Goal: Communication & Community: Answer question/provide support

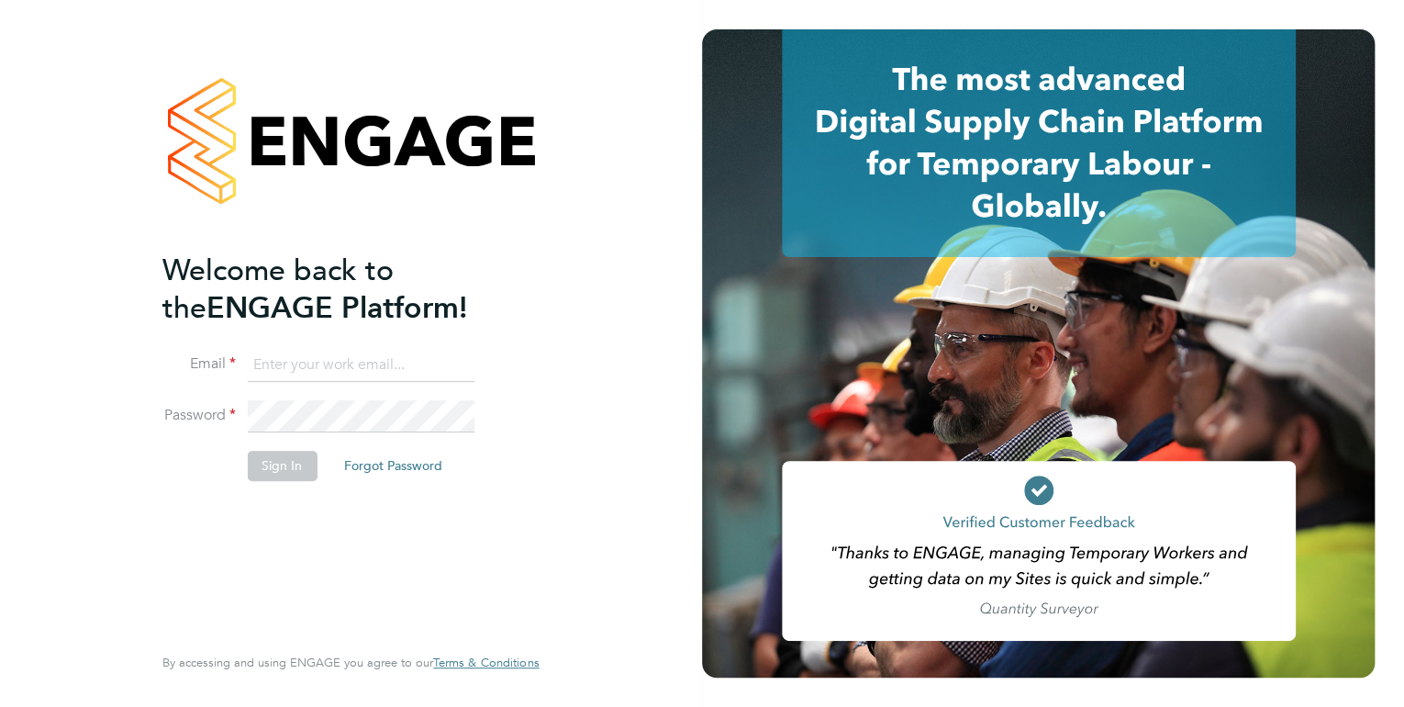
type input "kirsty.hanmore@ncclondon.ac.uk"
click at [263, 463] on button "Sign In" at bounding box center [282, 465] width 70 height 29
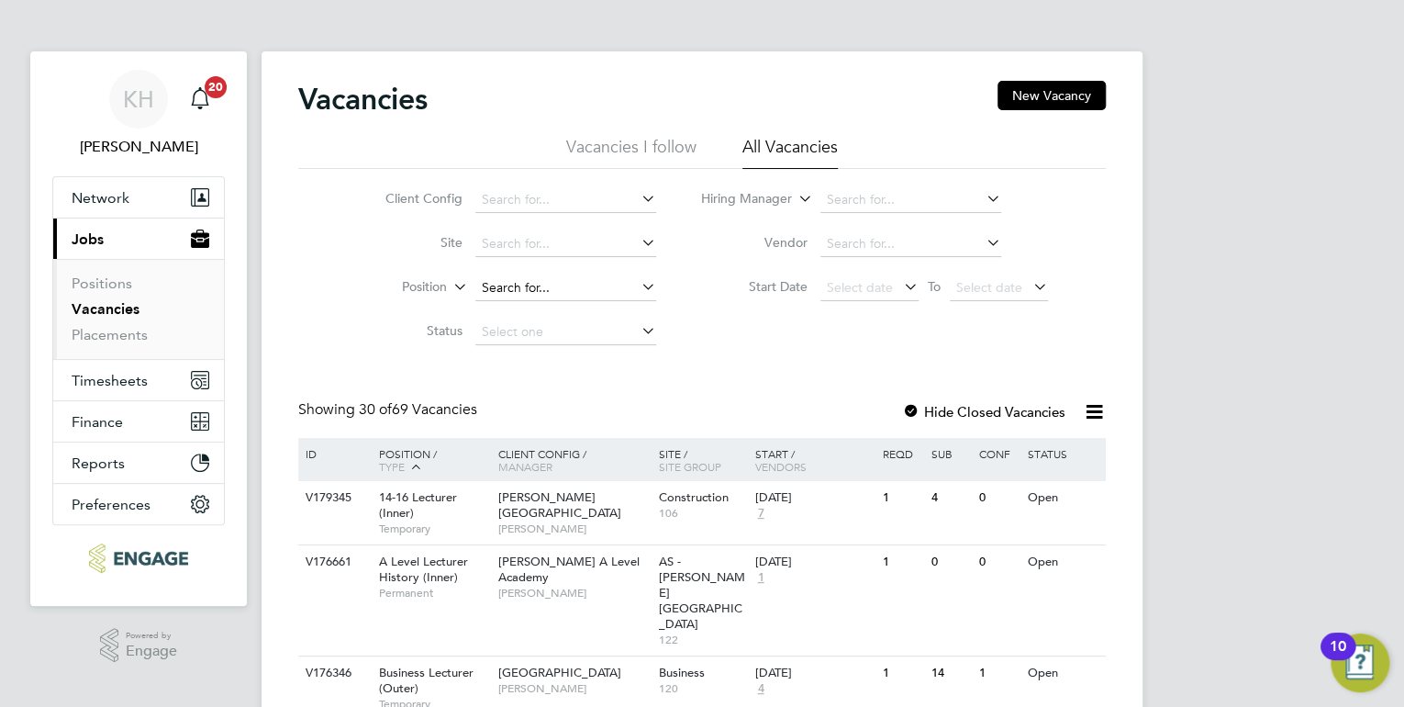
click at [523, 288] on input at bounding box center [565, 288] width 181 height 26
click at [887, 197] on input at bounding box center [910, 200] width 181 height 26
click at [946, 415] on li "Sh [PERSON_NAME]" at bounding box center [911, 420] width 182 height 25
type input "Shabnam Shaheen"
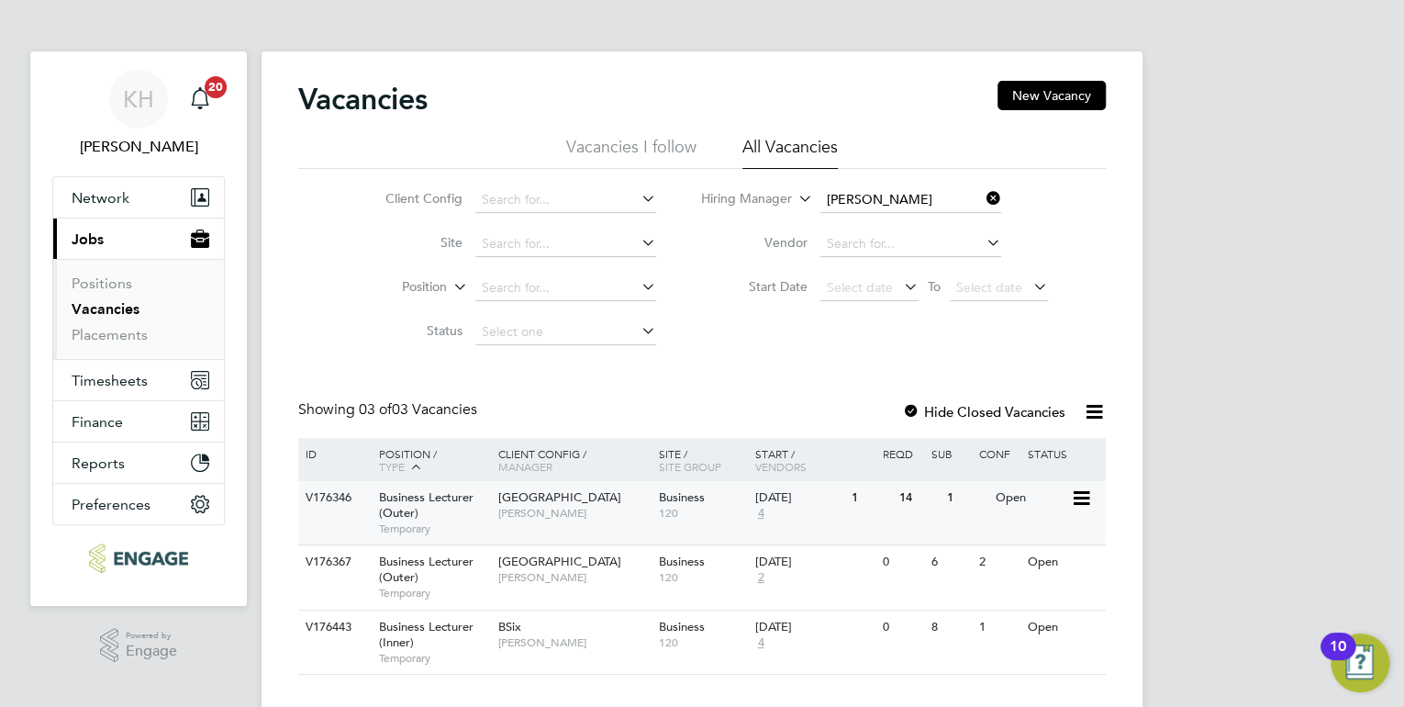
click at [560, 520] on span "Shabnam Shaheen" at bounding box center [573, 513] width 151 height 15
click at [983, 193] on icon at bounding box center [983, 198] width 0 height 26
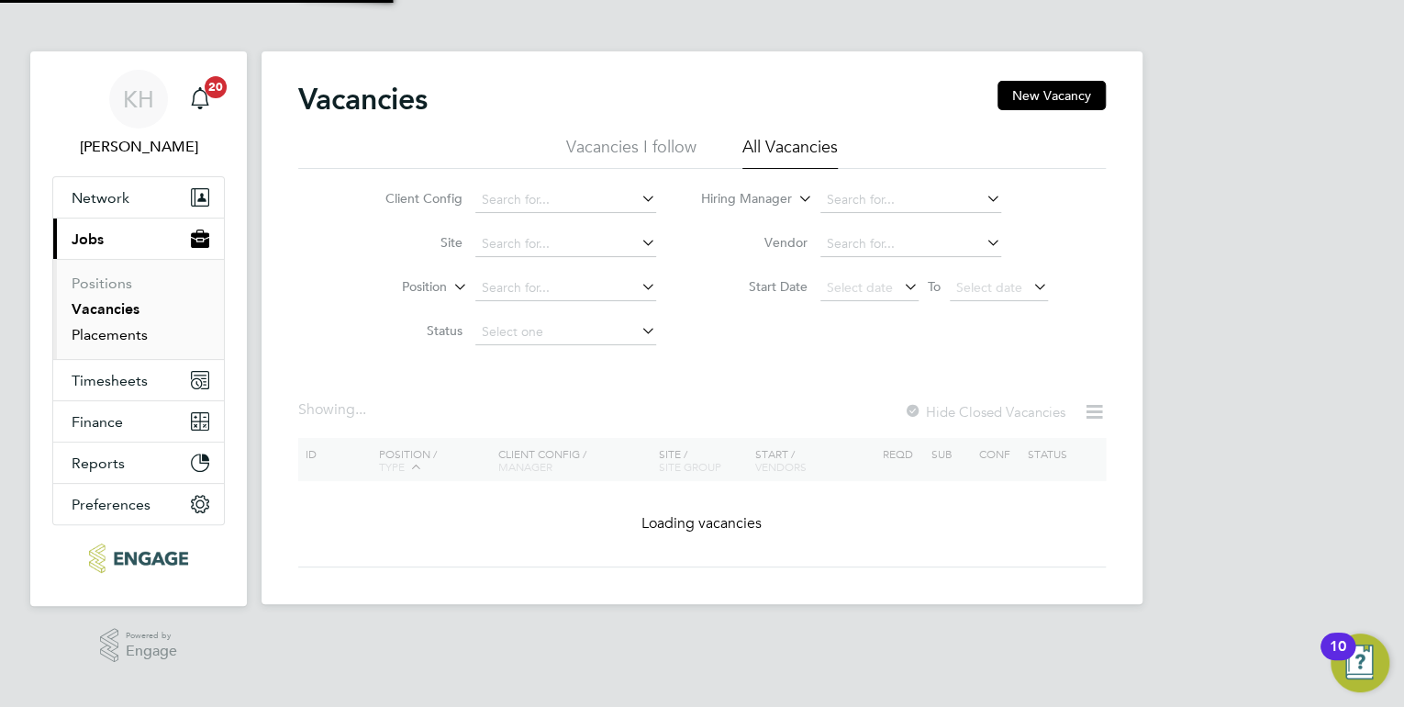
click at [136, 338] on link "Placements" at bounding box center [110, 334] width 76 height 17
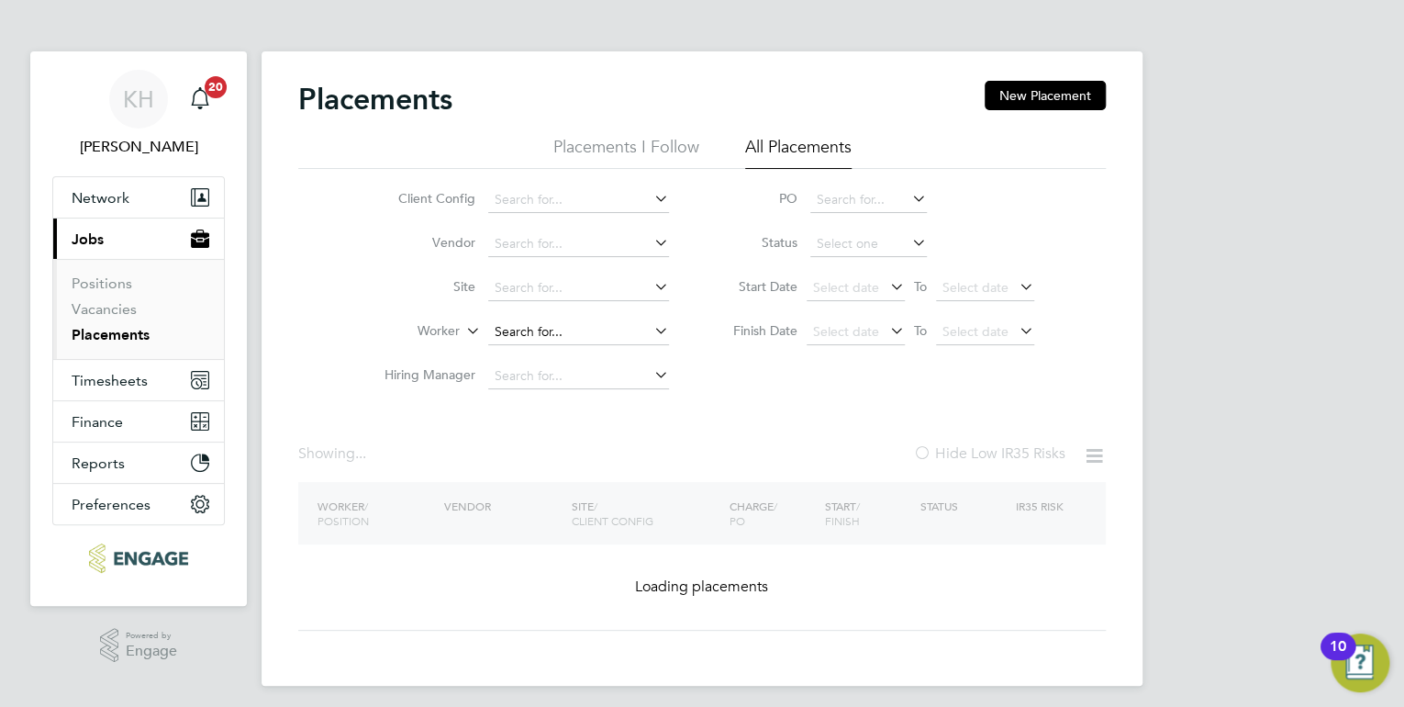
click at [516, 326] on input at bounding box center [578, 332] width 181 height 26
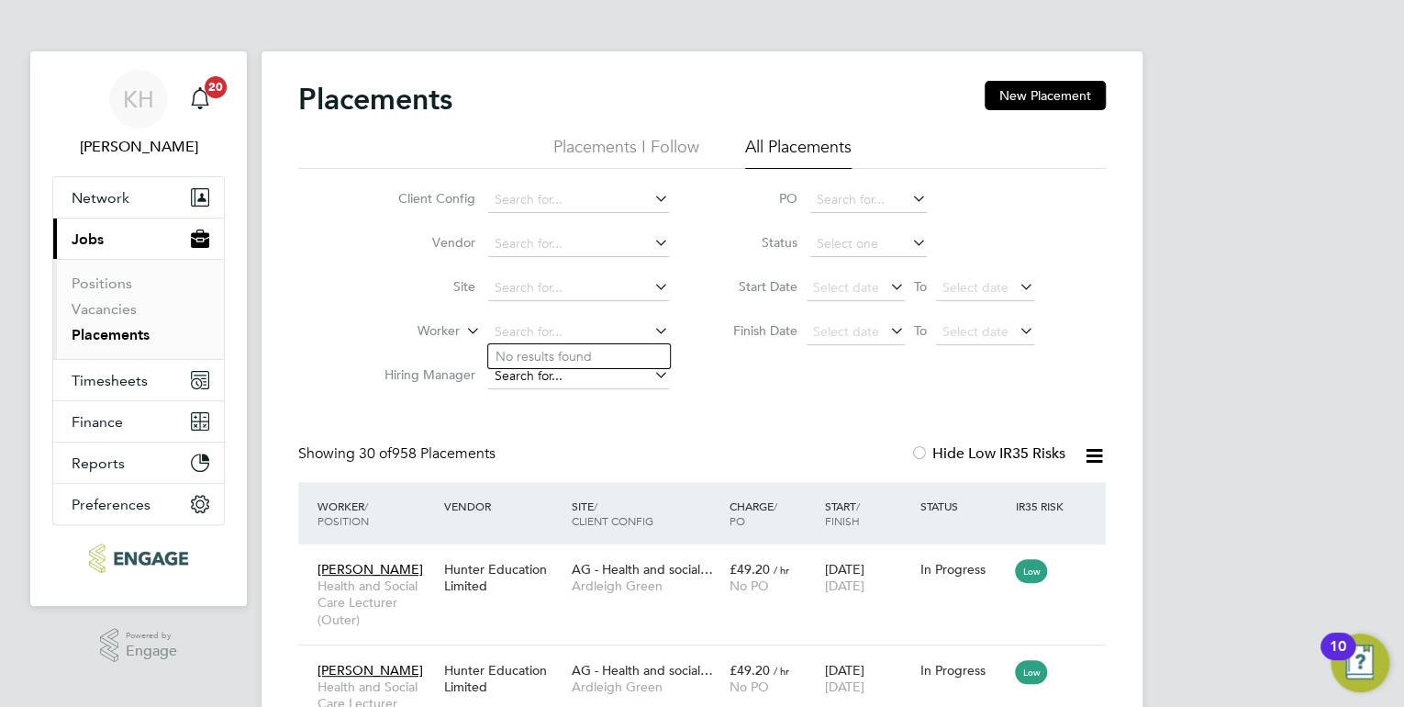
click at [519, 382] on input at bounding box center [578, 376] width 181 height 26
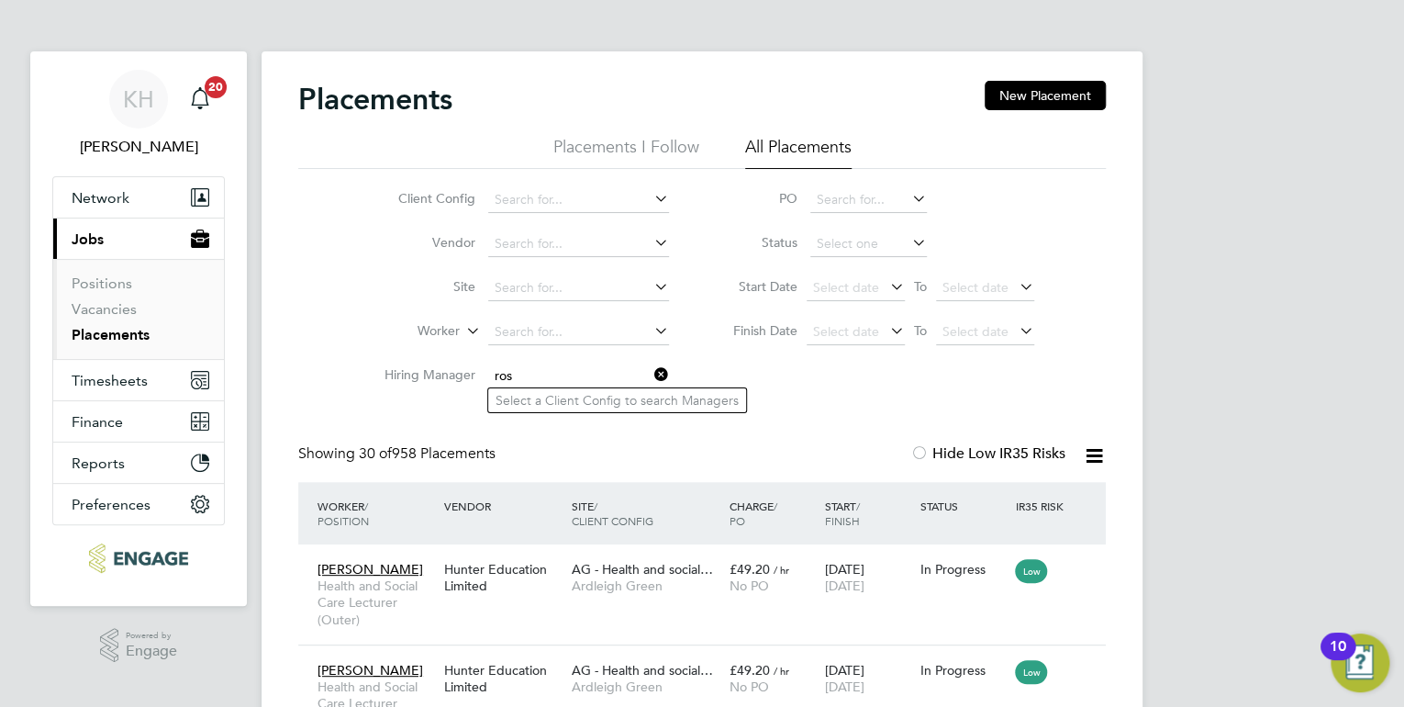
type input "ros"
click at [492, 197] on input at bounding box center [578, 200] width 181 height 26
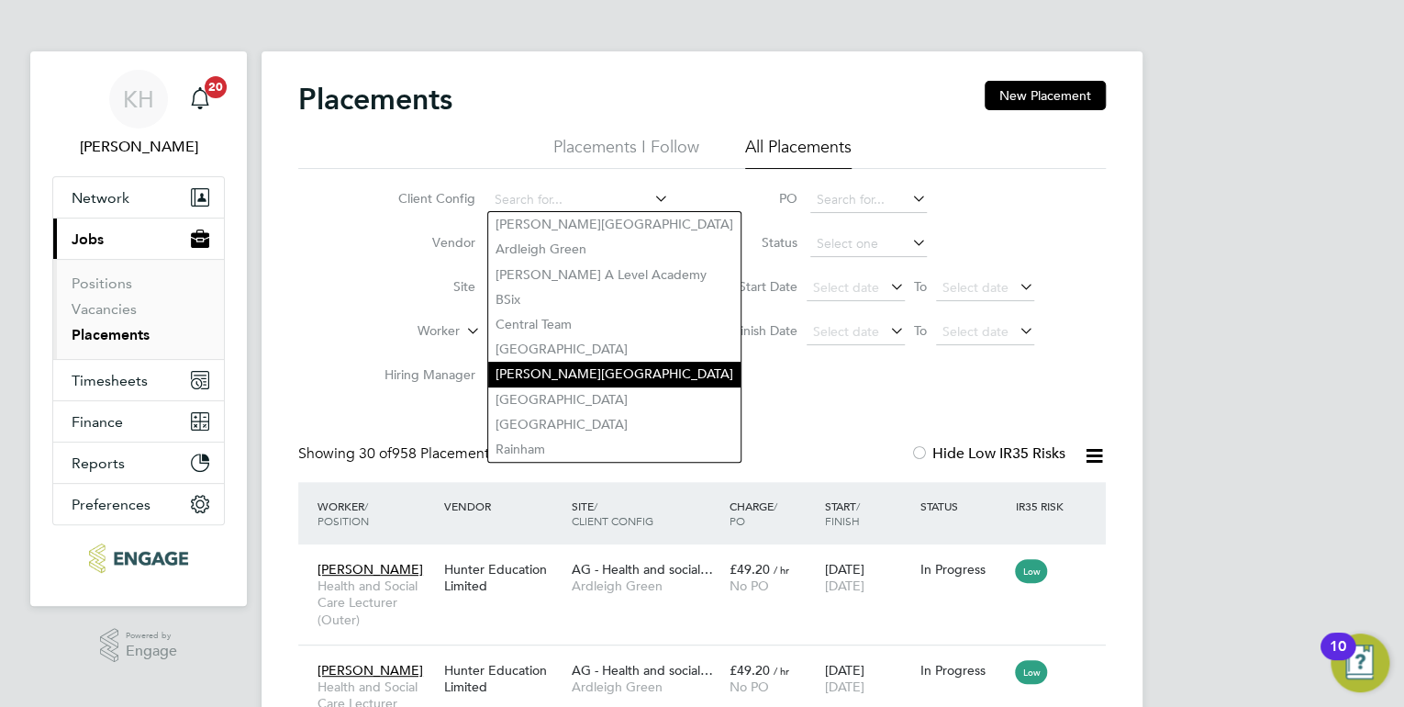
click at [587, 367] on li "[PERSON_NAME][GEOGRAPHIC_DATA]" at bounding box center [614, 374] width 252 height 25
type input "[PERSON_NAME][GEOGRAPHIC_DATA]"
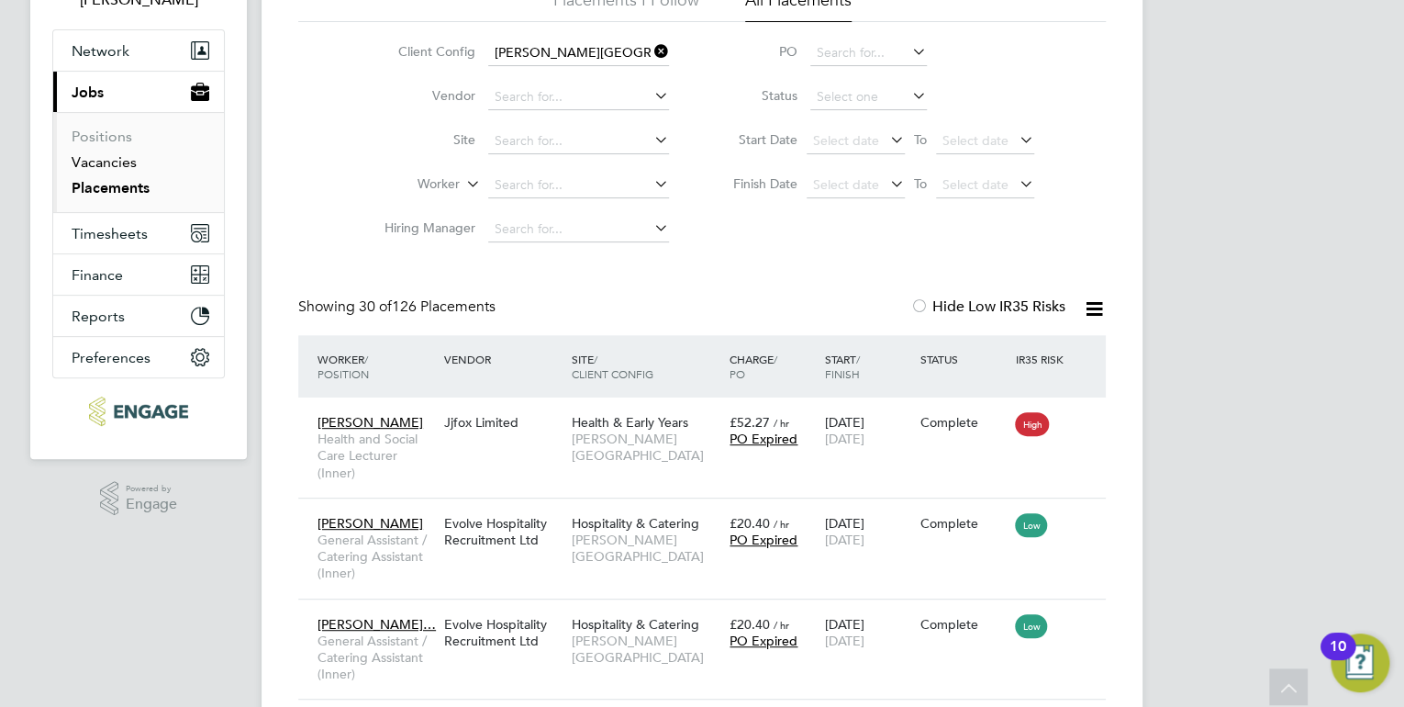
drag, startPoint x: 106, startPoint y: 161, endPoint x: 117, endPoint y: 160, distance: 12.0
click at [106, 161] on link "Vacancies" at bounding box center [104, 161] width 65 height 17
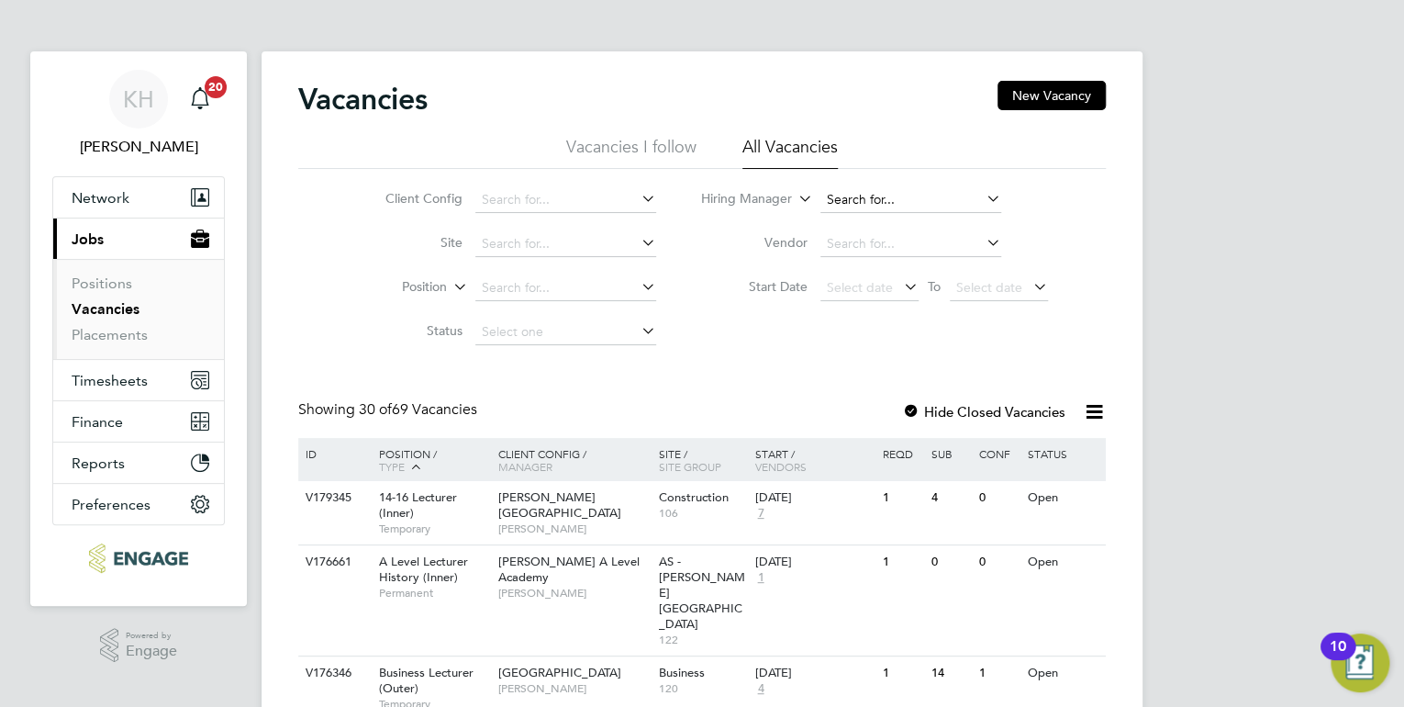
click at [833, 204] on input at bounding box center [910, 200] width 181 height 26
click at [873, 245] on li "Ros lyn O'Garro" at bounding box center [911, 249] width 182 height 25
type input "[PERSON_NAME]"
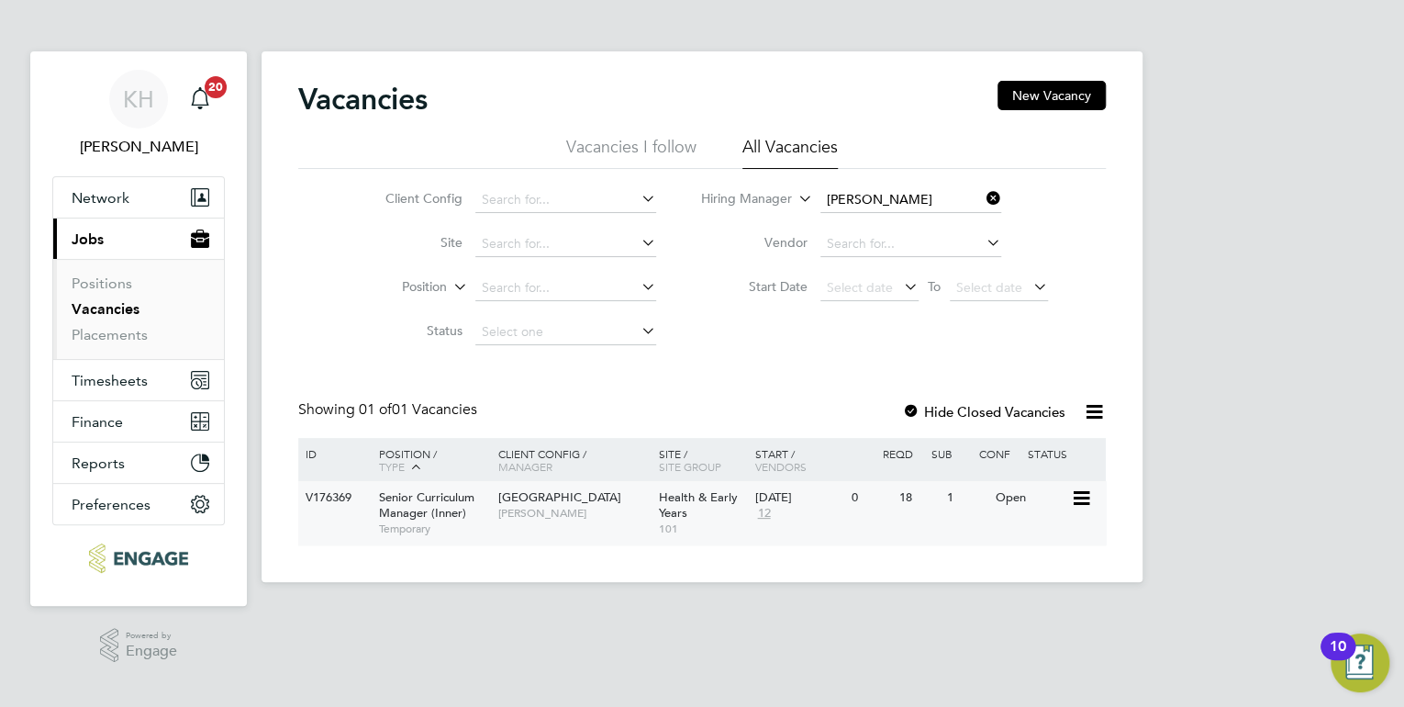
click at [573, 506] on span "[PERSON_NAME]" at bounding box center [573, 513] width 151 height 15
click at [983, 192] on icon at bounding box center [983, 198] width 0 height 26
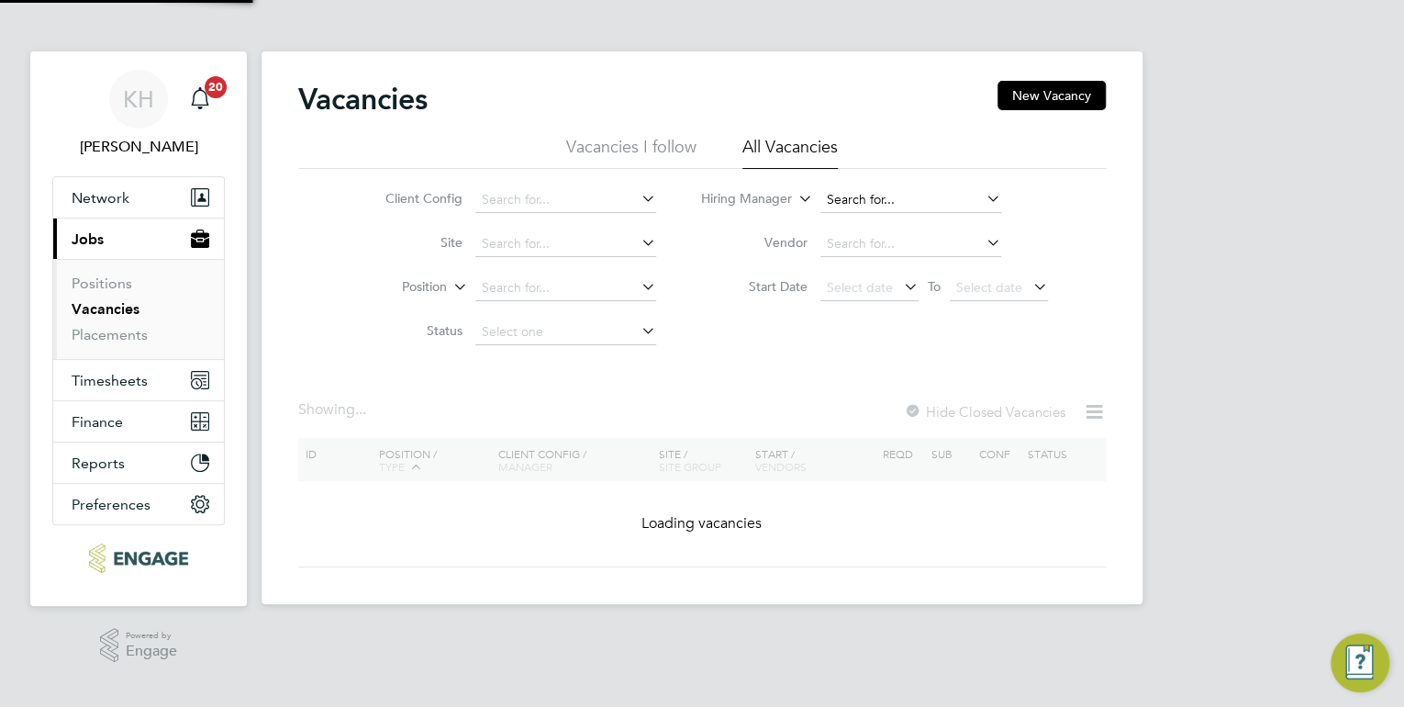
click at [880, 202] on input at bounding box center [910, 200] width 181 height 26
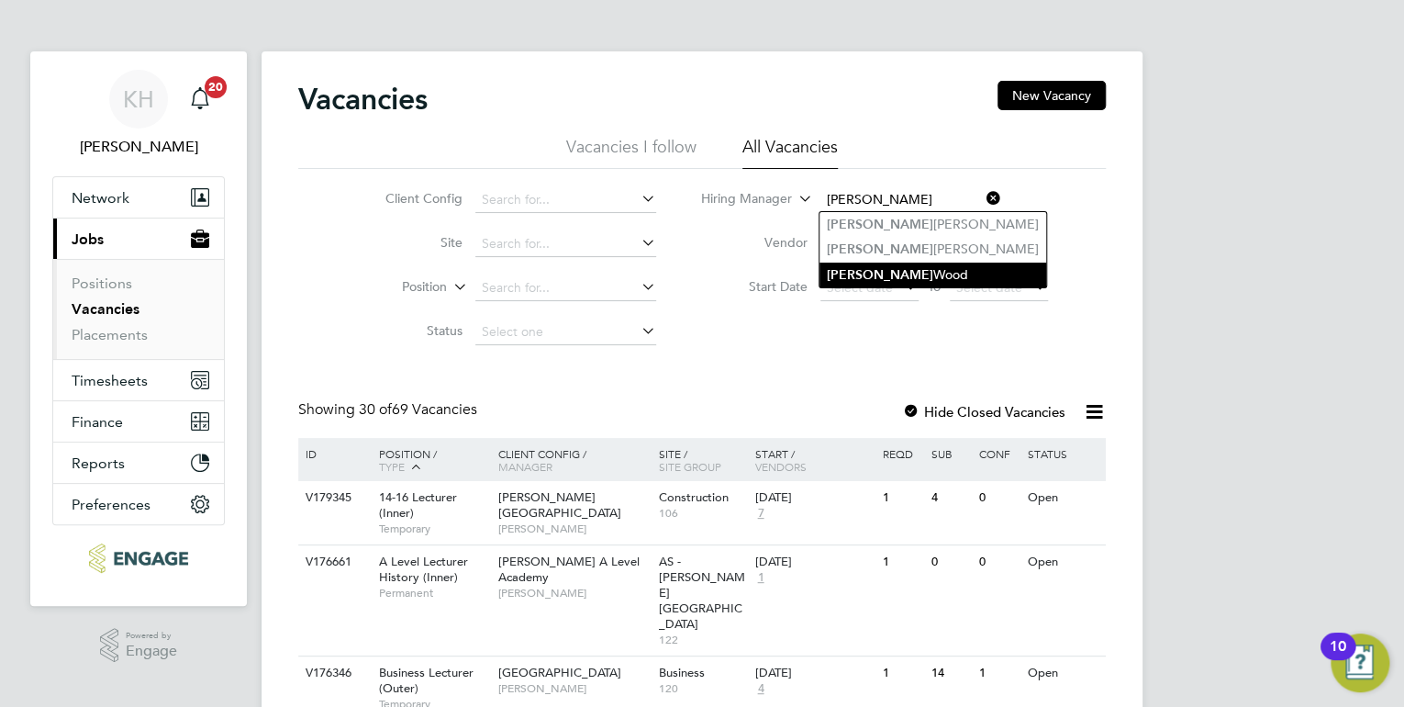
drag, startPoint x: 907, startPoint y: 264, endPoint x: 894, endPoint y: 264, distance: 12.8
click at [907, 265] on li "Emma Wood" at bounding box center [933, 274] width 227 height 25
type input "Emma Wood"
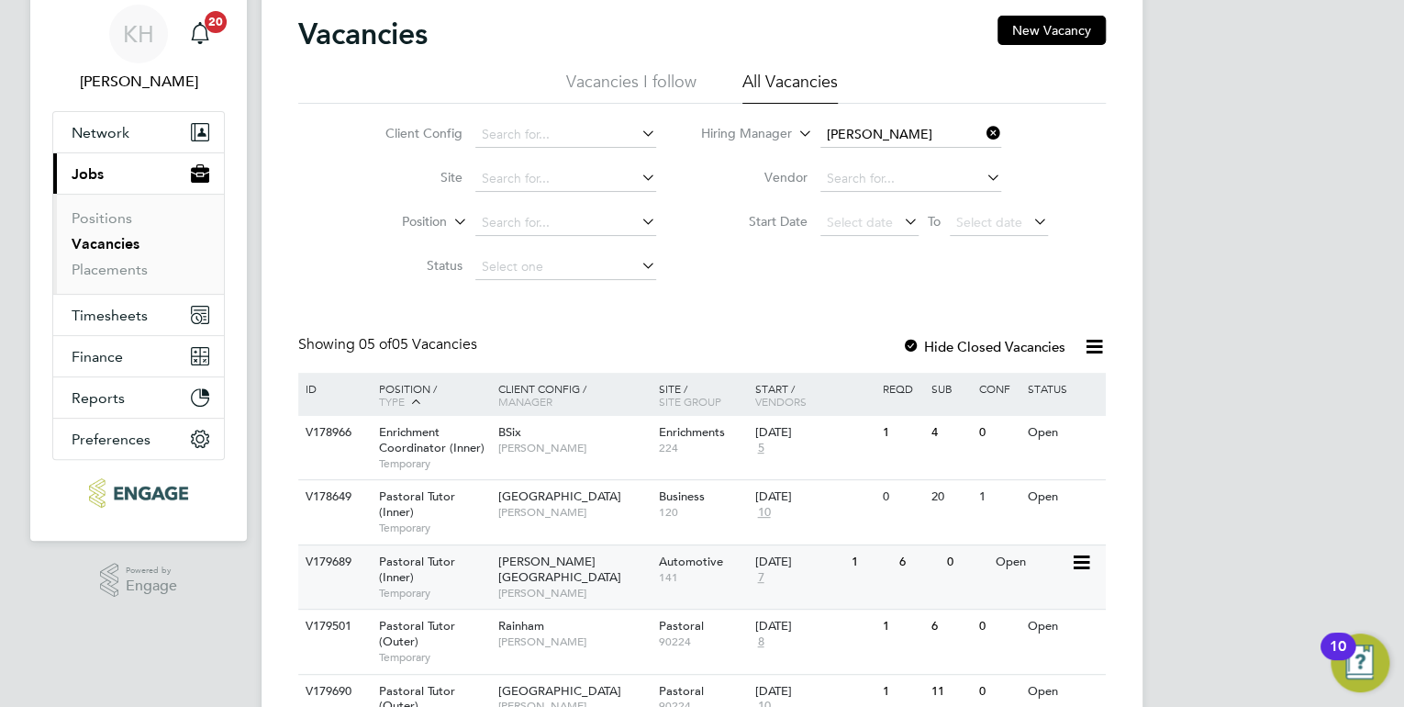
scroll to position [162, 0]
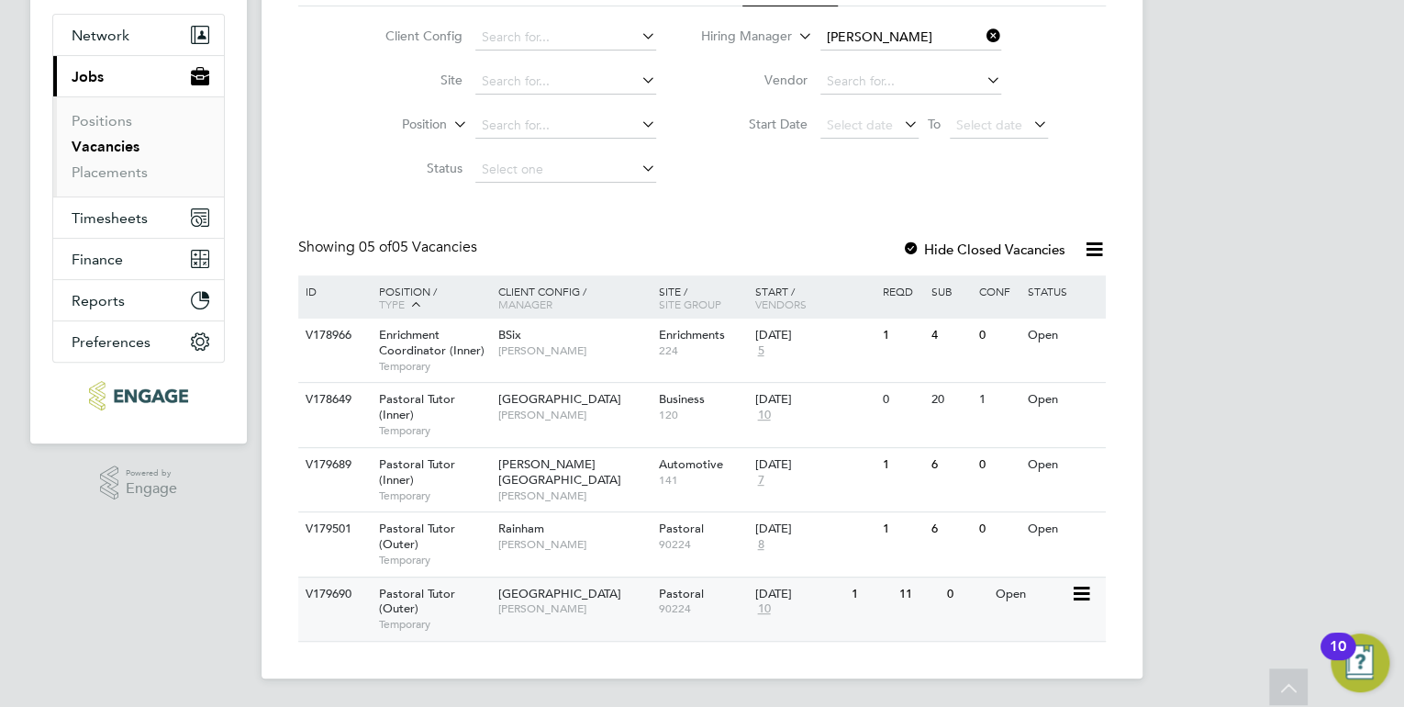
click at [555, 602] on div "Havering Sixth Form Campus Emma Wood" at bounding box center [574, 601] width 161 height 48
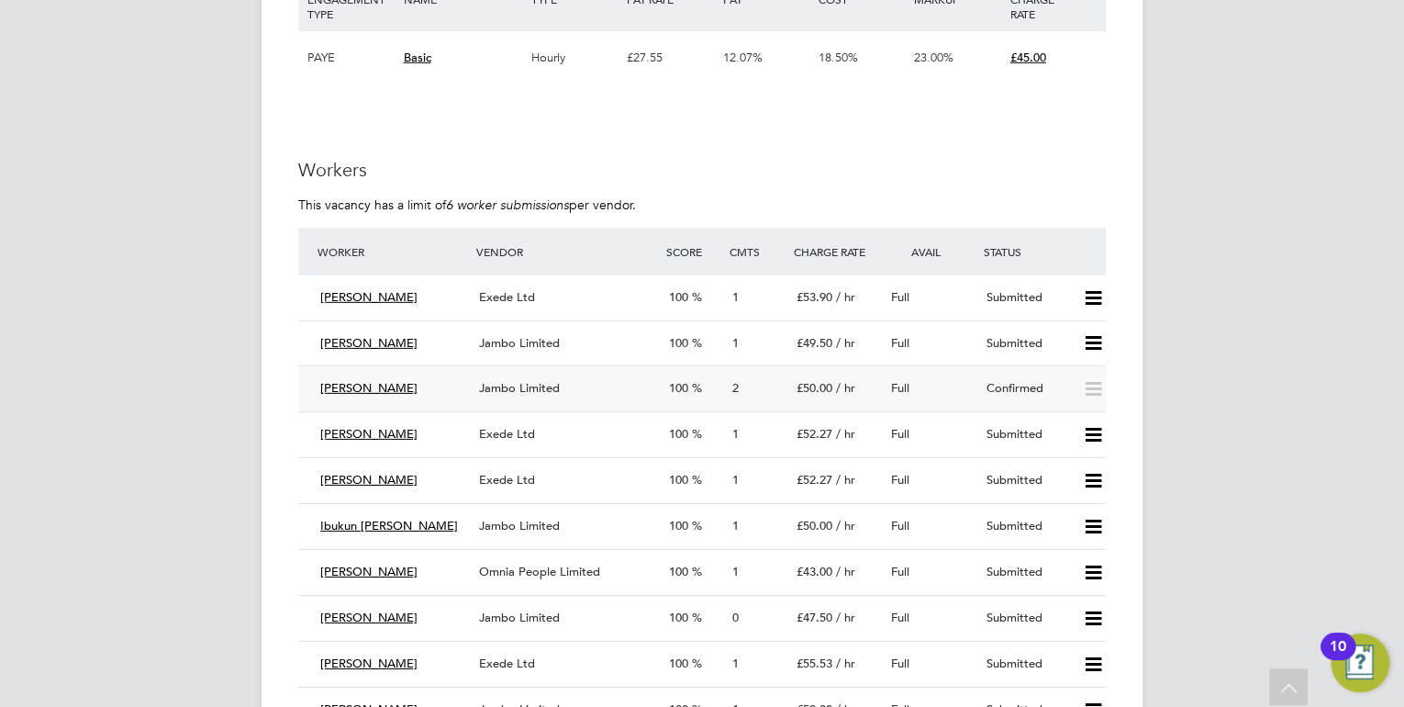
click at [518, 382] on span "Jambo Limited" at bounding box center [519, 388] width 81 height 16
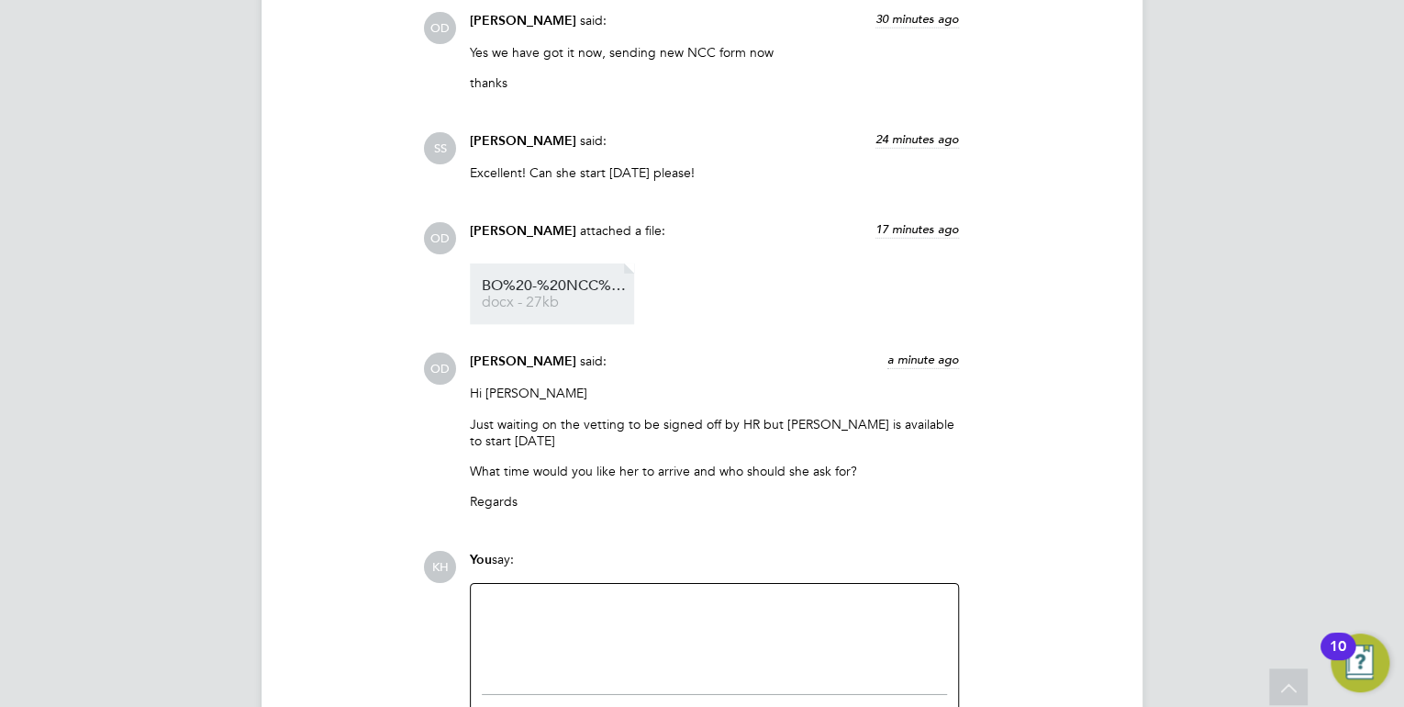
click at [532, 263] on li "BO%20-%20NCC%20Vetting%20Form docx - 27kb" at bounding box center [552, 293] width 164 height 61
click at [537, 279] on link "BO%20-%20NCC%20Vetting%20Form docx - 27kb" at bounding box center [555, 294] width 147 height 30
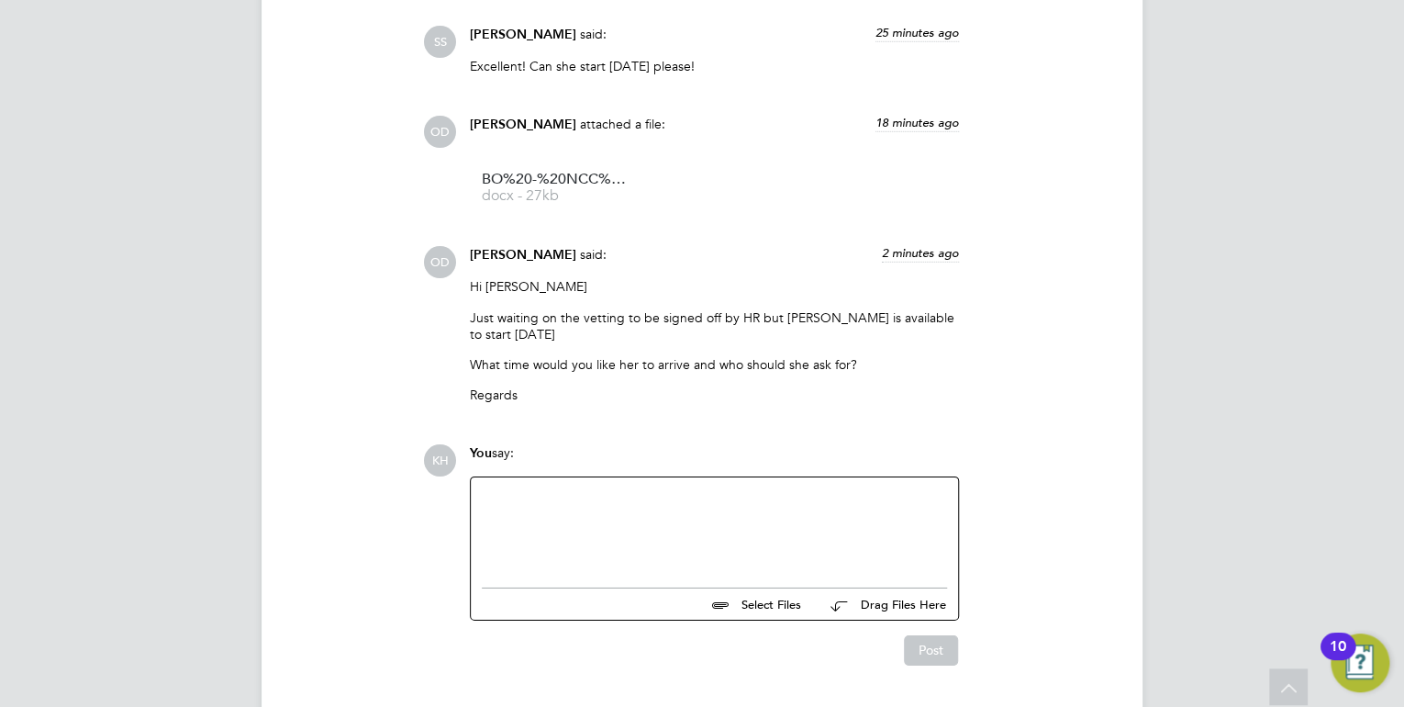
scroll to position [6202, 0]
click at [675, 486] on div at bounding box center [714, 525] width 465 height 79
click at [952, 633] on button "Post" at bounding box center [931, 647] width 54 height 29
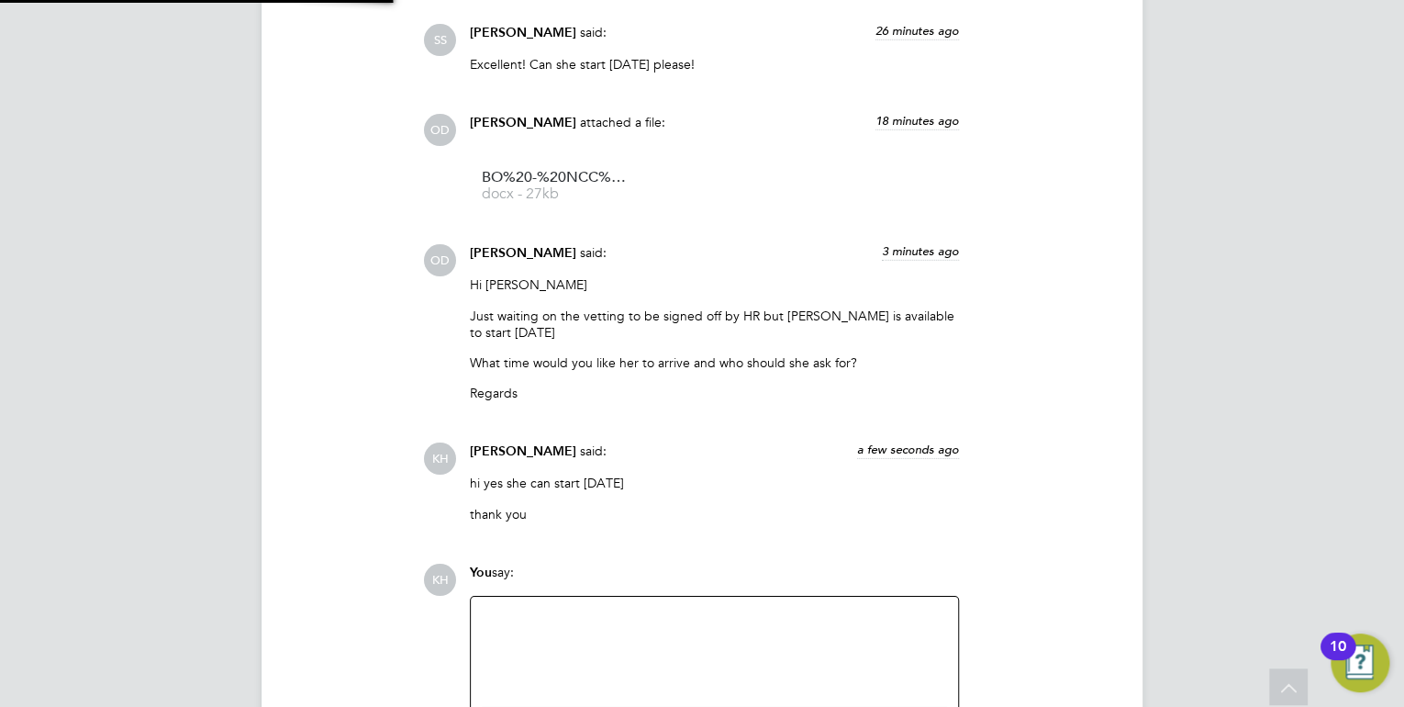
scroll to position [6322, 0]
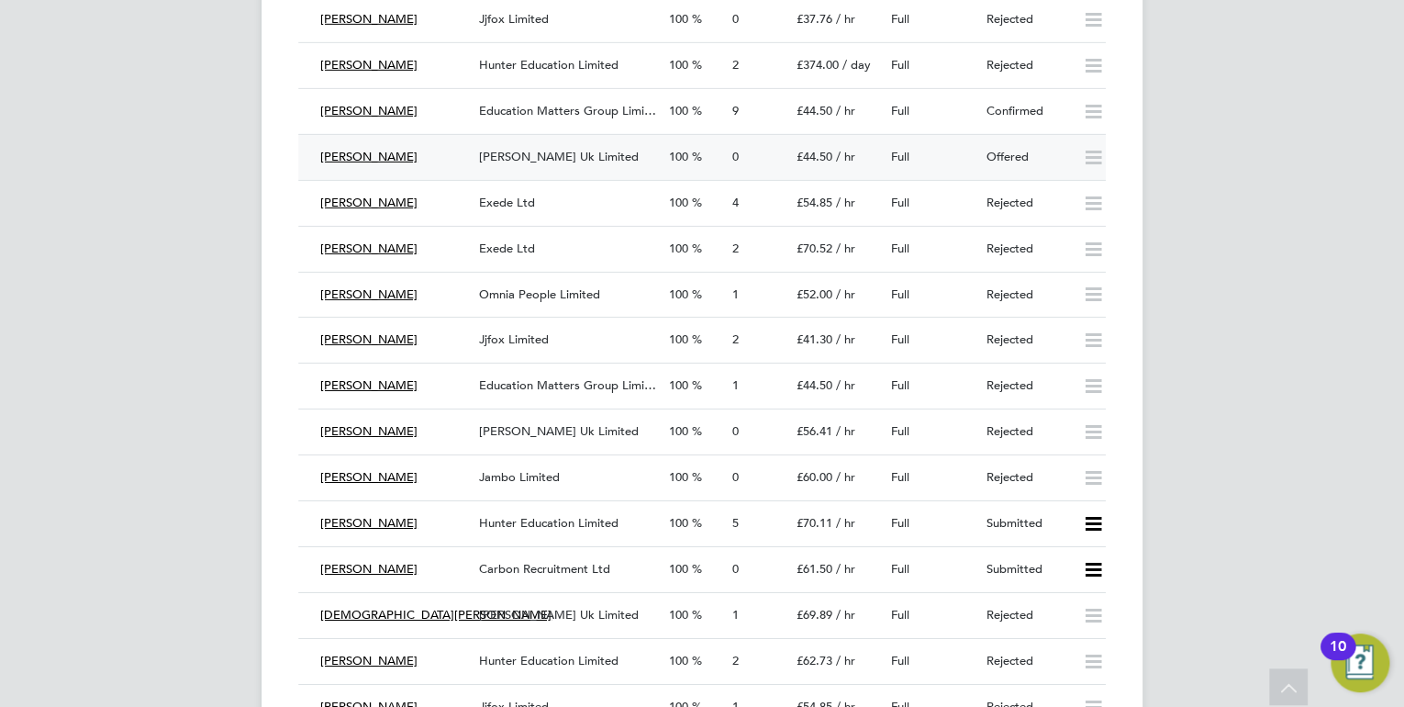
click at [543, 149] on span "[PERSON_NAME] Uk Limited" at bounding box center [559, 157] width 160 height 16
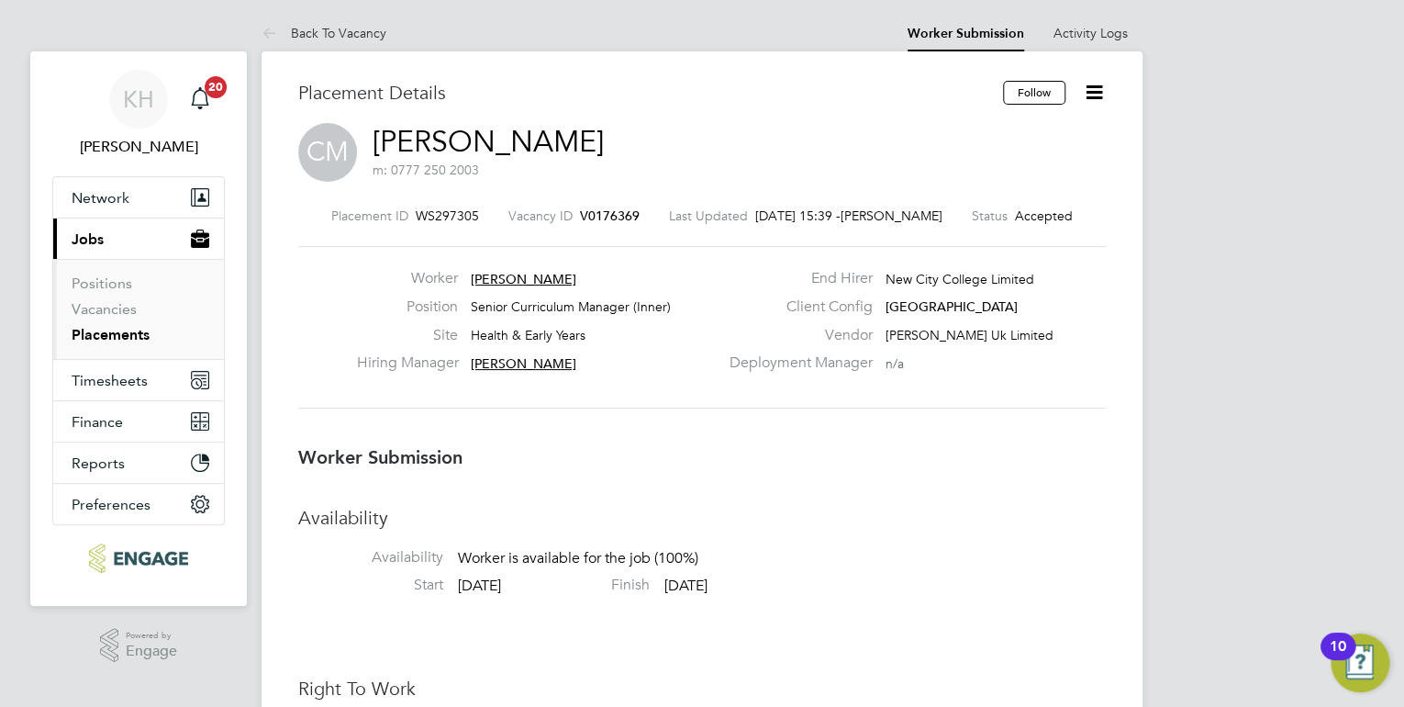
click at [118, 338] on link "Placements" at bounding box center [111, 334] width 78 height 17
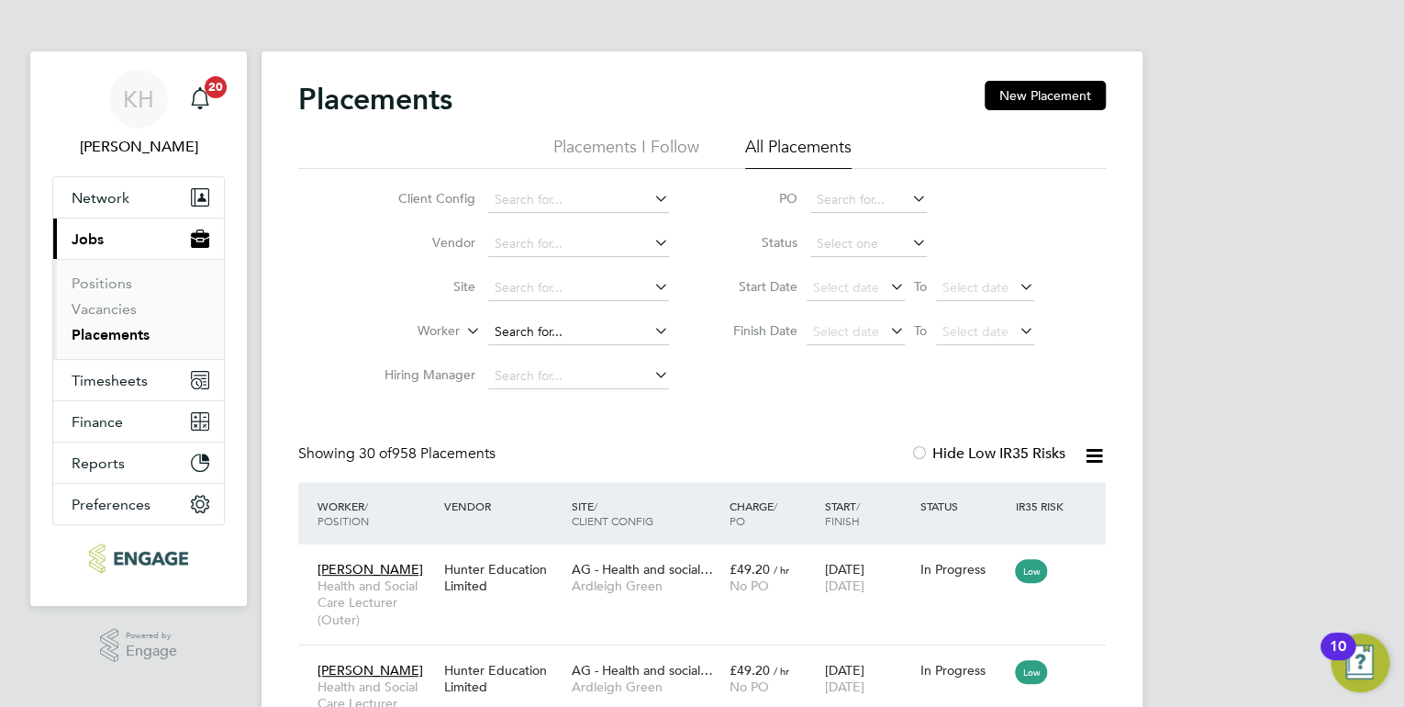
click at [541, 326] on input at bounding box center [578, 332] width 181 height 26
type input "char"
click at [107, 306] on link "Vacancies" at bounding box center [104, 308] width 65 height 17
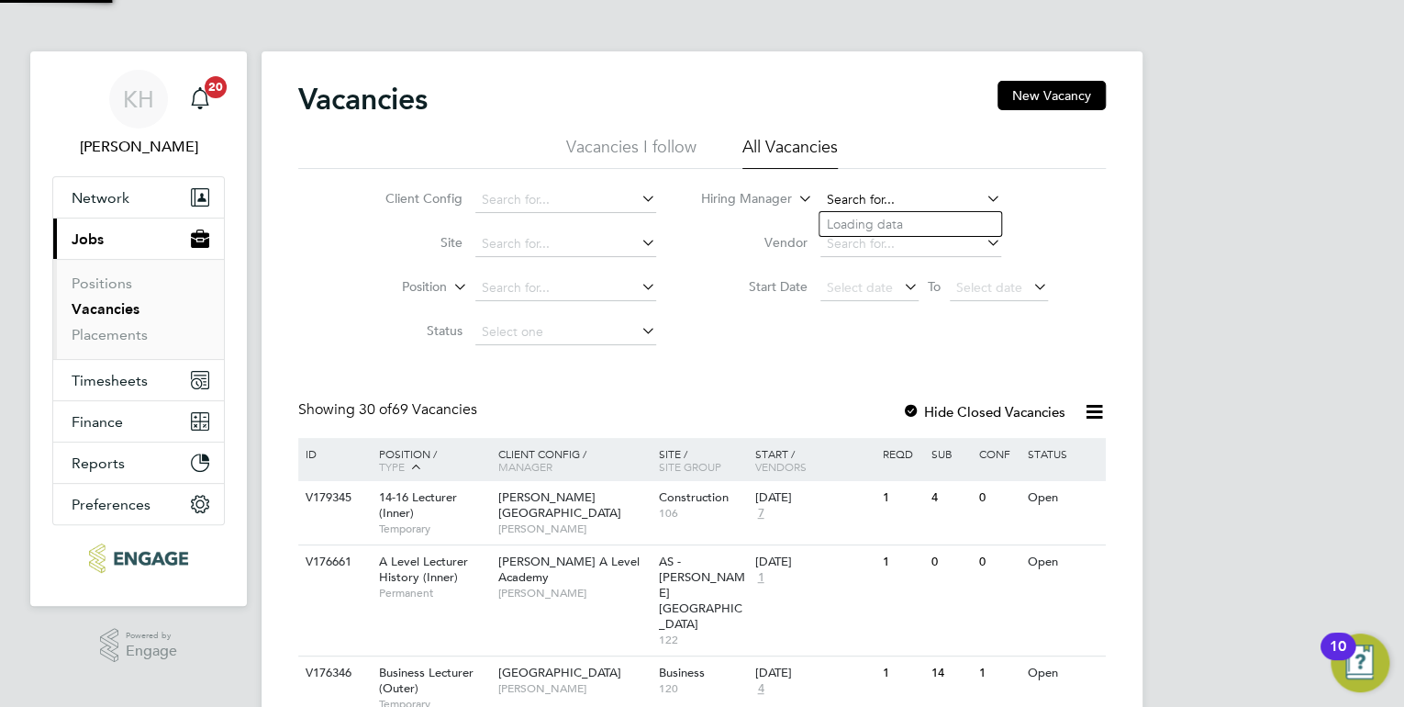
click at [861, 197] on input at bounding box center [910, 200] width 181 height 26
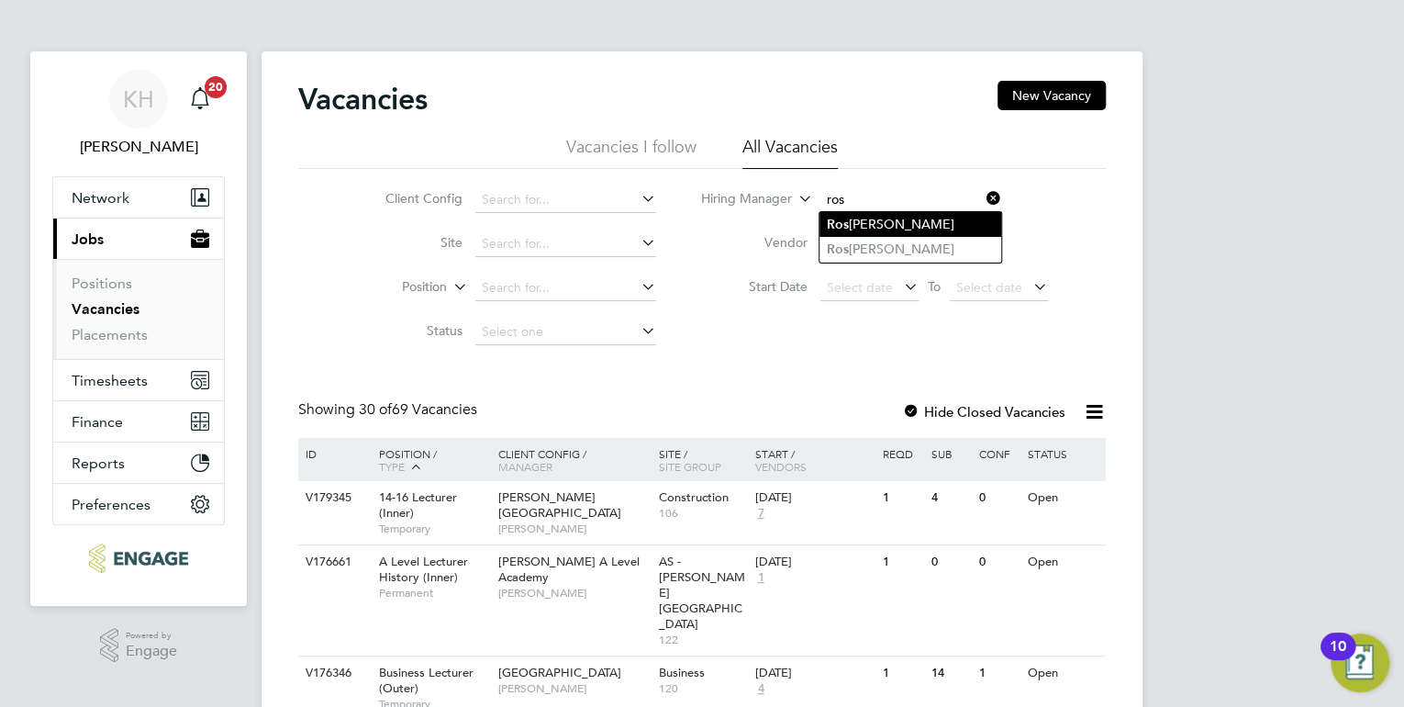
click at [862, 217] on li "Ros emary McGarvey" at bounding box center [911, 224] width 182 height 25
type input "Rosemary McGarvey"
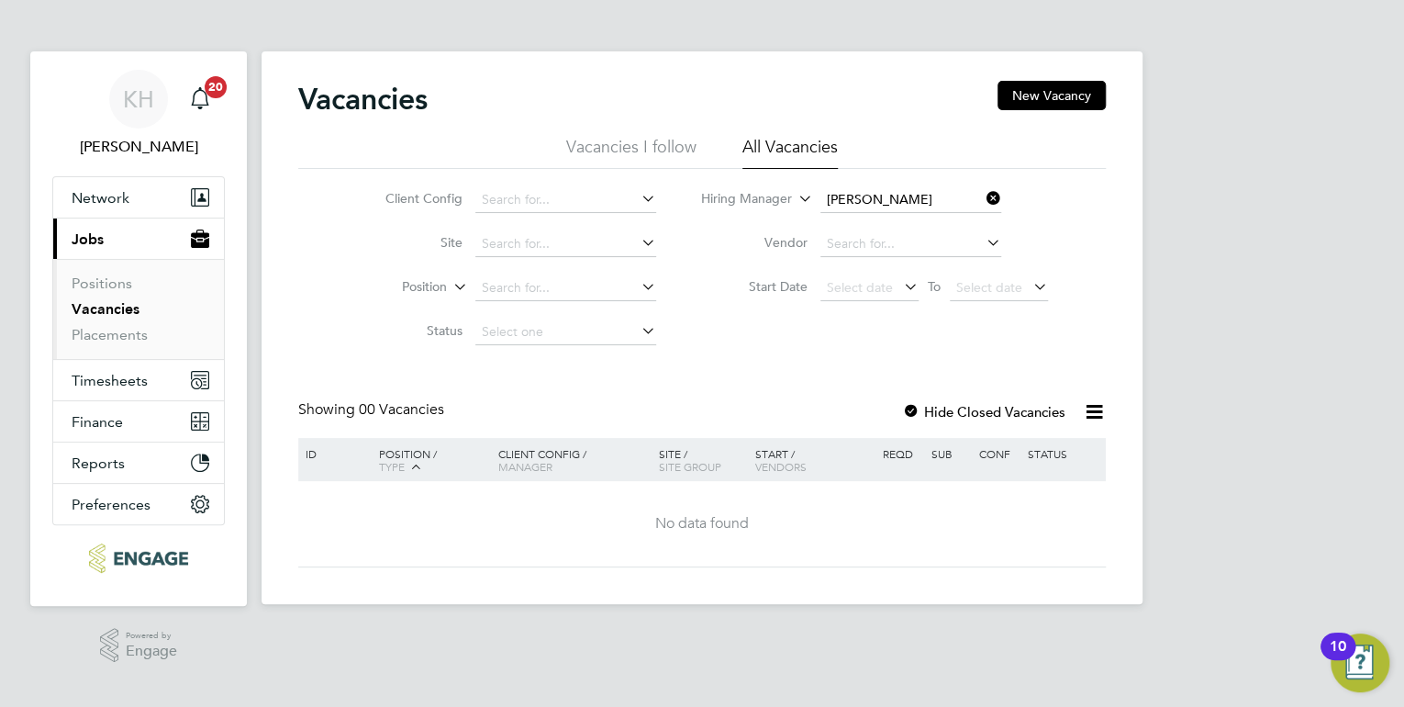
click at [983, 198] on icon at bounding box center [983, 198] width 0 height 26
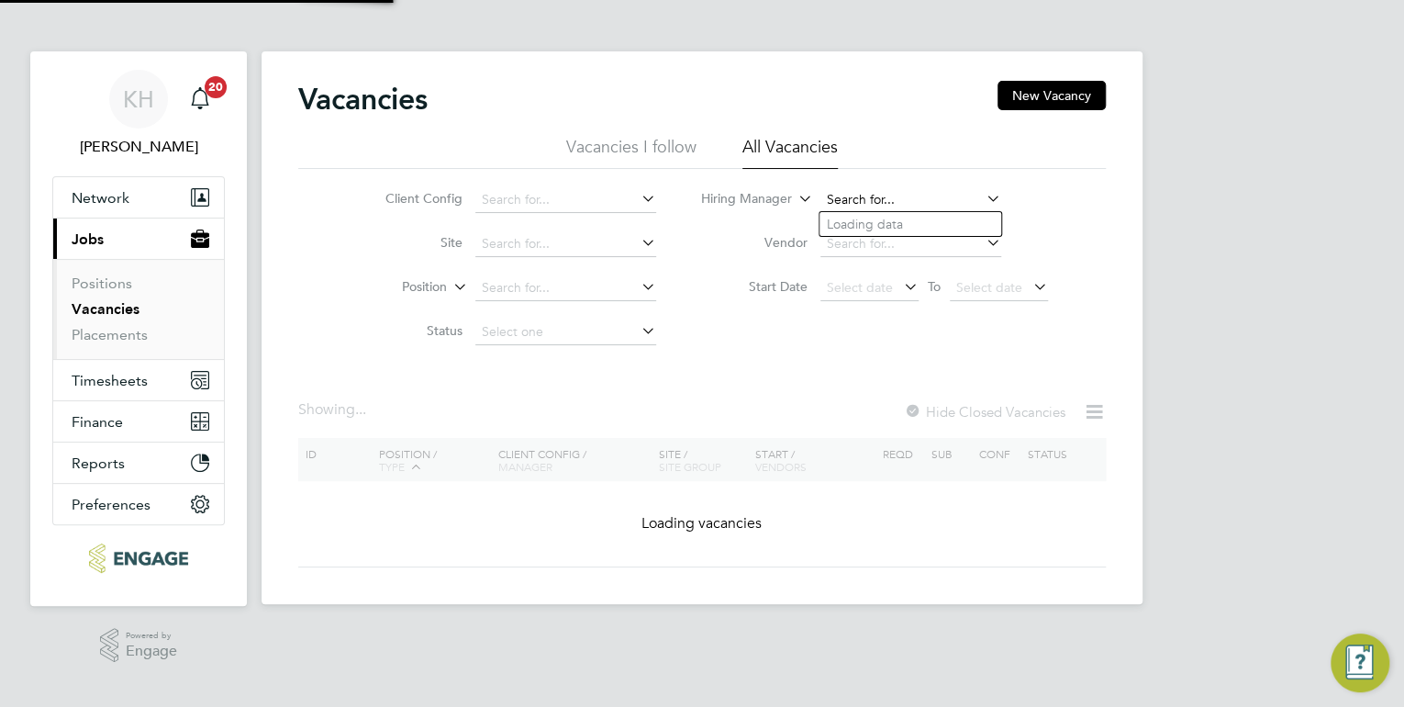
click at [911, 203] on input at bounding box center [910, 200] width 181 height 26
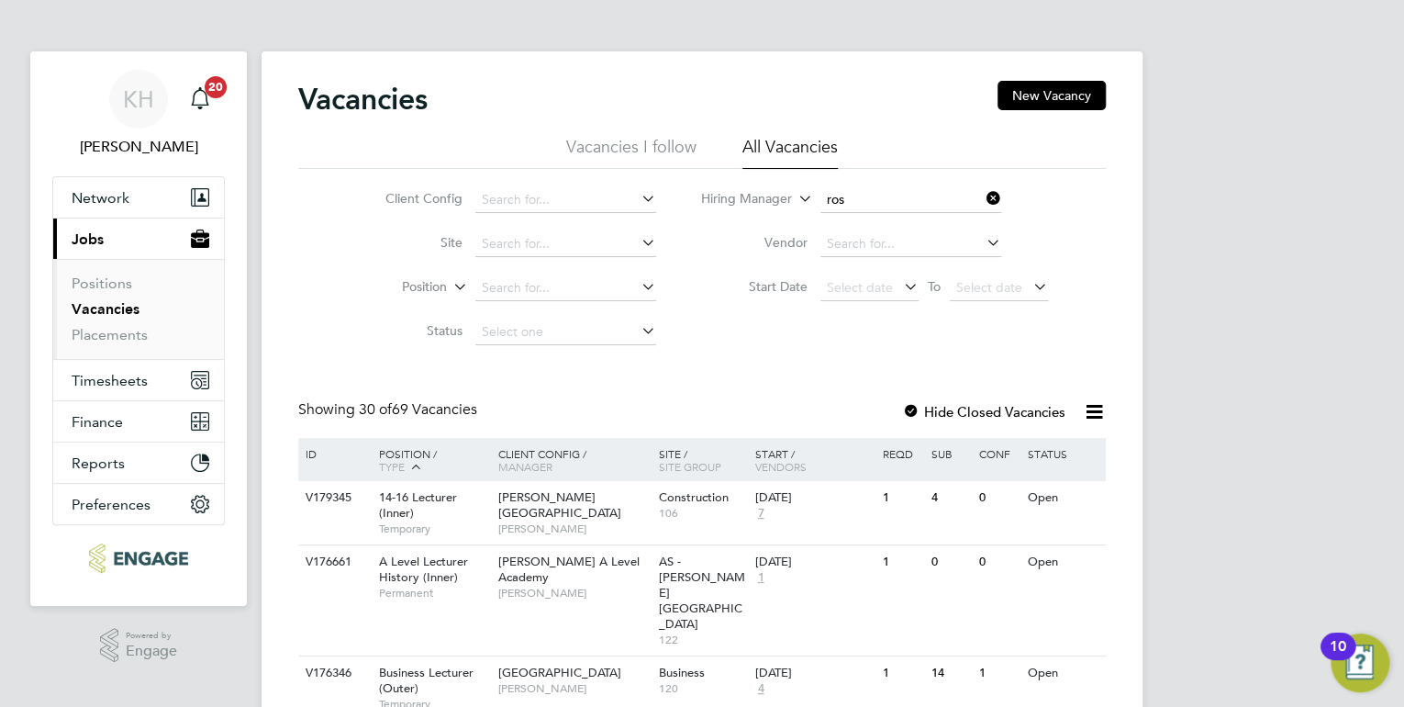
click at [891, 242] on li "Ros lyn O'Garro" at bounding box center [911, 249] width 182 height 25
type input "[PERSON_NAME]"
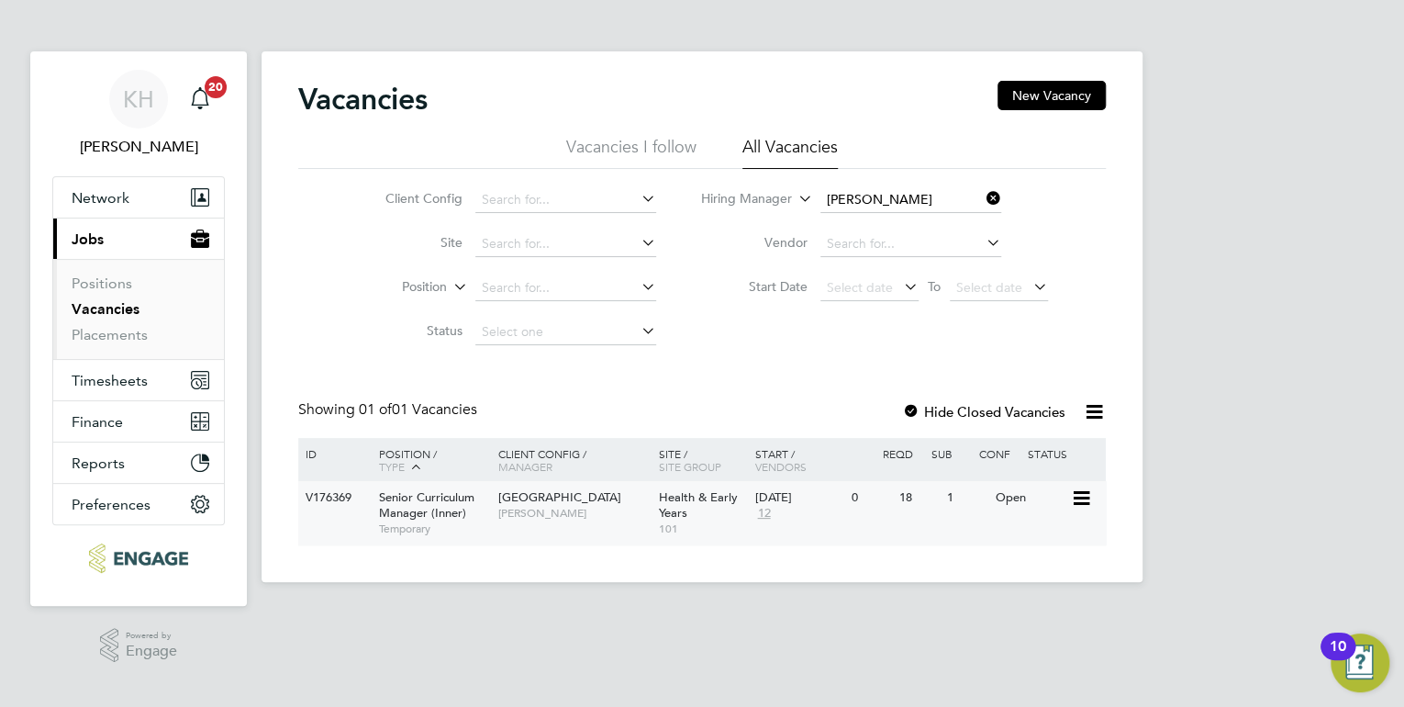
click at [558, 506] on span "[PERSON_NAME]" at bounding box center [573, 513] width 151 height 15
click at [909, 415] on div at bounding box center [911, 413] width 18 height 18
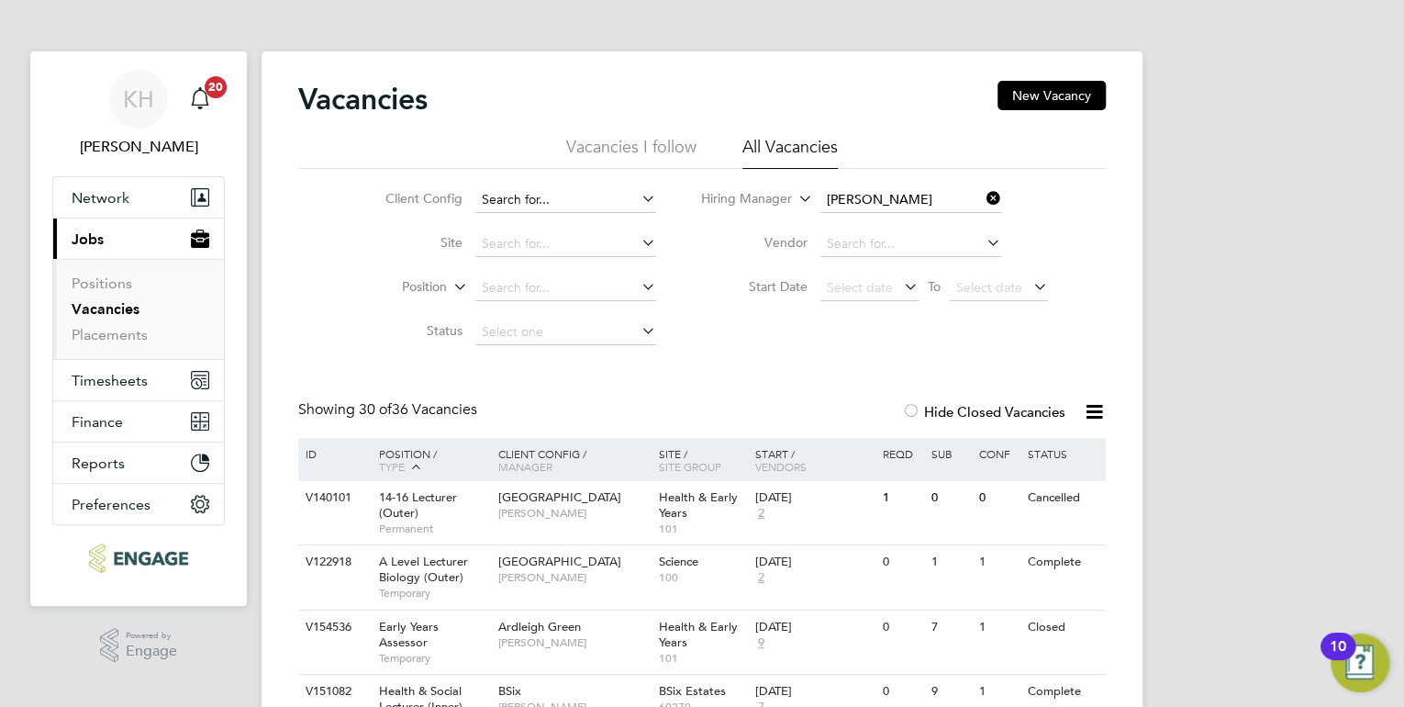
click at [512, 195] on input at bounding box center [565, 200] width 181 height 26
click at [499, 290] on li "BSix" at bounding box center [600, 299] width 252 height 25
type input "BSix"
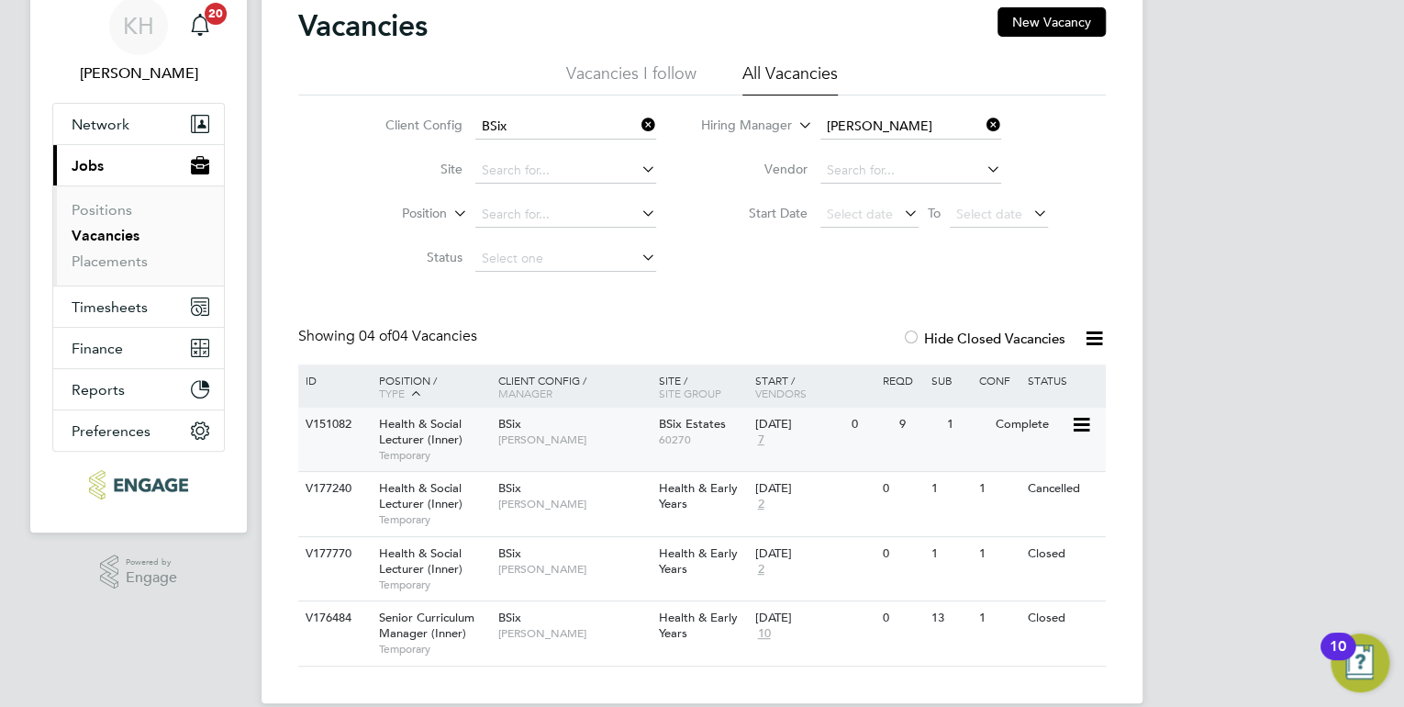
scroll to position [98, 0]
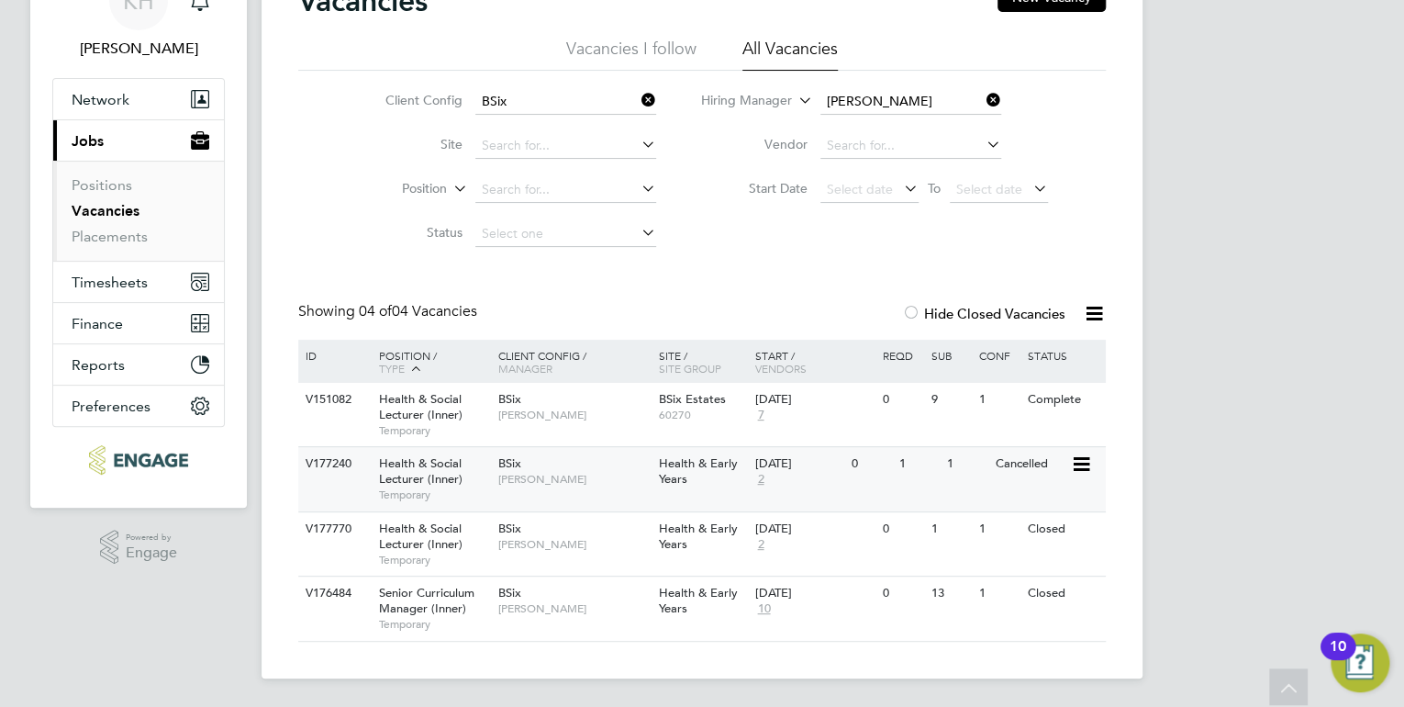
click at [465, 487] on span "Temporary" at bounding box center [434, 494] width 110 height 15
click at [458, 597] on span "Senior Curriculum Manager (Inner)" at bounding box center [426, 600] width 95 height 31
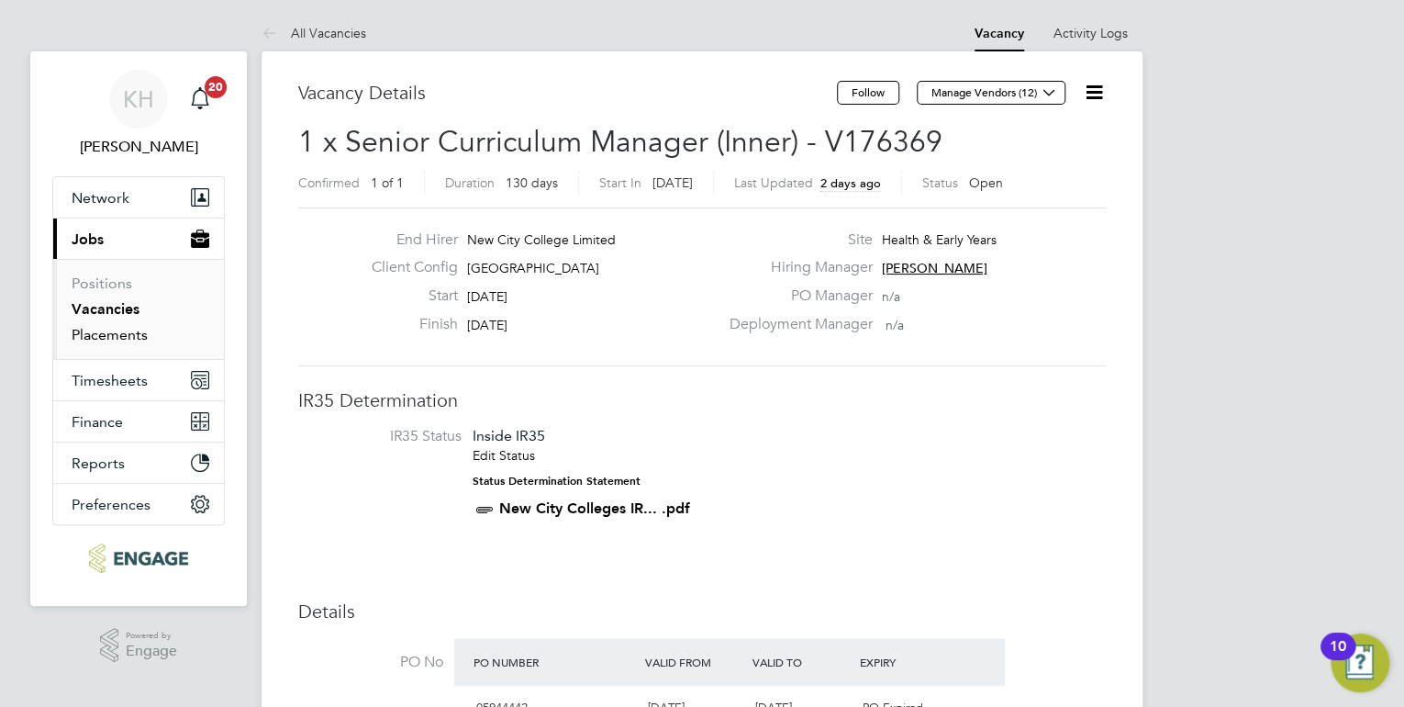
click at [123, 327] on link "Placements" at bounding box center [110, 334] width 76 height 17
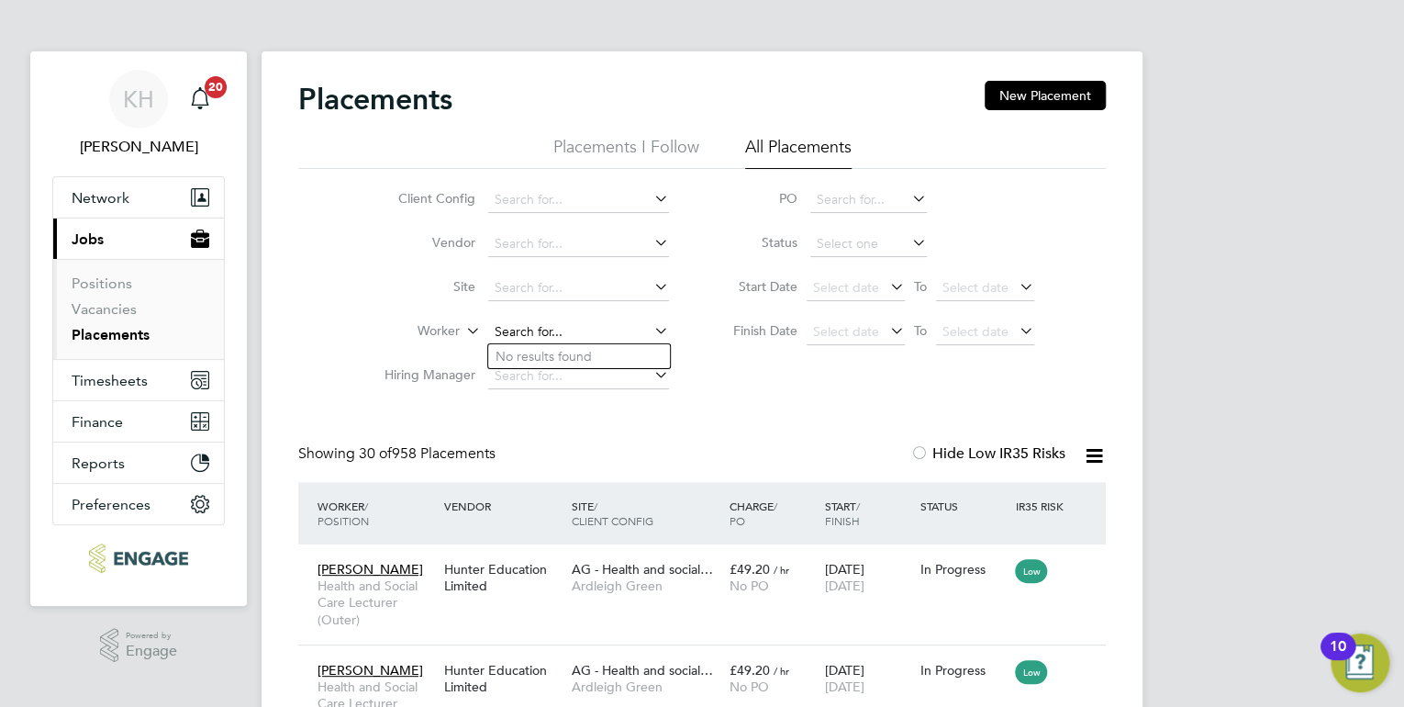
click at [540, 323] on input at bounding box center [578, 332] width 181 height 26
type input "c"
click at [530, 384] on input at bounding box center [578, 376] width 181 height 26
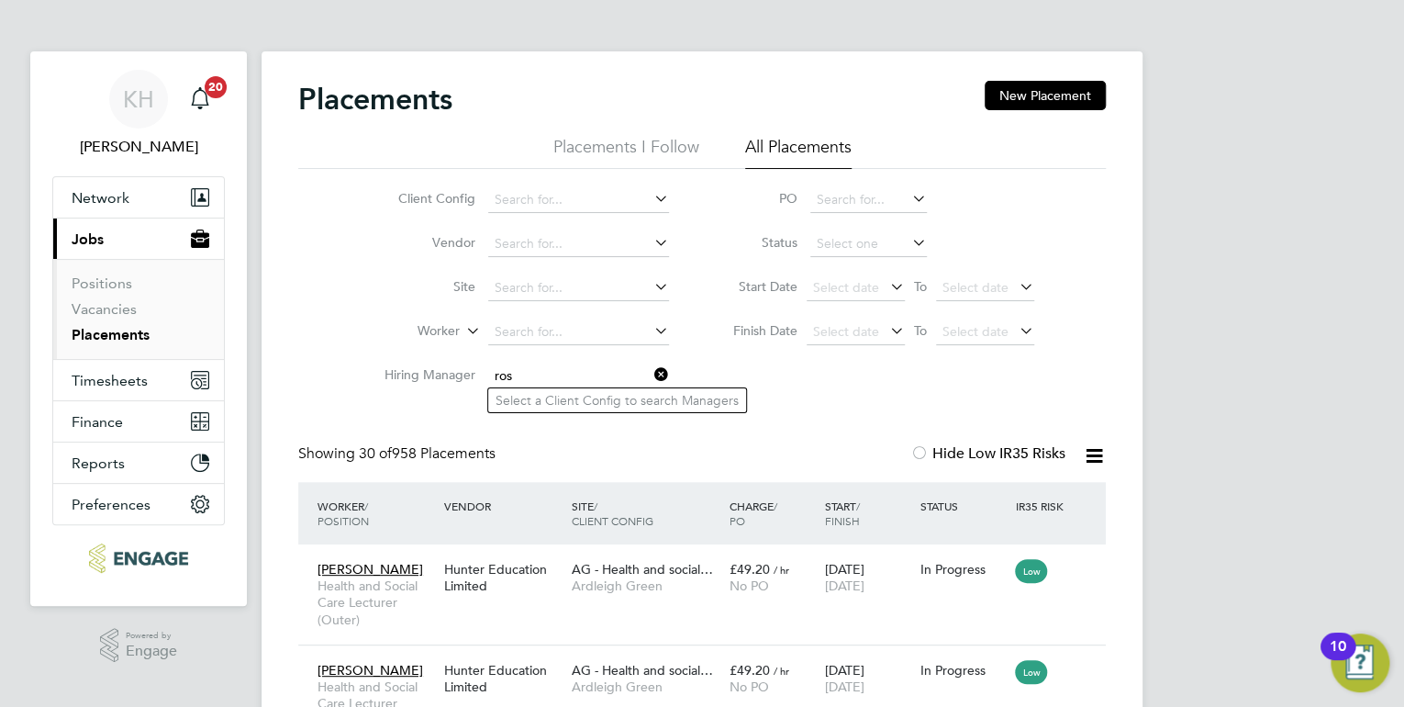
type input "ros"
click at [512, 193] on input at bounding box center [578, 200] width 181 height 26
click at [518, 309] on li "BSix" at bounding box center [614, 299] width 252 height 25
type input "BSix"
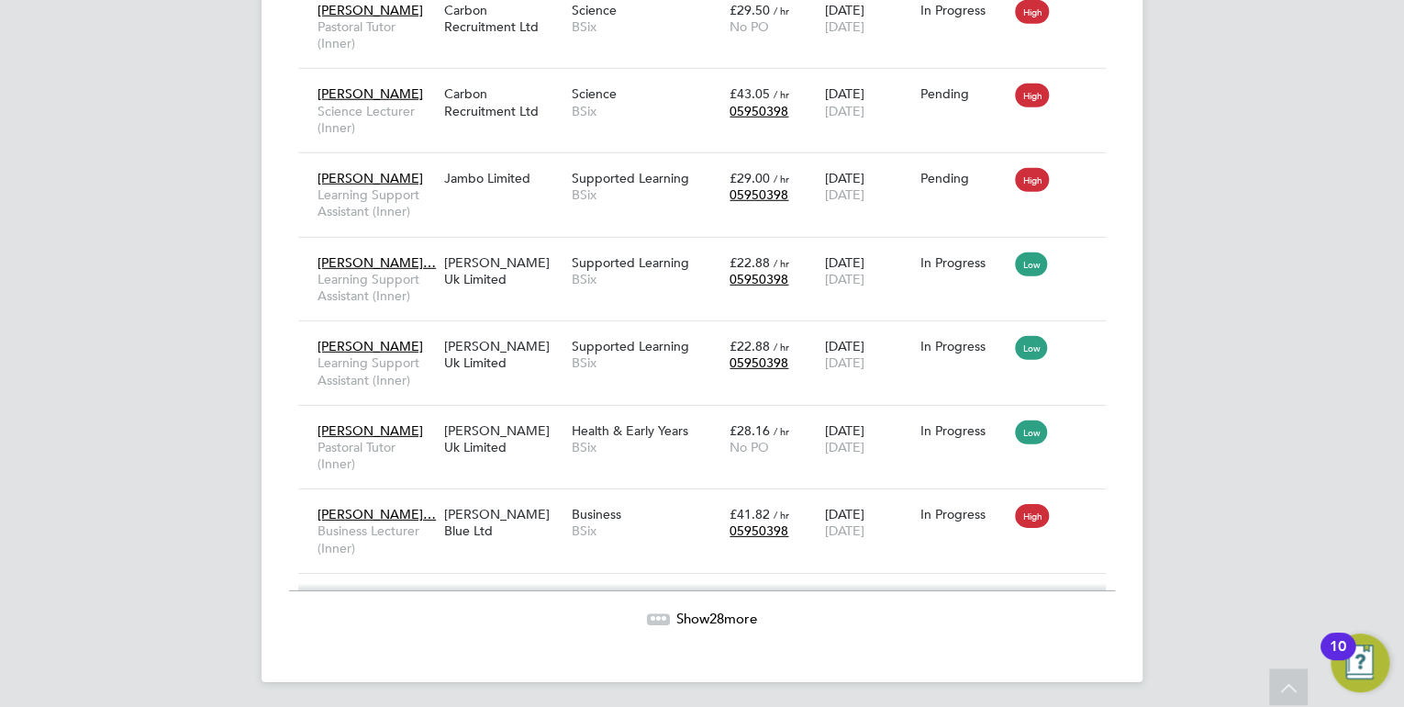
click at [739, 617] on span "Show 28 more" at bounding box center [716, 617] width 81 height 17
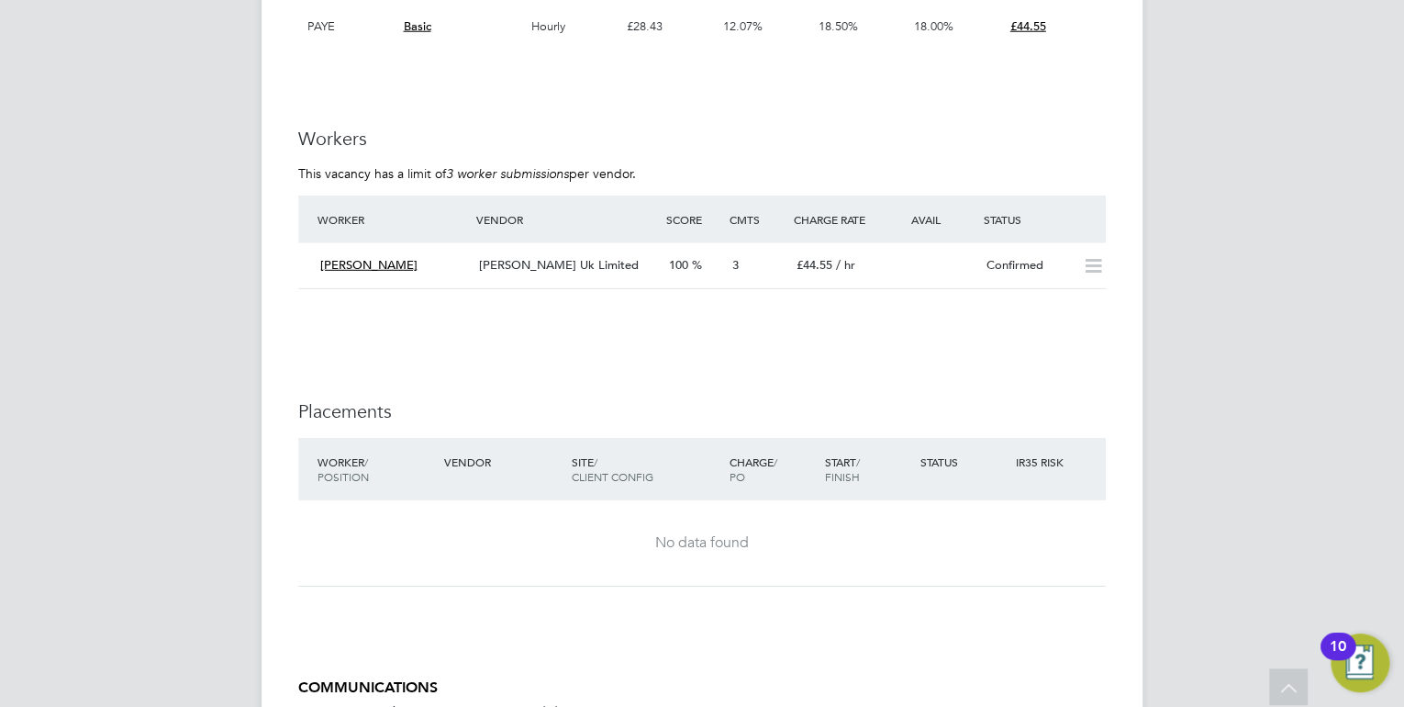
scroll to position [2257, 0]
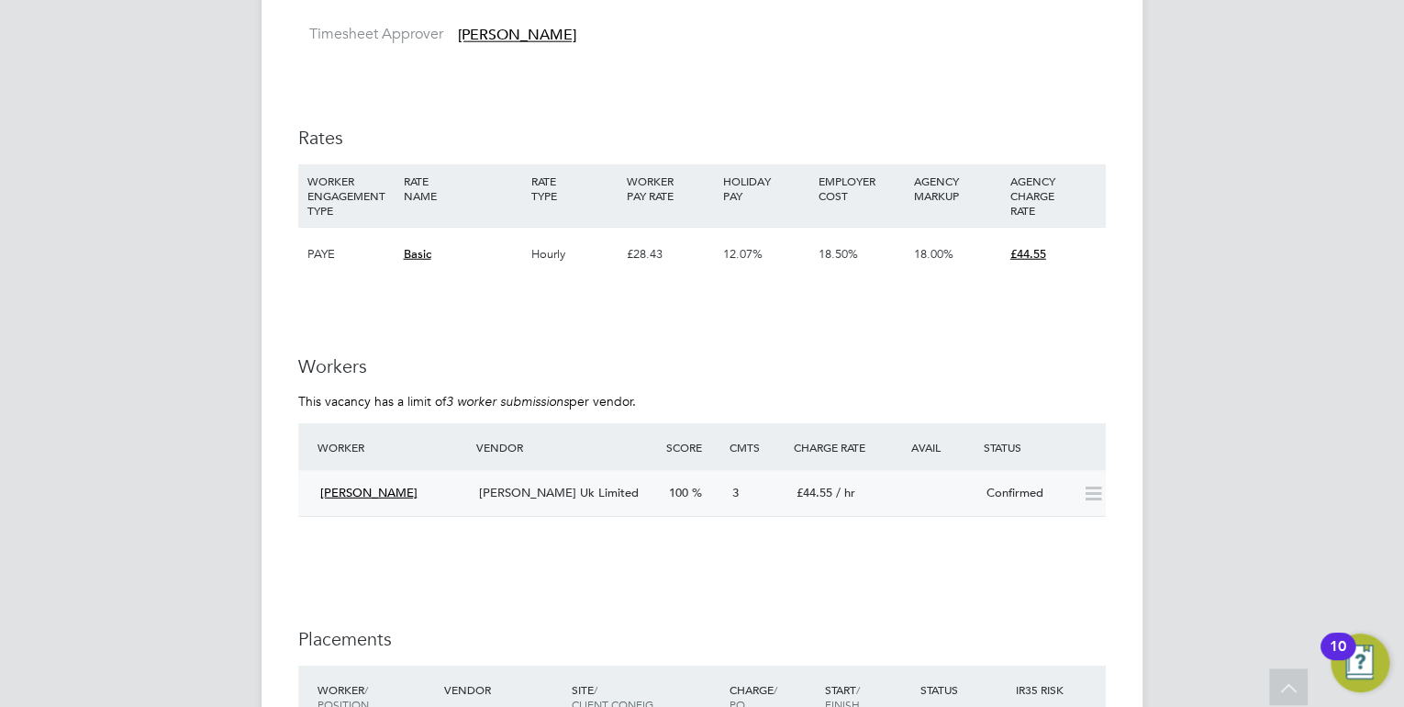
click at [584, 485] on span "[PERSON_NAME] Uk Limited" at bounding box center [559, 493] width 160 height 16
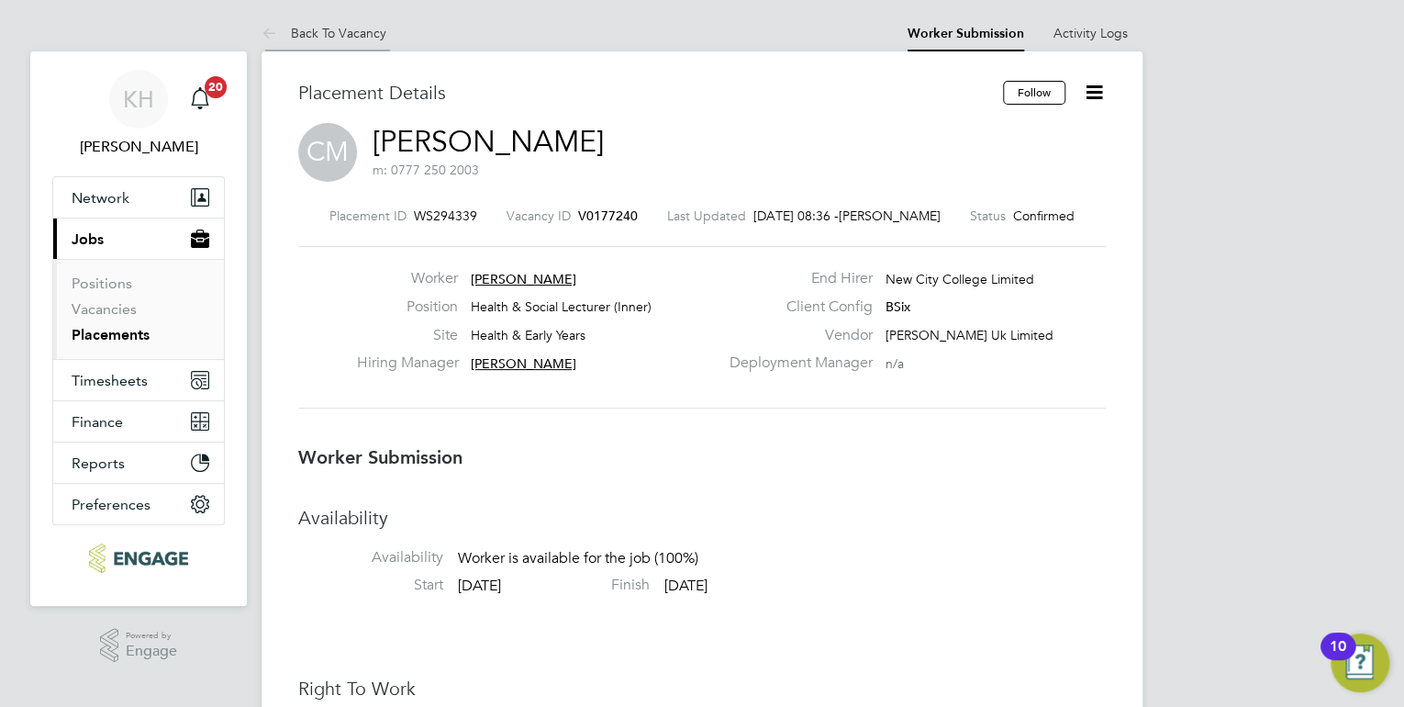
click at [351, 30] on link "Back To Vacancy" at bounding box center [324, 33] width 125 height 17
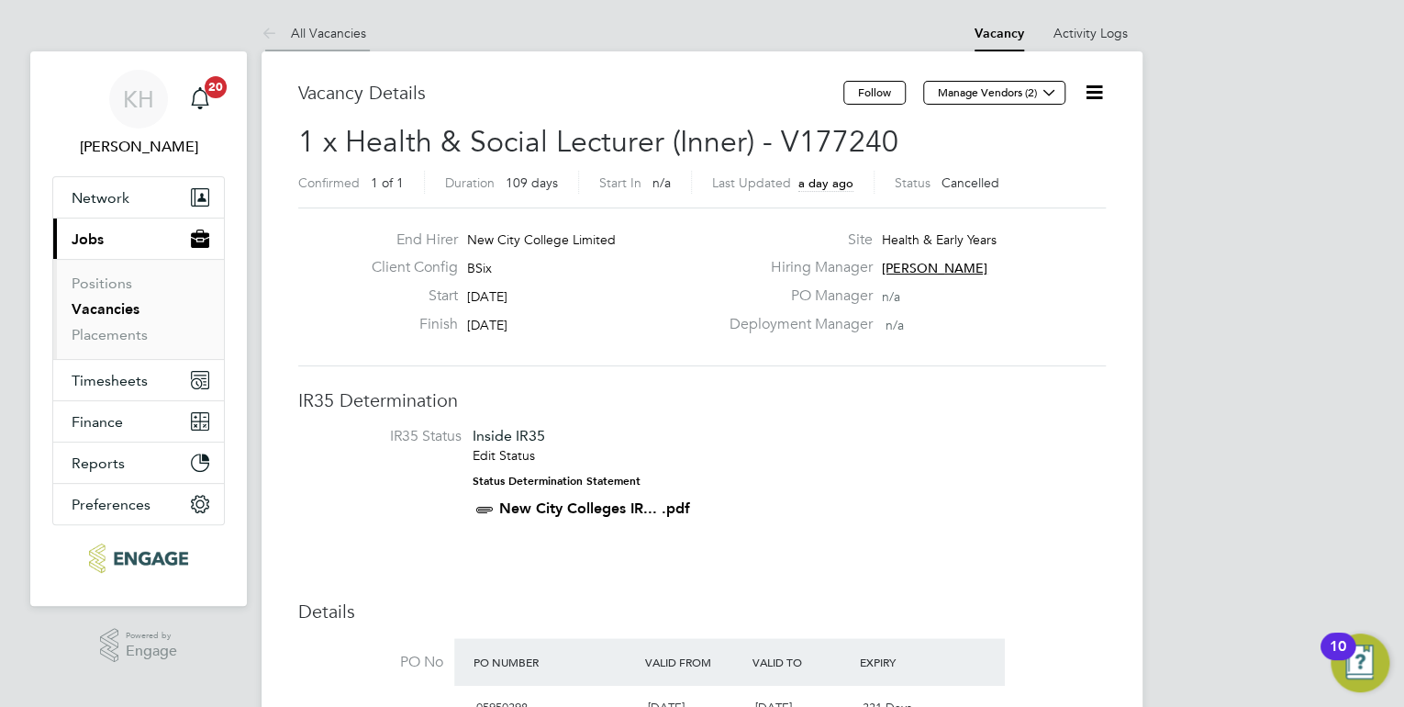
click at [324, 37] on link "All Vacancies" at bounding box center [314, 33] width 105 height 17
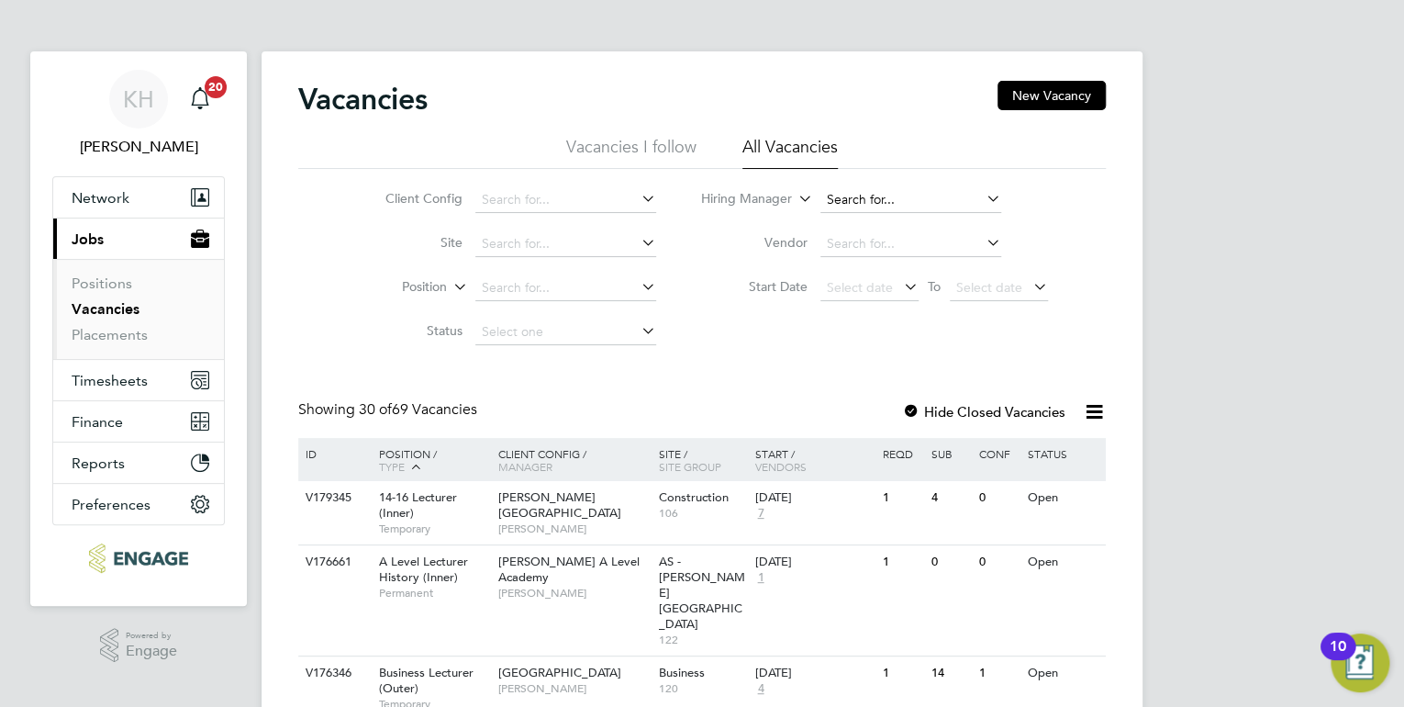
click at [855, 195] on input at bounding box center [910, 200] width 181 height 26
click at [844, 246] on b "Ros" at bounding box center [838, 249] width 22 height 16
type input "[PERSON_NAME]"
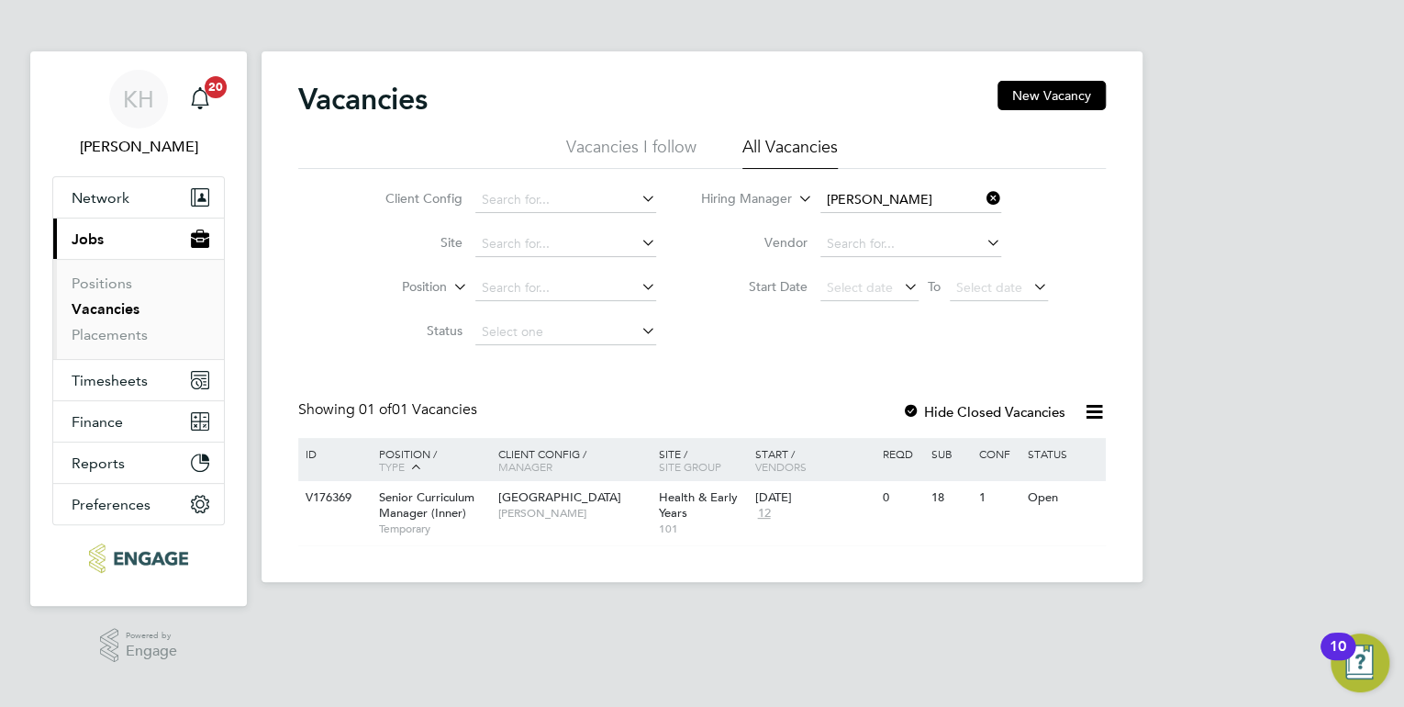
click at [909, 415] on div at bounding box center [911, 413] width 18 height 18
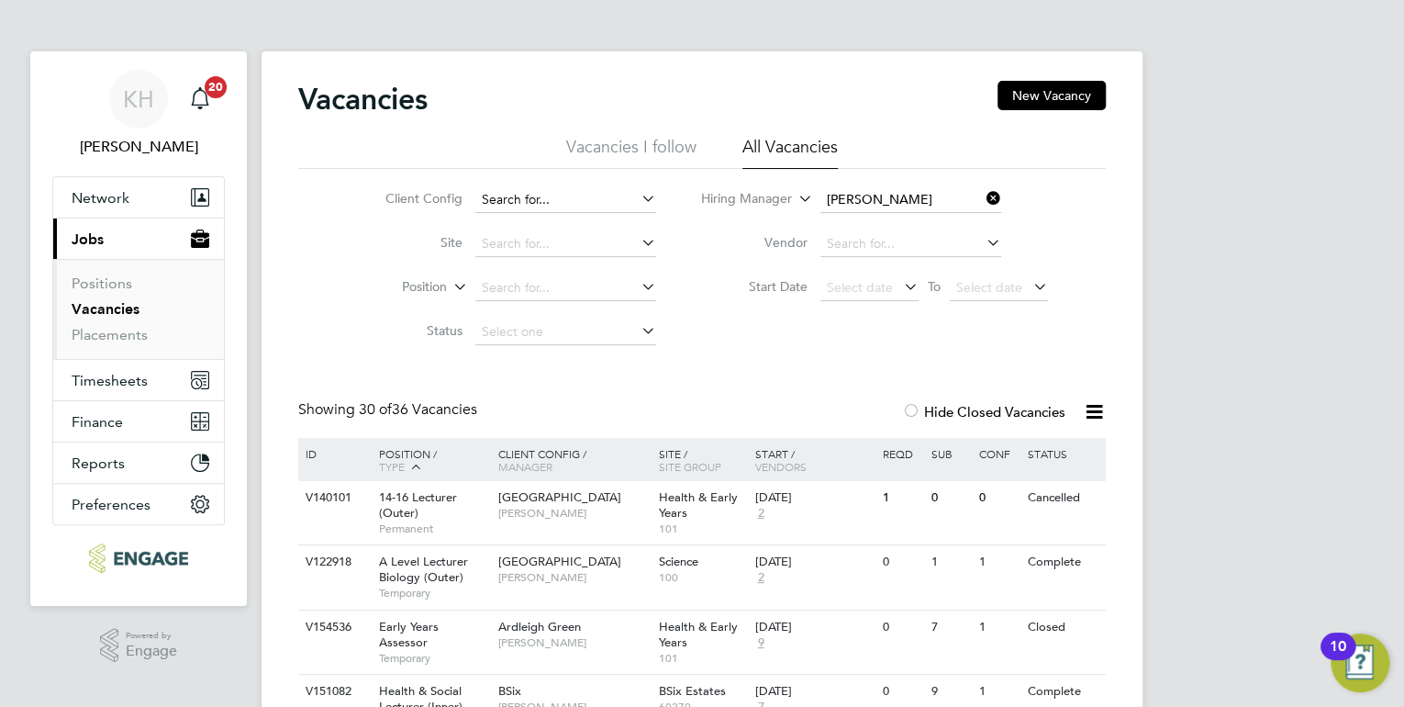
click at [549, 195] on input at bounding box center [565, 200] width 181 height 26
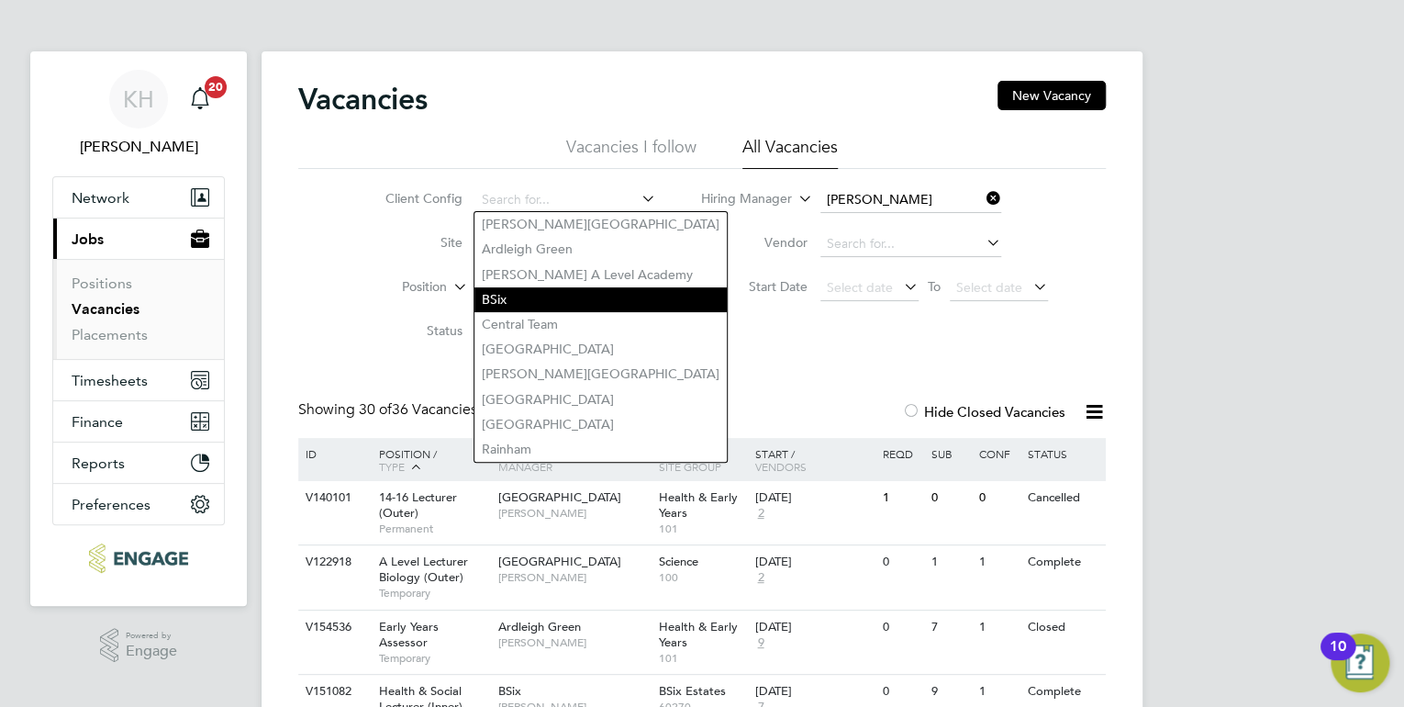
click at [558, 290] on li "BSix" at bounding box center [600, 299] width 252 height 25
type input "BSix"
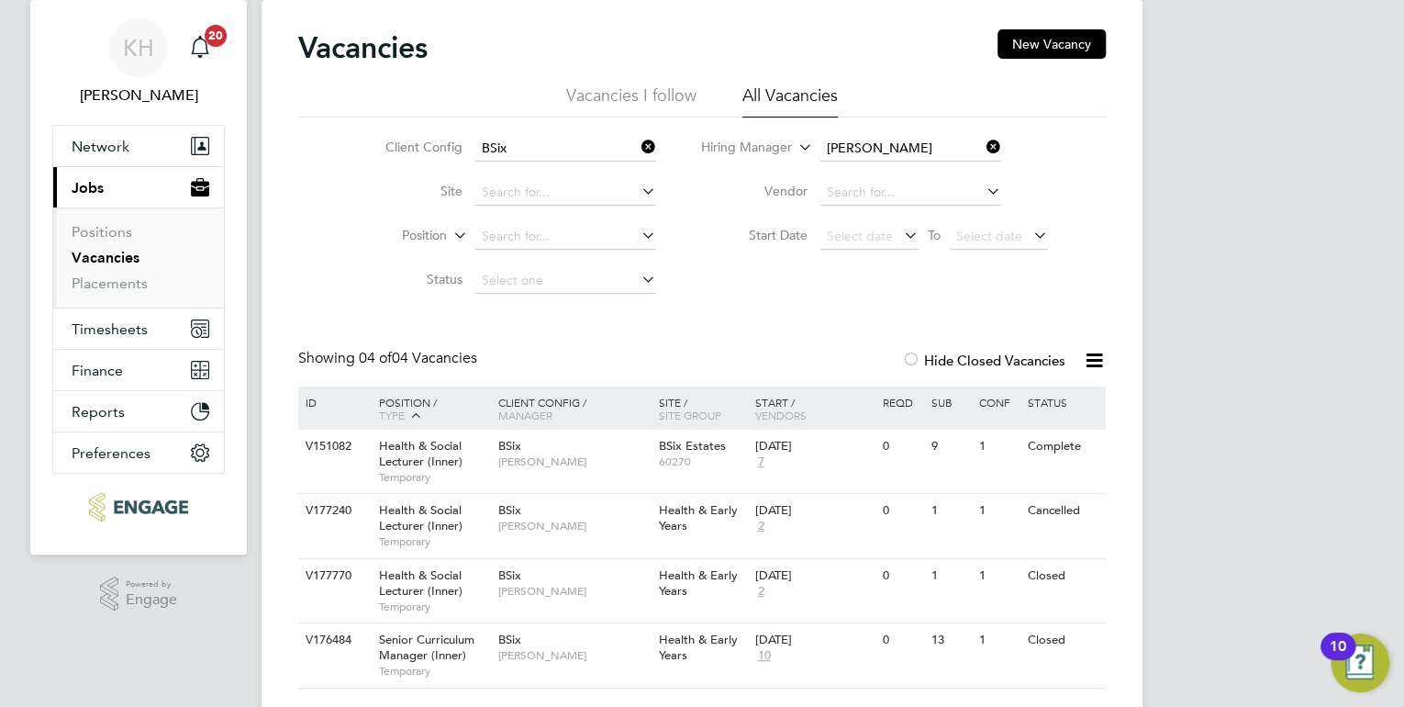
scroll to position [98, 0]
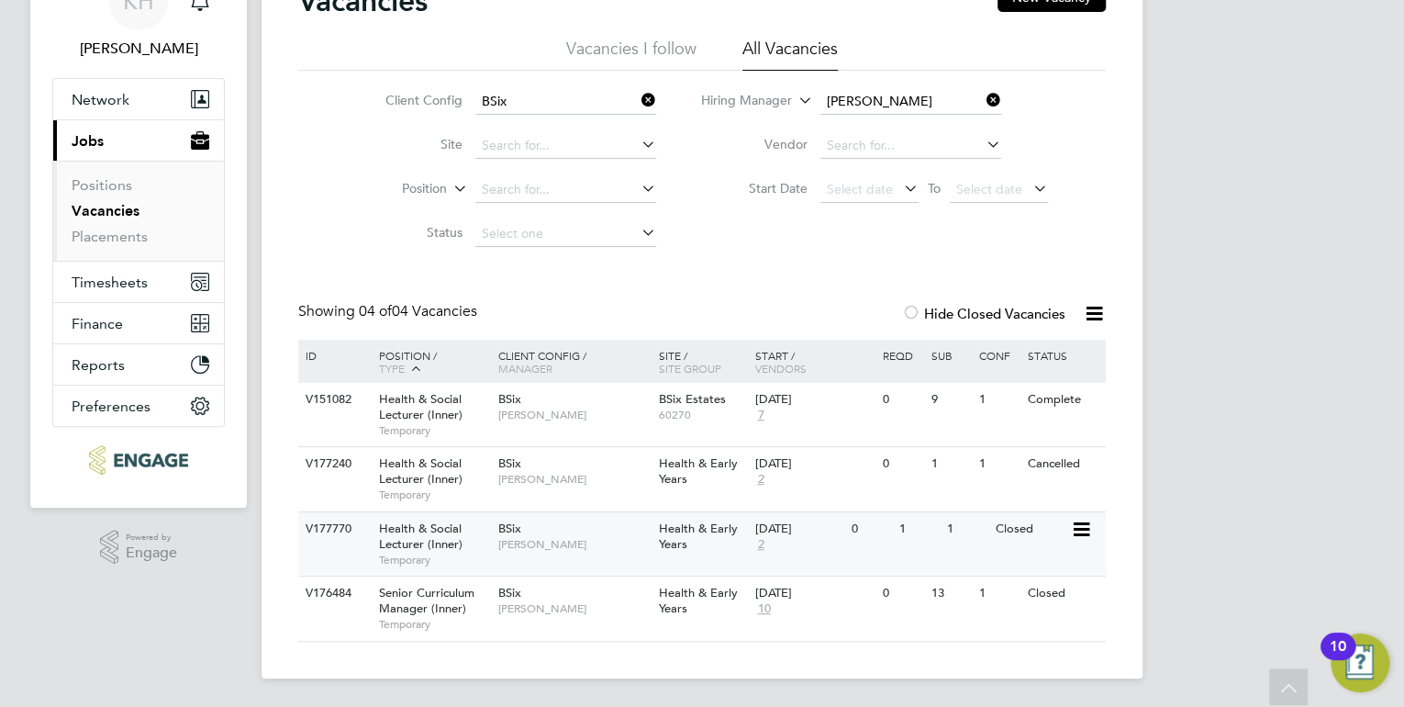
click at [427, 539] on span "Health & Social Lecturer (Inner)" at bounding box center [421, 535] width 84 height 31
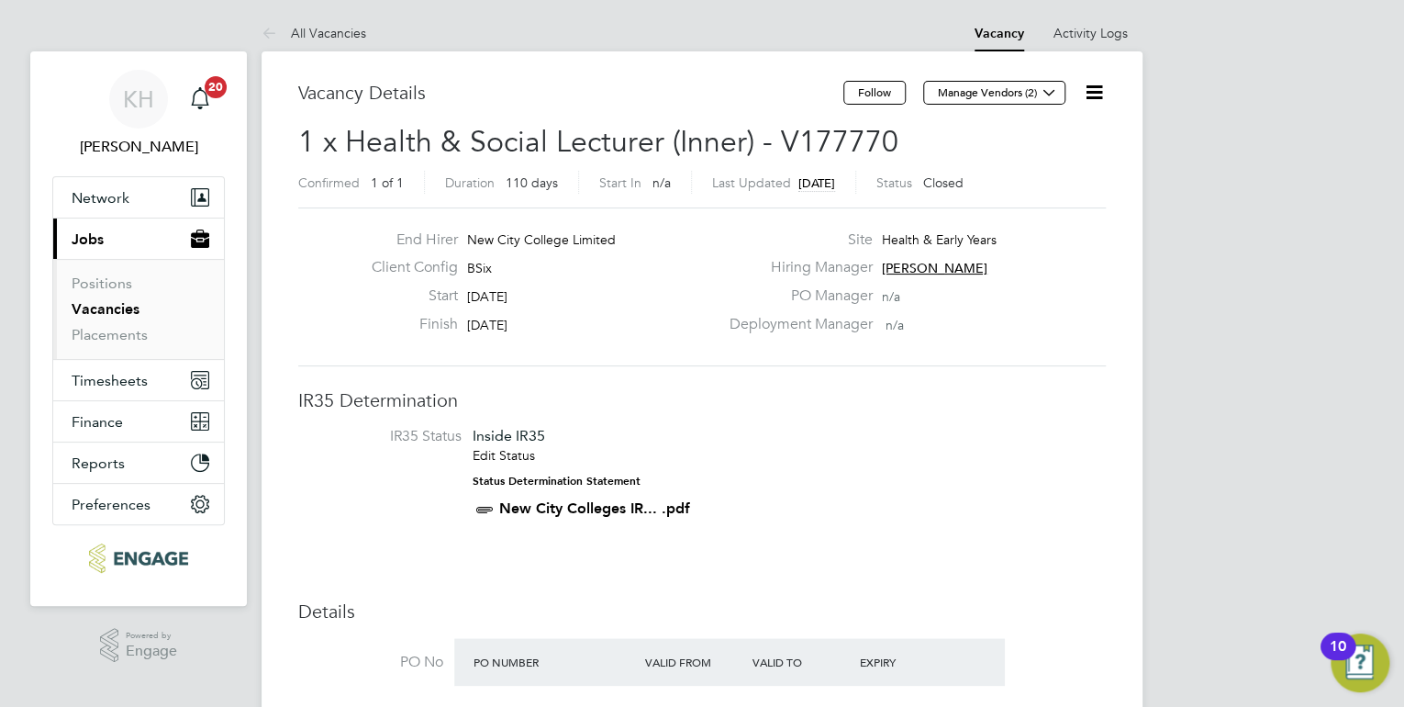
click at [347, 29] on link "All Vacancies" at bounding box center [314, 33] width 105 height 17
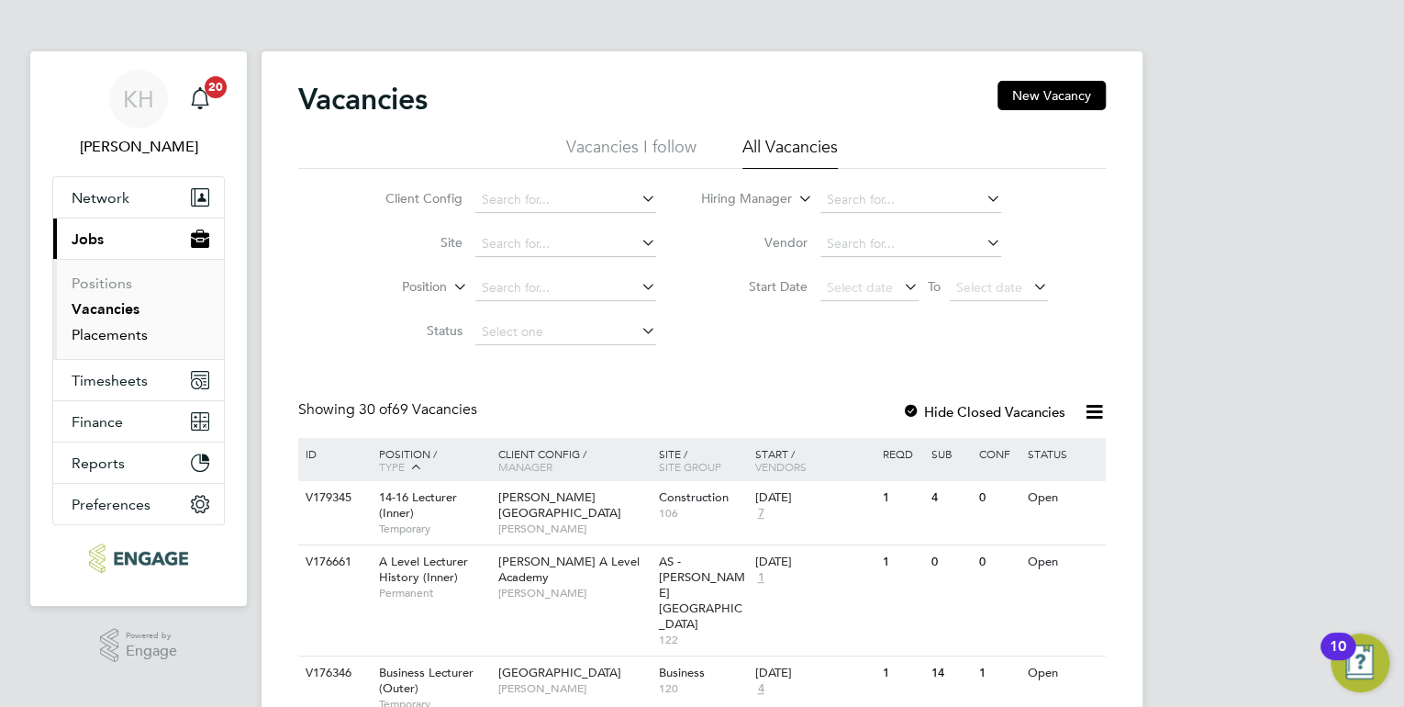
click at [134, 330] on link "Placements" at bounding box center [110, 334] width 76 height 17
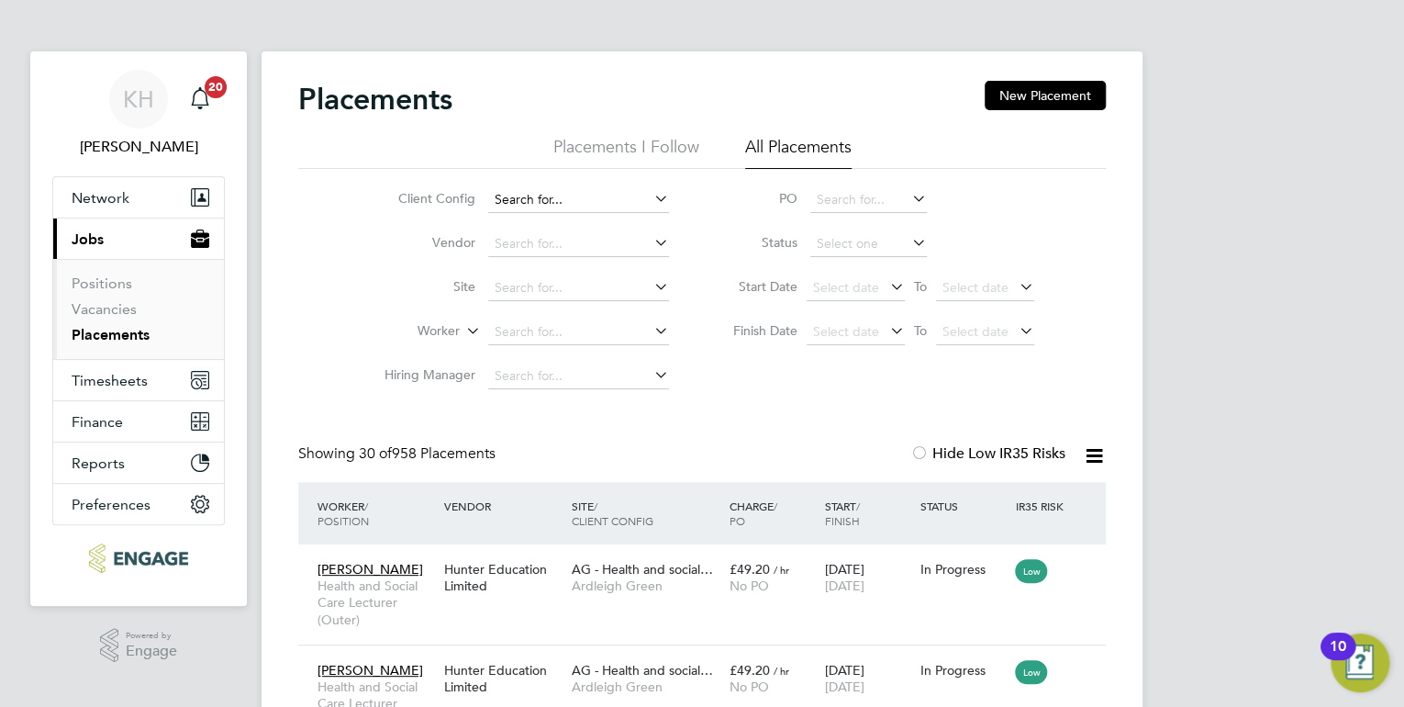
scroll to position [8, 9]
click at [567, 189] on input at bounding box center [578, 200] width 181 height 26
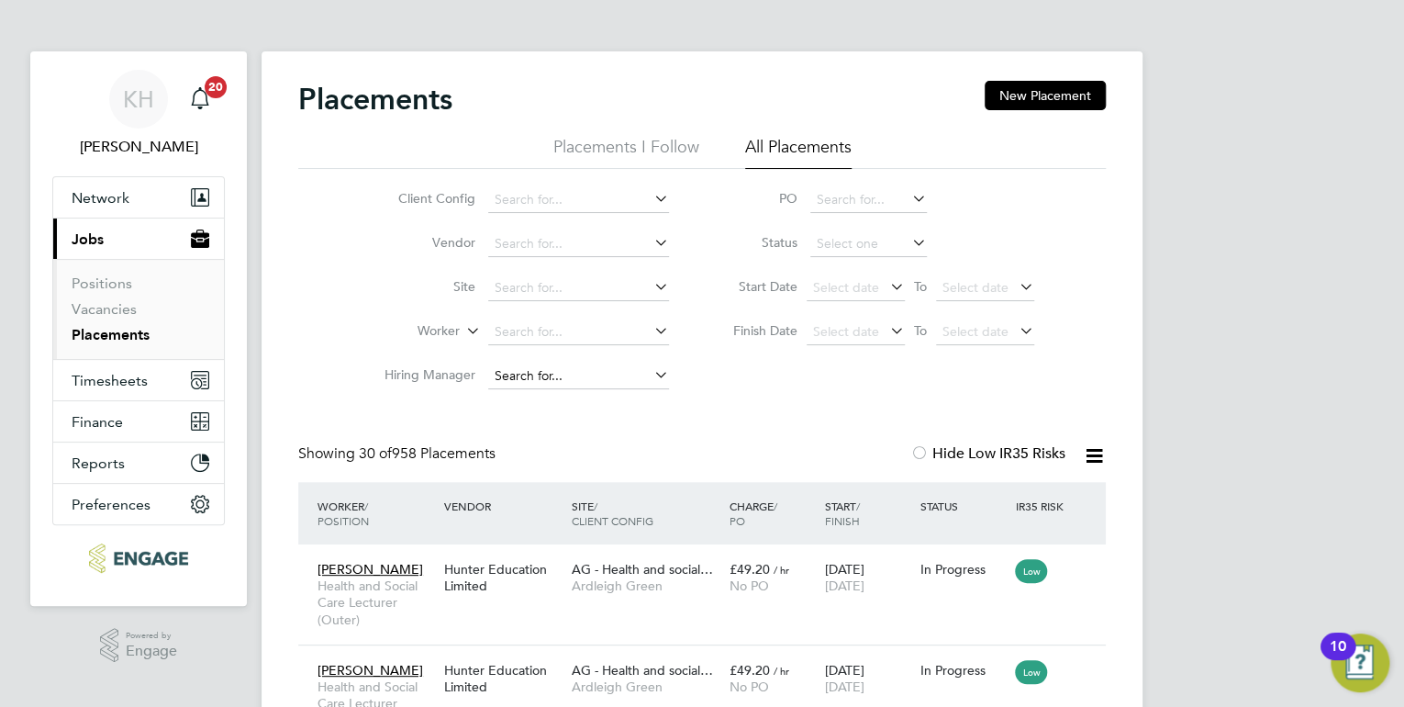
click at [532, 374] on input at bounding box center [578, 376] width 181 height 26
type input "ros"
click at [870, 373] on div "Client Config Vendor Site Worker Hiring Manager ros PO Status Start Date Select…" at bounding box center [702, 283] width 808 height 229
click at [569, 292] on input at bounding box center [578, 288] width 181 height 26
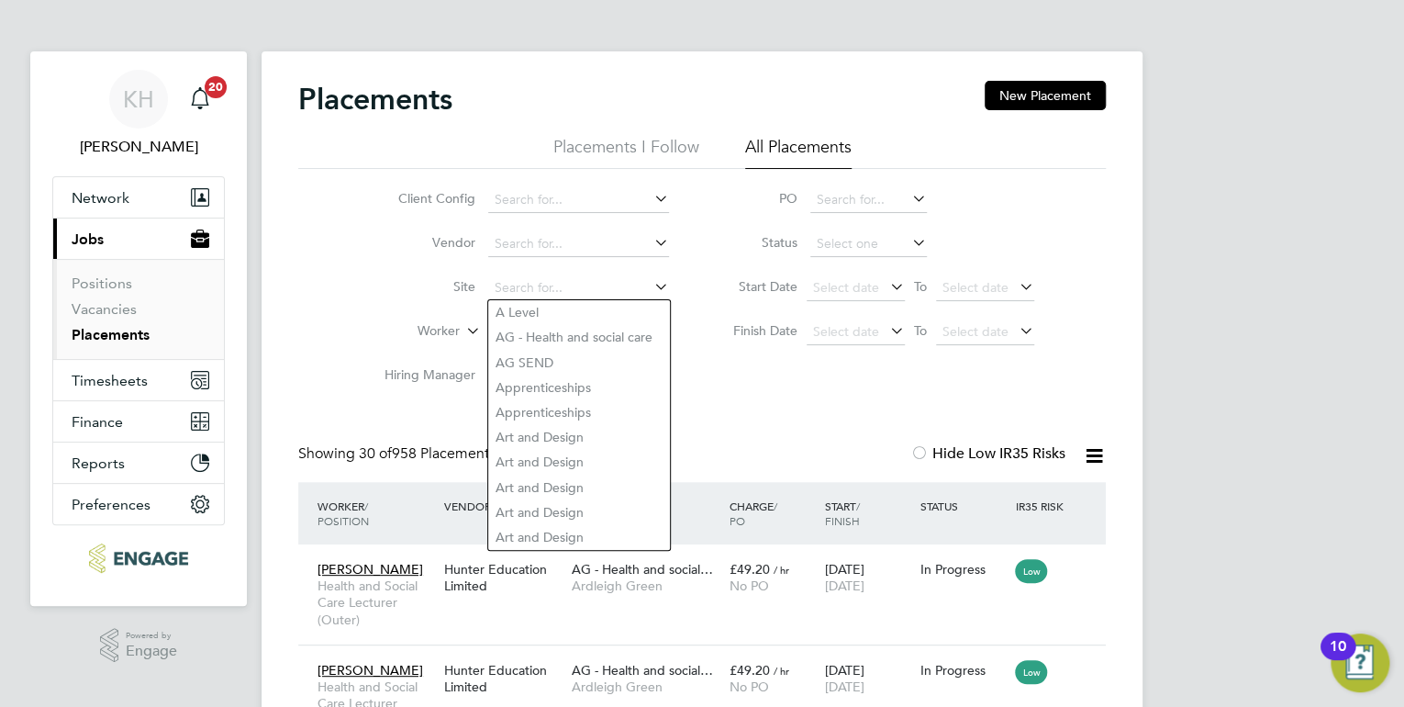
click at [536, 185] on li "Client Config" at bounding box center [519, 200] width 345 height 44
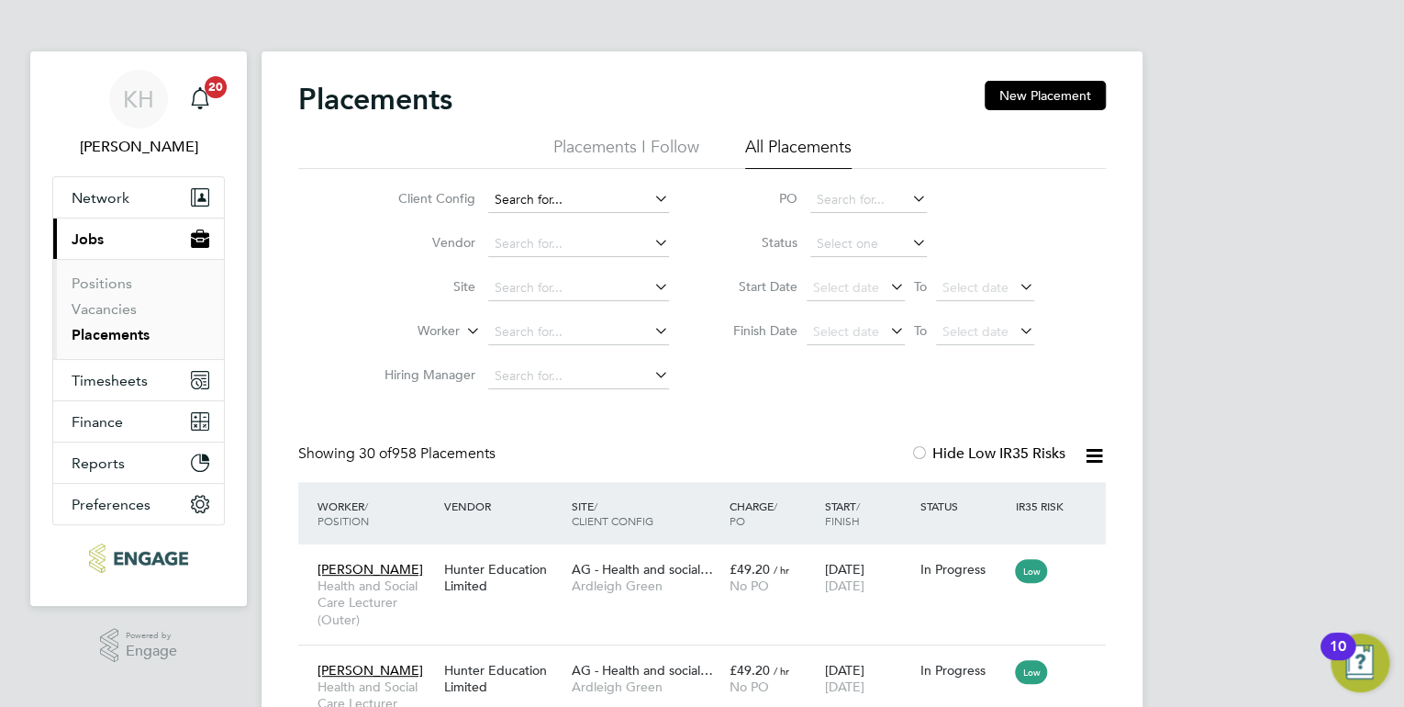
click at [547, 206] on input at bounding box center [578, 200] width 181 height 26
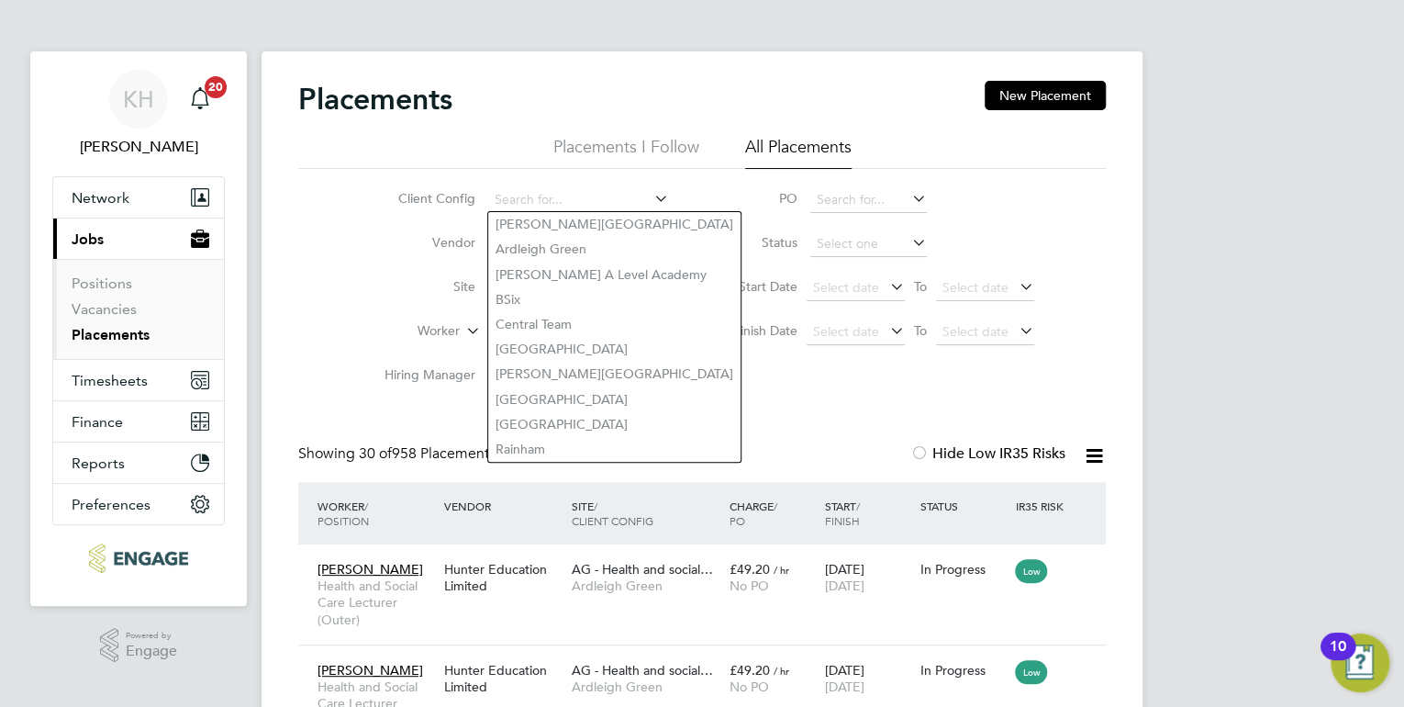
click at [559, 294] on li "BSix" at bounding box center [614, 299] width 252 height 25
type input "BSix"
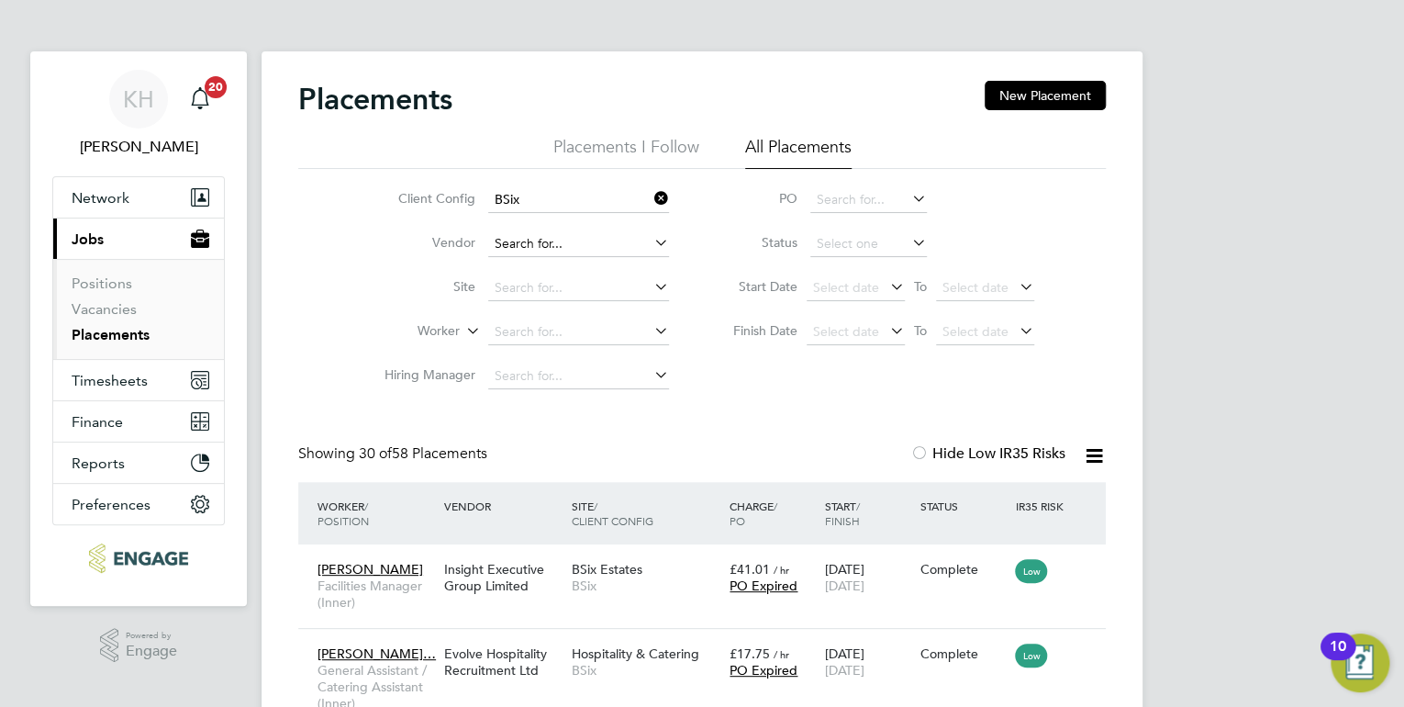
click at [552, 249] on input at bounding box center [578, 244] width 181 height 26
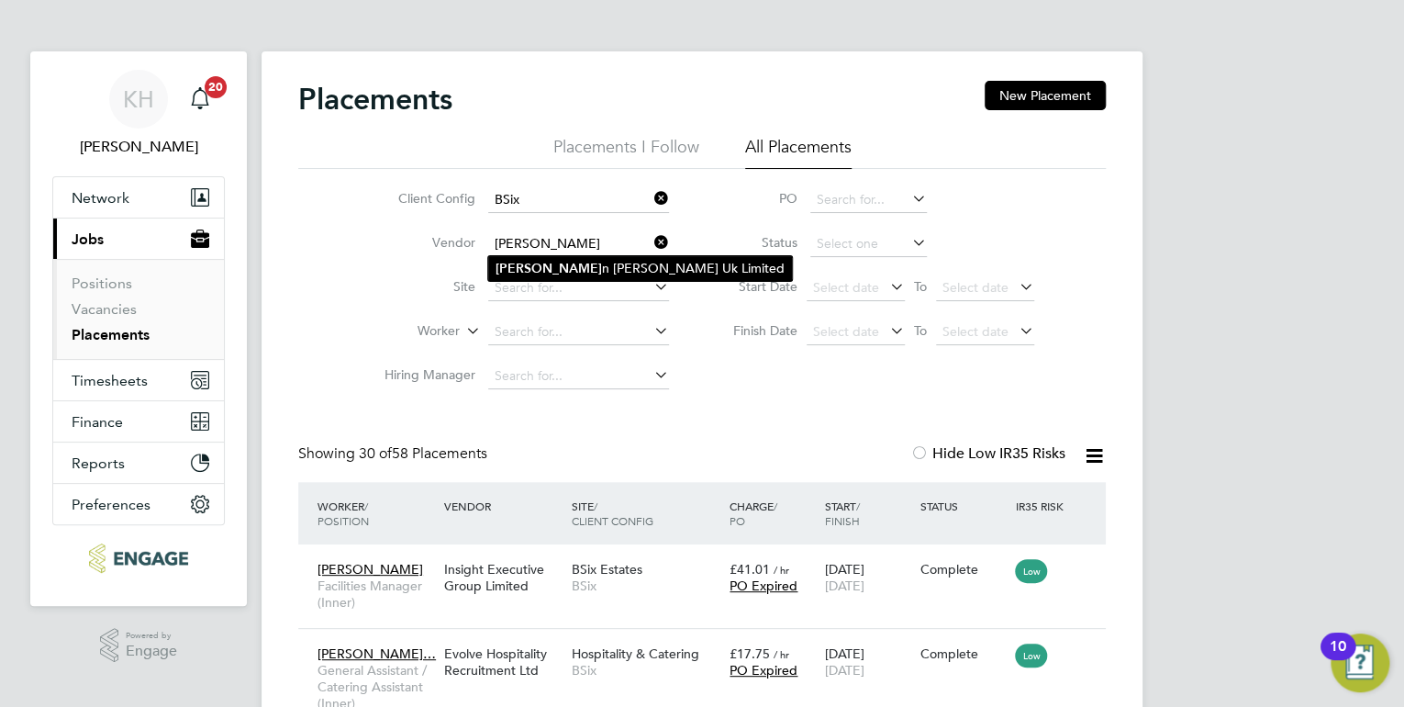
click at [606, 272] on li "Morga n Hunt Uk Limited" at bounding box center [640, 268] width 304 height 25
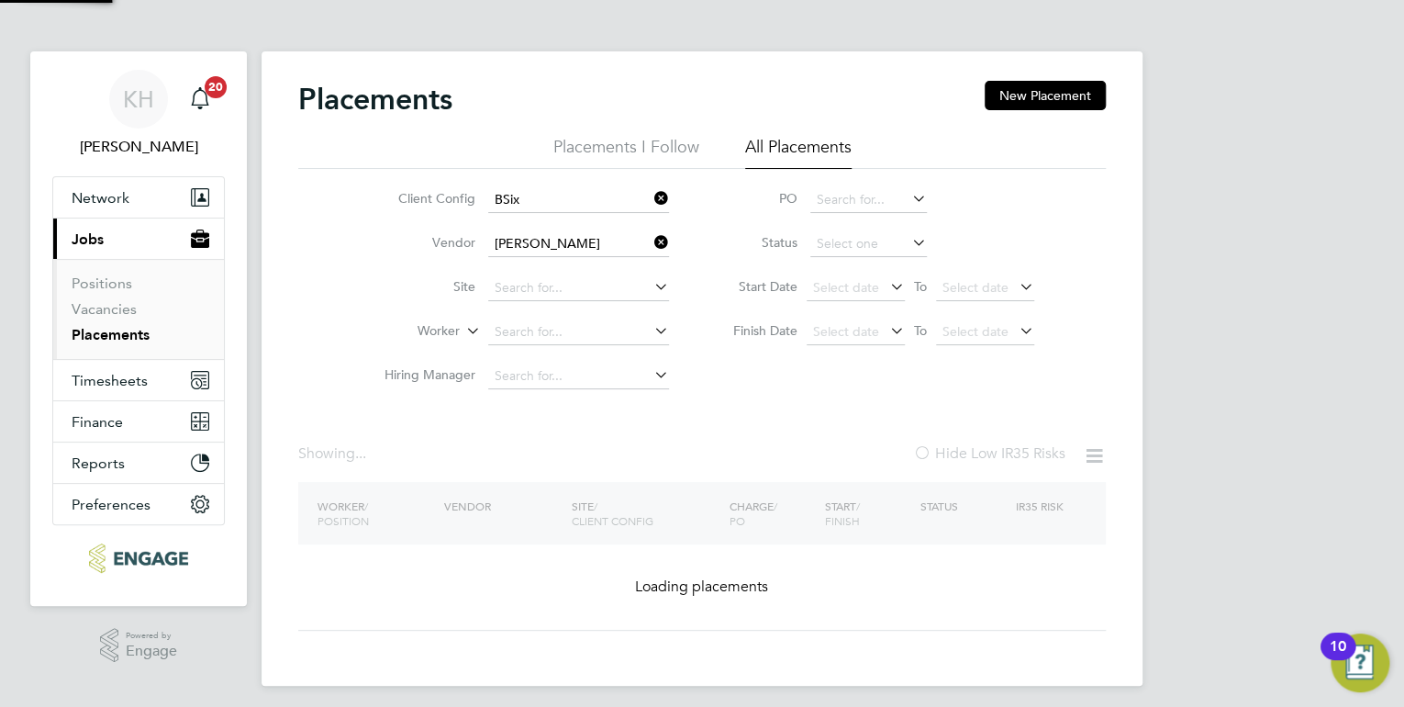
type input "Morgan Hunt Uk Limited"
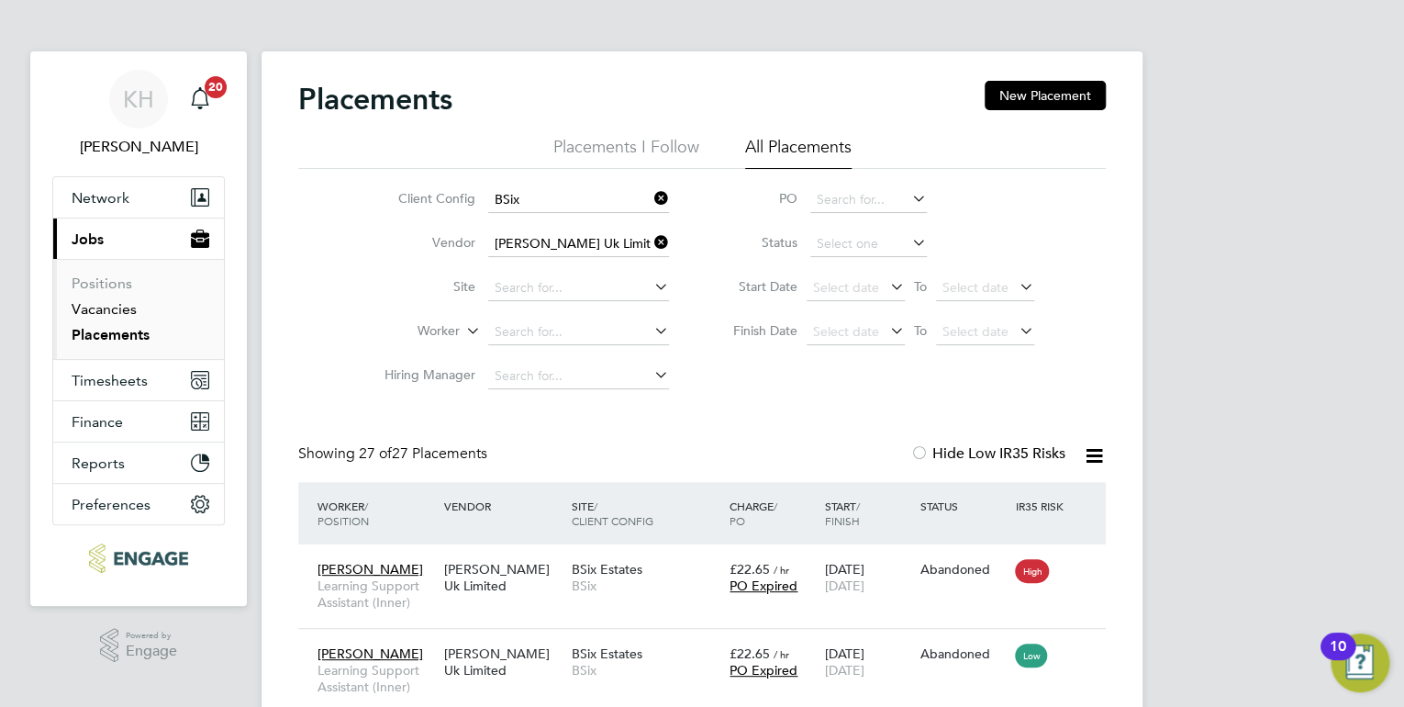
click at [119, 311] on link "Vacancies" at bounding box center [104, 308] width 65 height 17
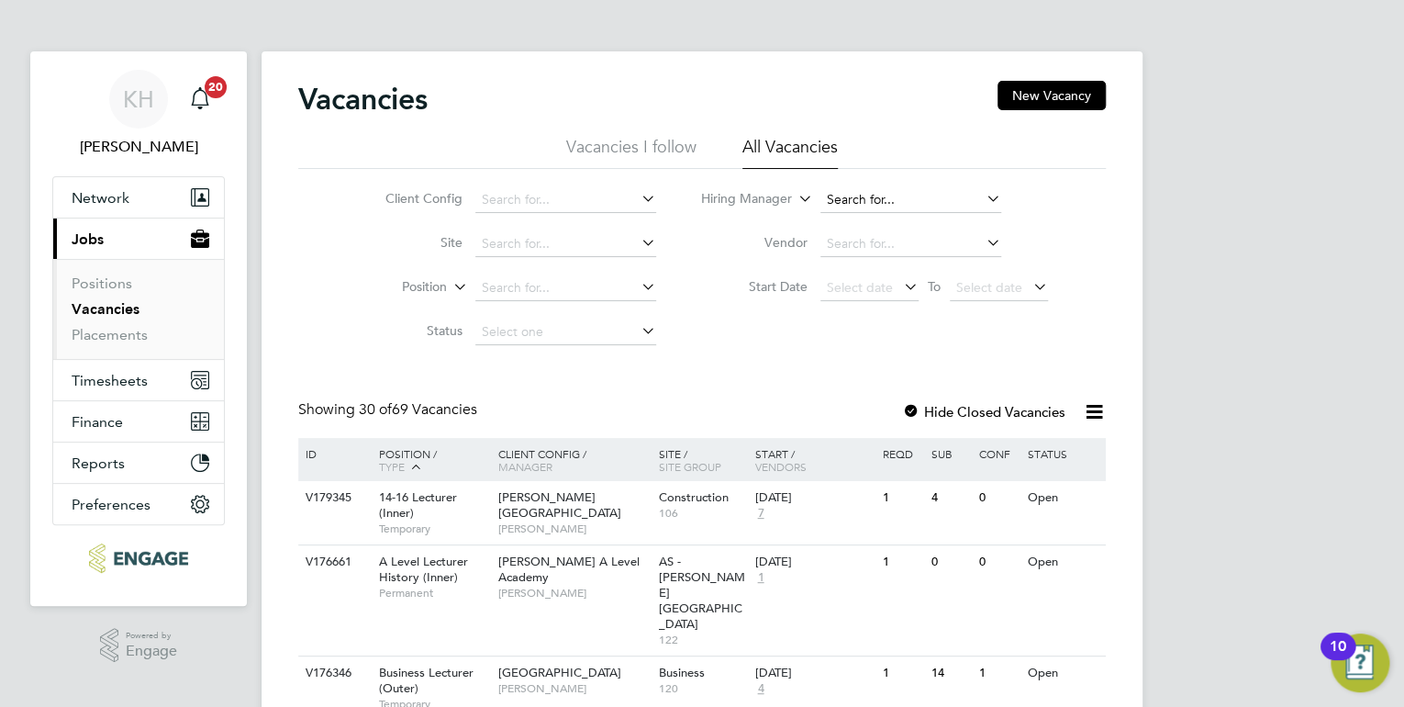
click at [841, 198] on input at bounding box center [910, 200] width 181 height 26
click at [881, 250] on li "Ros lyn O'Garro" at bounding box center [911, 249] width 182 height 25
type input "[PERSON_NAME]"
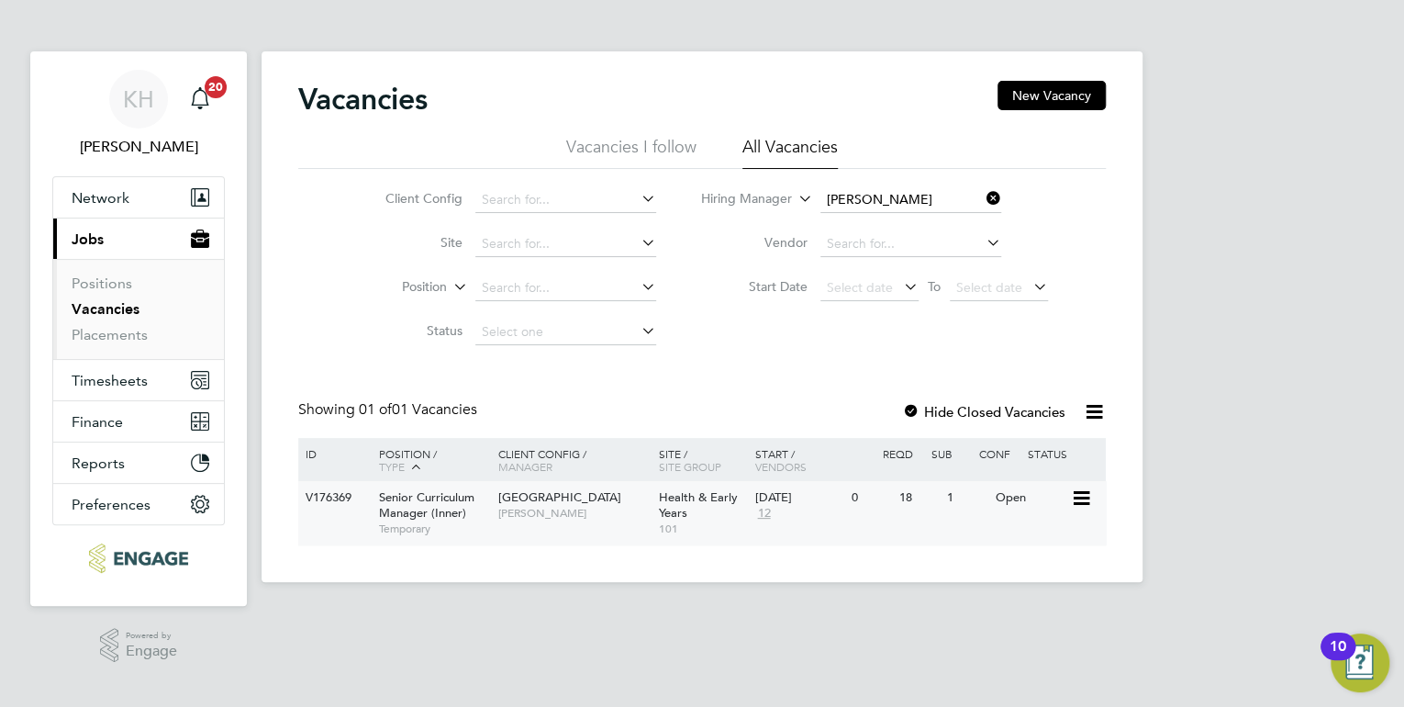
click at [606, 514] on span "[PERSON_NAME]" at bounding box center [573, 513] width 151 height 15
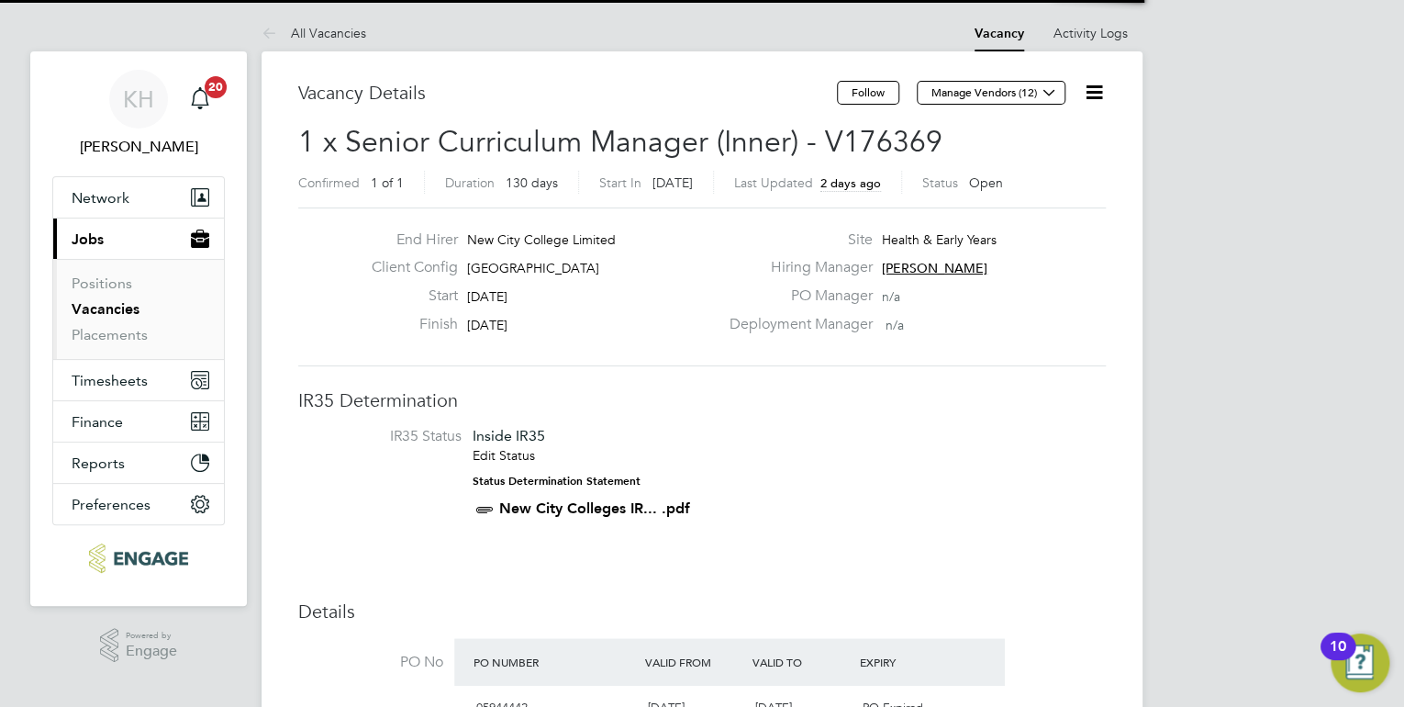
scroll to position [31, 160]
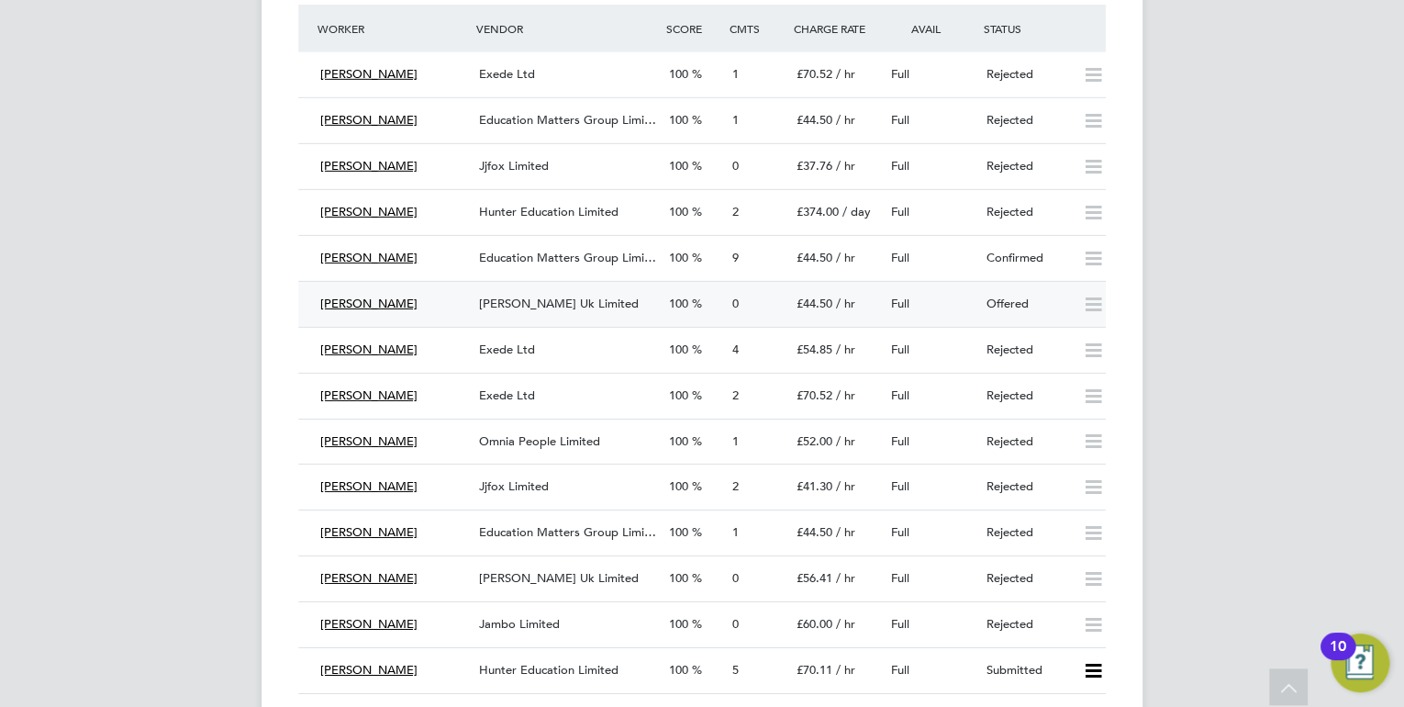
click at [503, 296] on span "[PERSON_NAME] Uk Limited" at bounding box center [559, 304] width 160 height 16
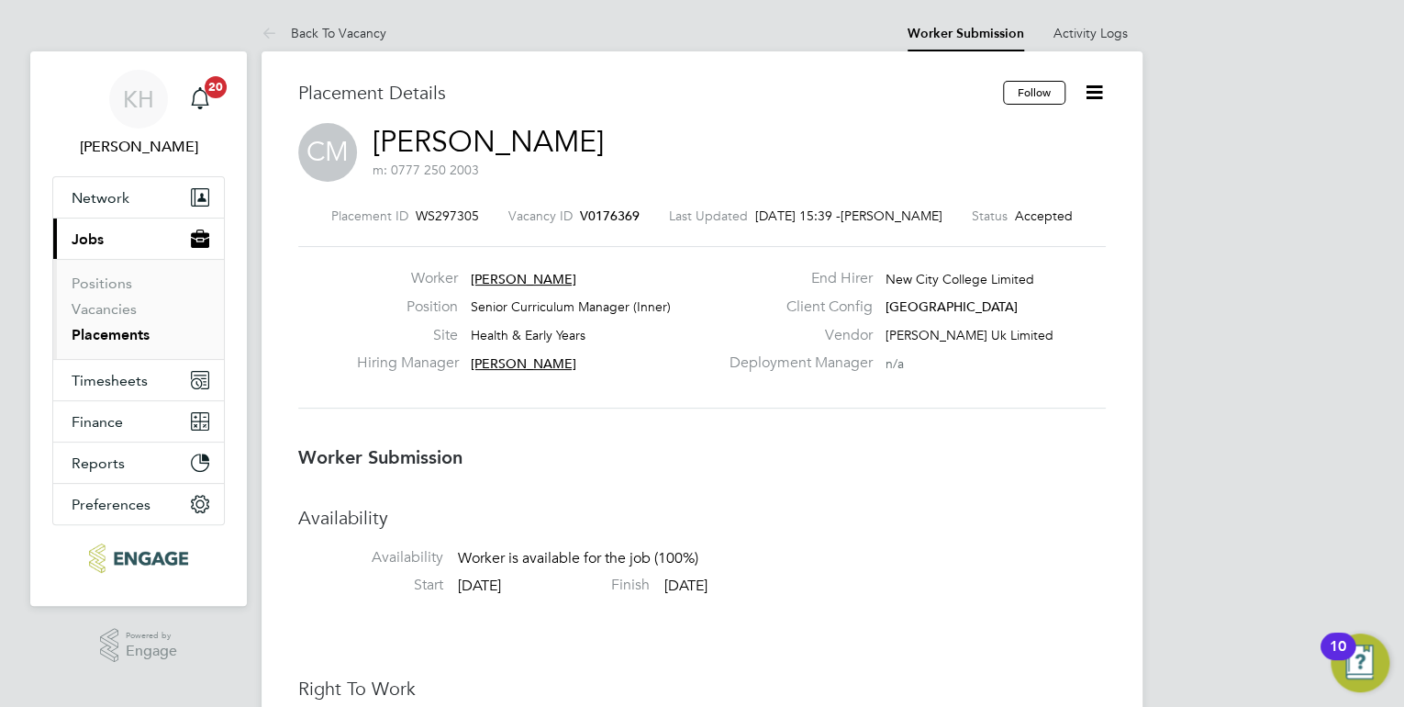
click at [1098, 96] on icon at bounding box center [1094, 92] width 23 height 23
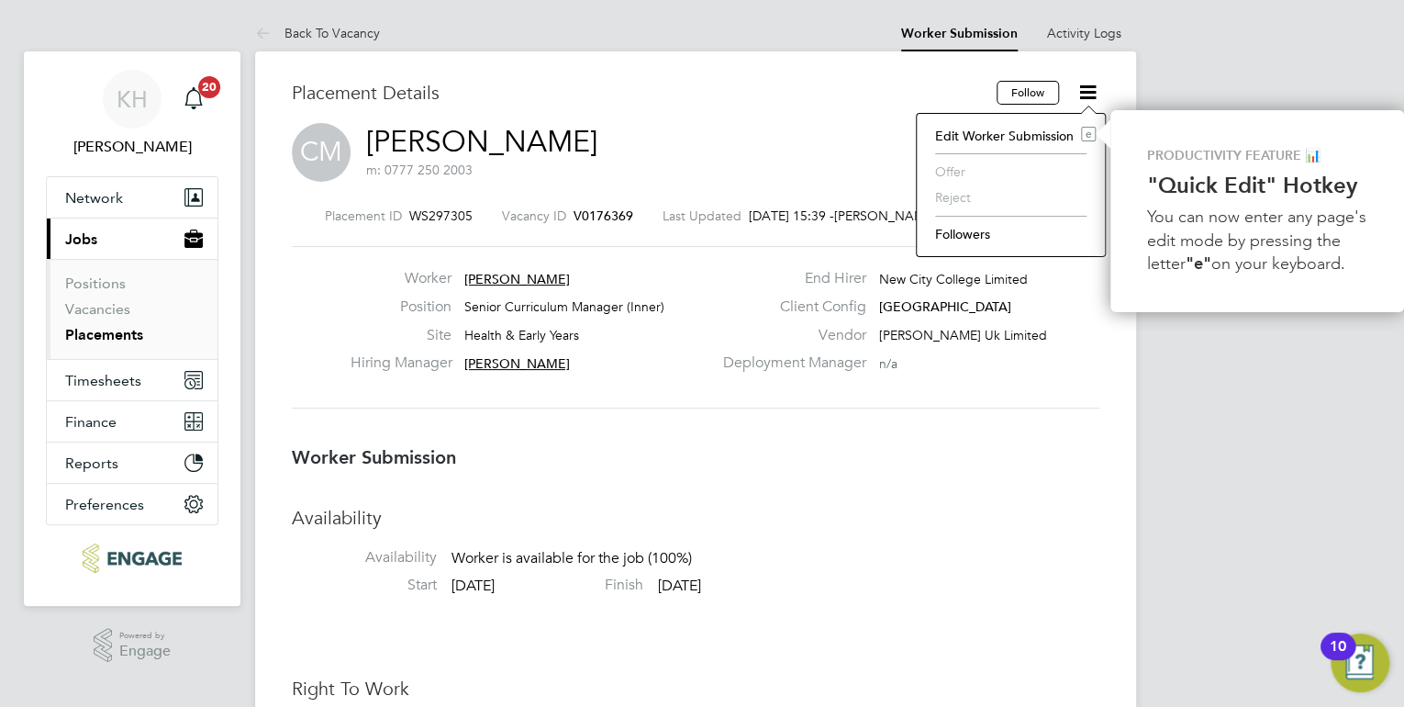
click at [977, 231] on li "Followers" at bounding box center [1011, 234] width 170 height 26
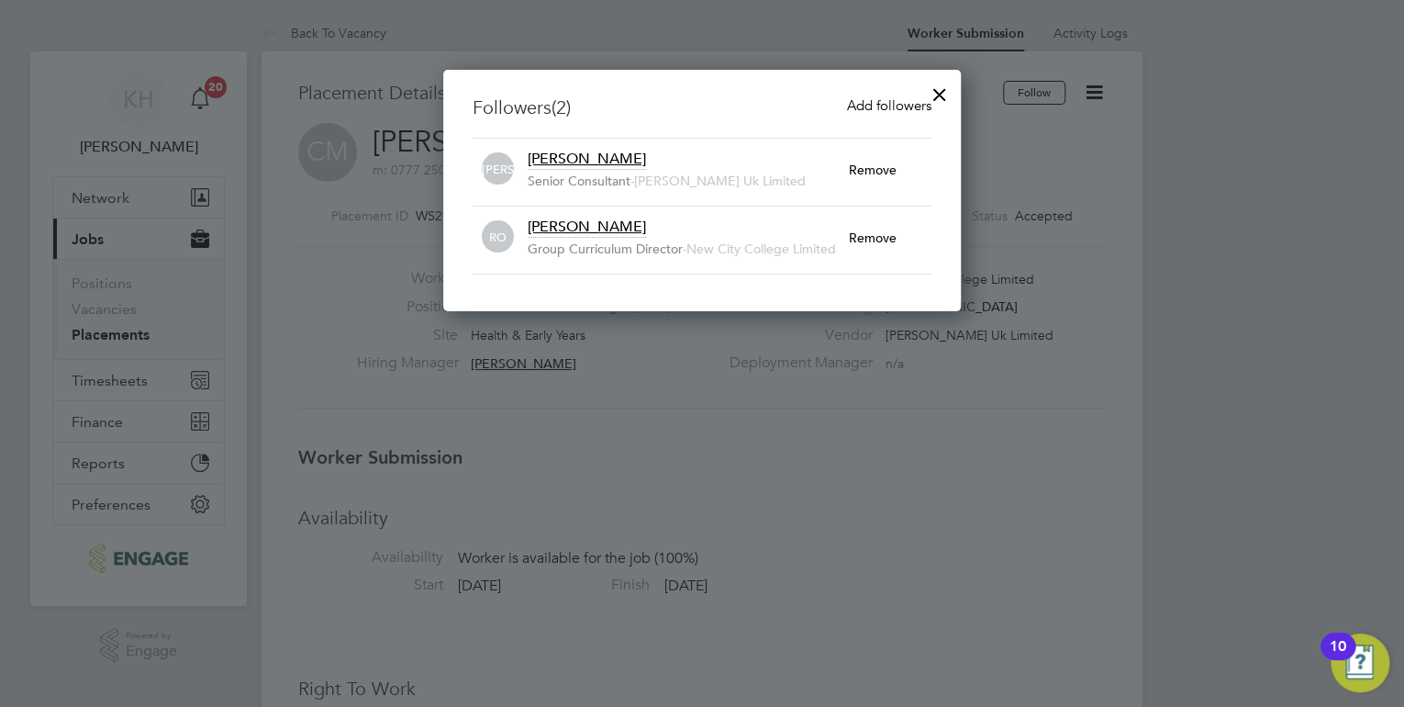
click at [881, 101] on span "Add followers" at bounding box center [889, 104] width 84 height 17
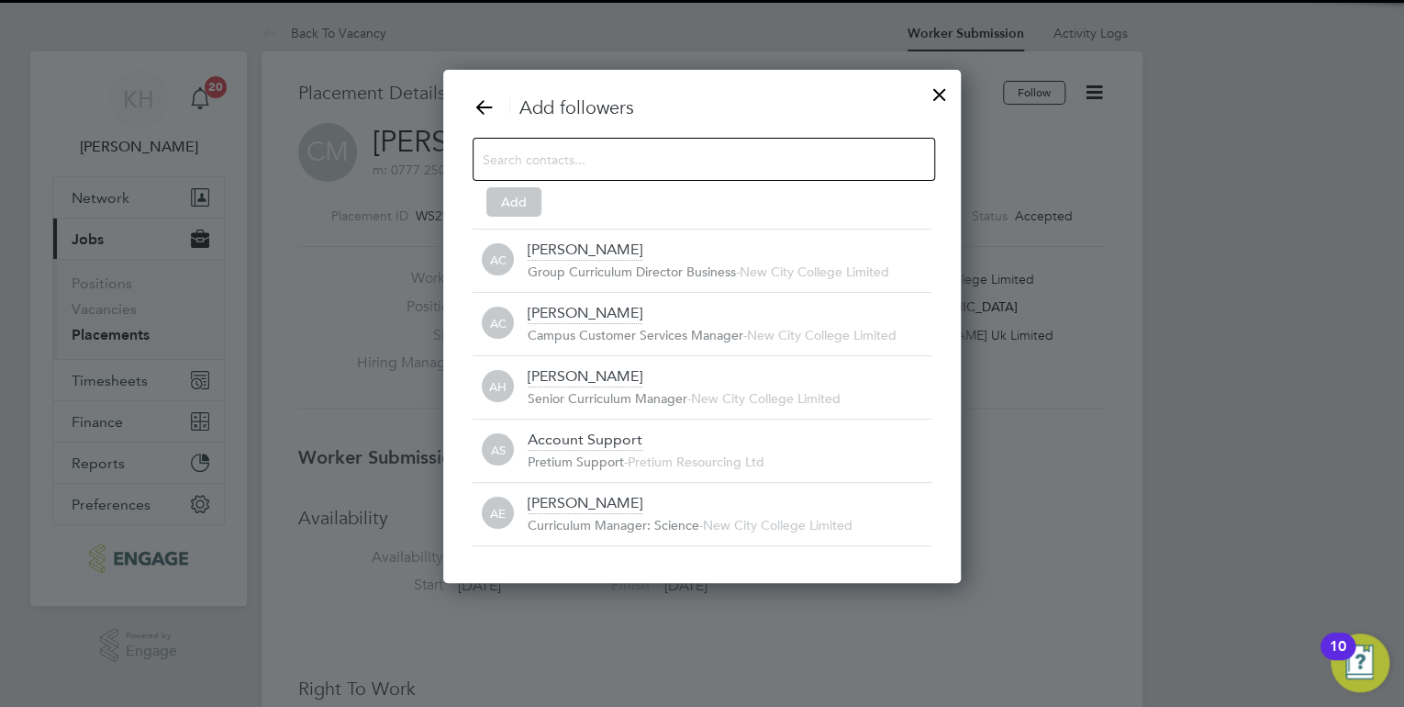
click at [826, 162] on input at bounding box center [689, 159] width 413 height 24
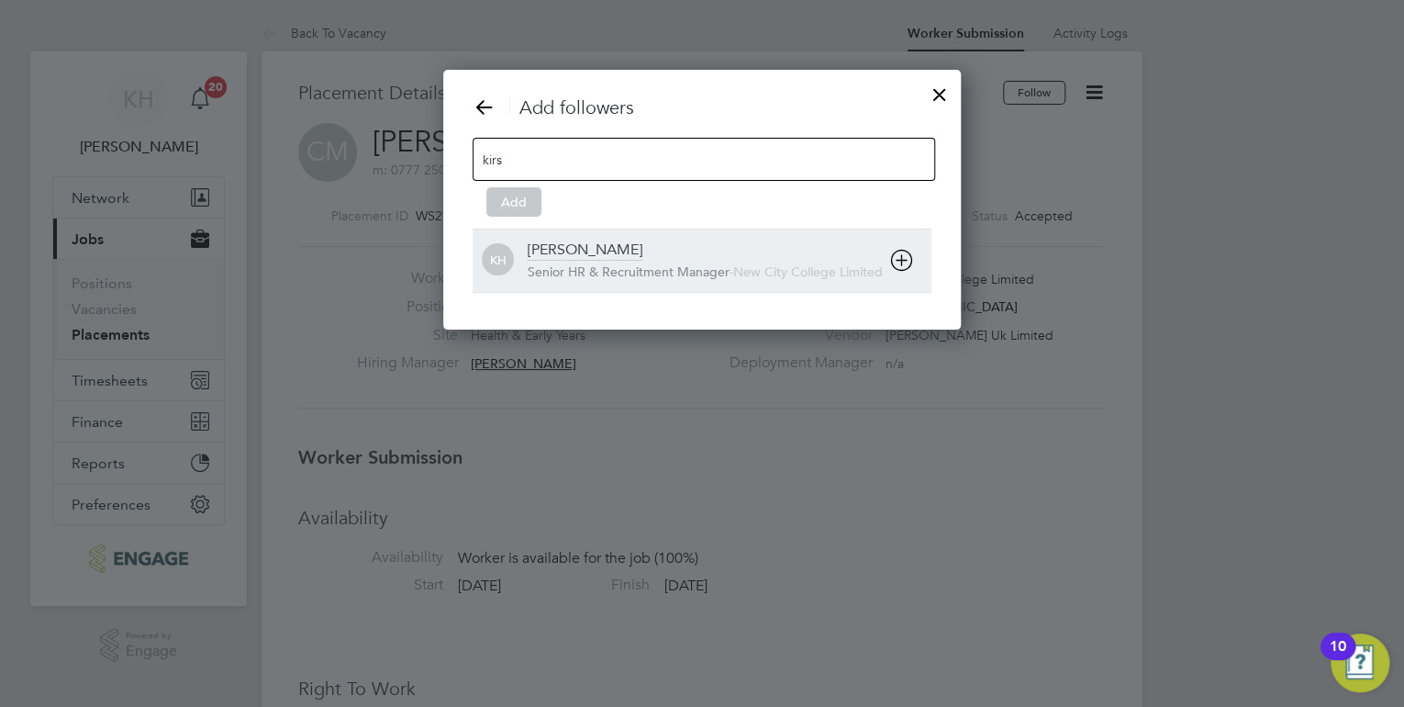
type input "kirs"
click at [648, 268] on span "Senior HR & Recruitment Manager" at bounding box center [629, 271] width 202 height 17
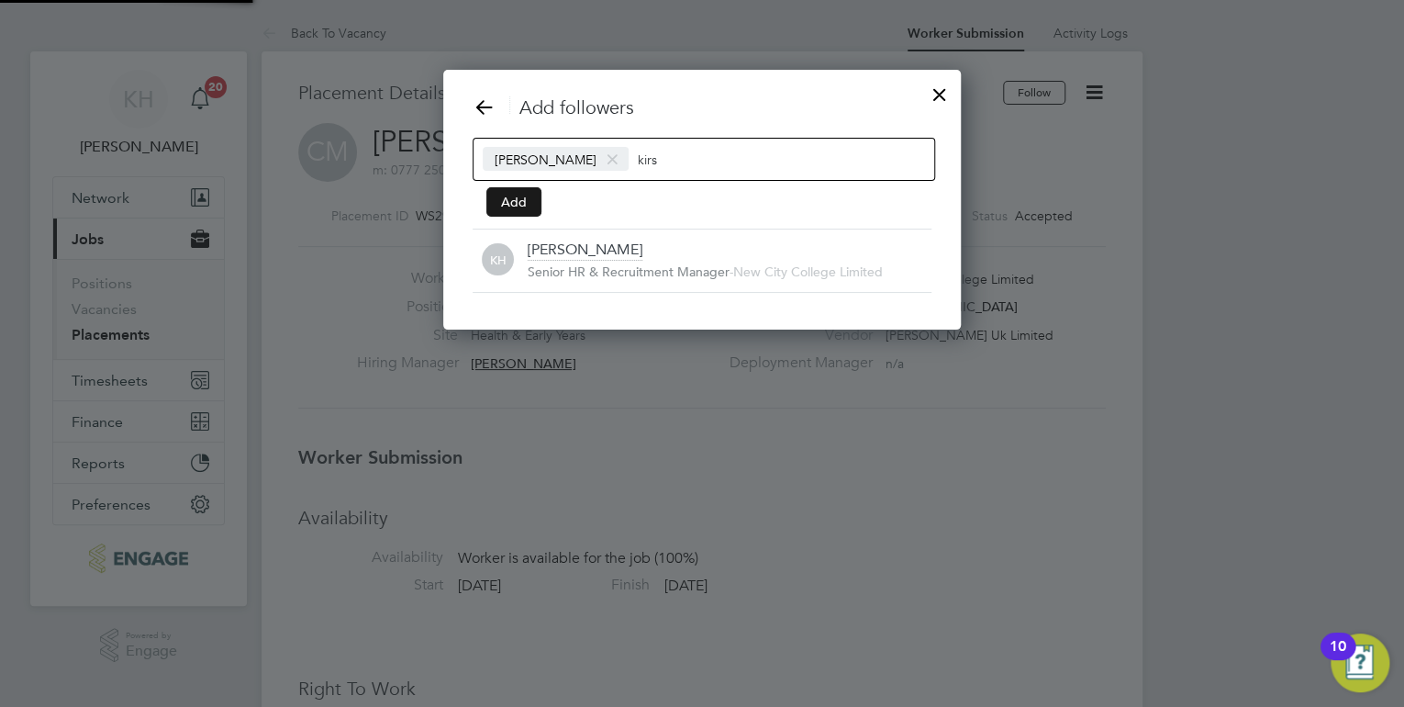
click at [512, 203] on button "Add" at bounding box center [513, 201] width 55 height 29
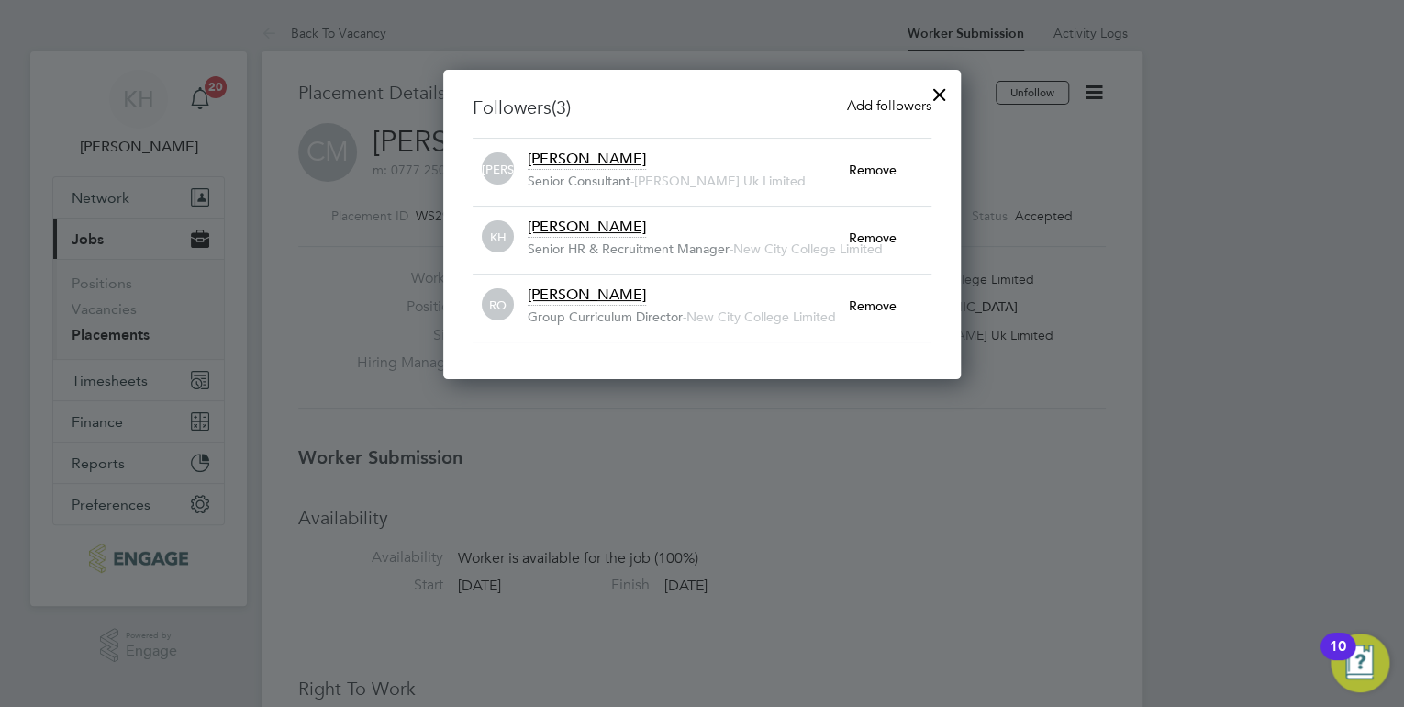
click at [899, 106] on span "Add followers" at bounding box center [889, 104] width 84 height 17
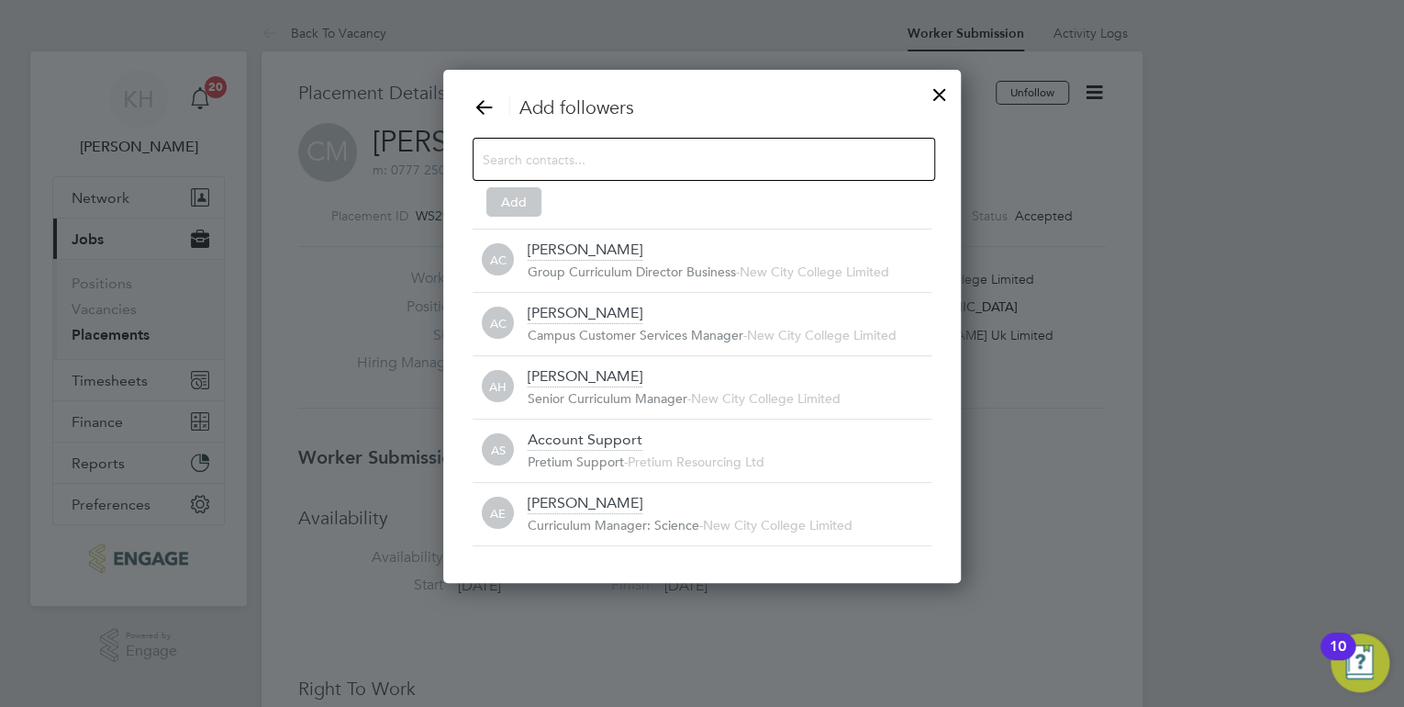
click at [940, 95] on div at bounding box center [939, 89] width 33 height 33
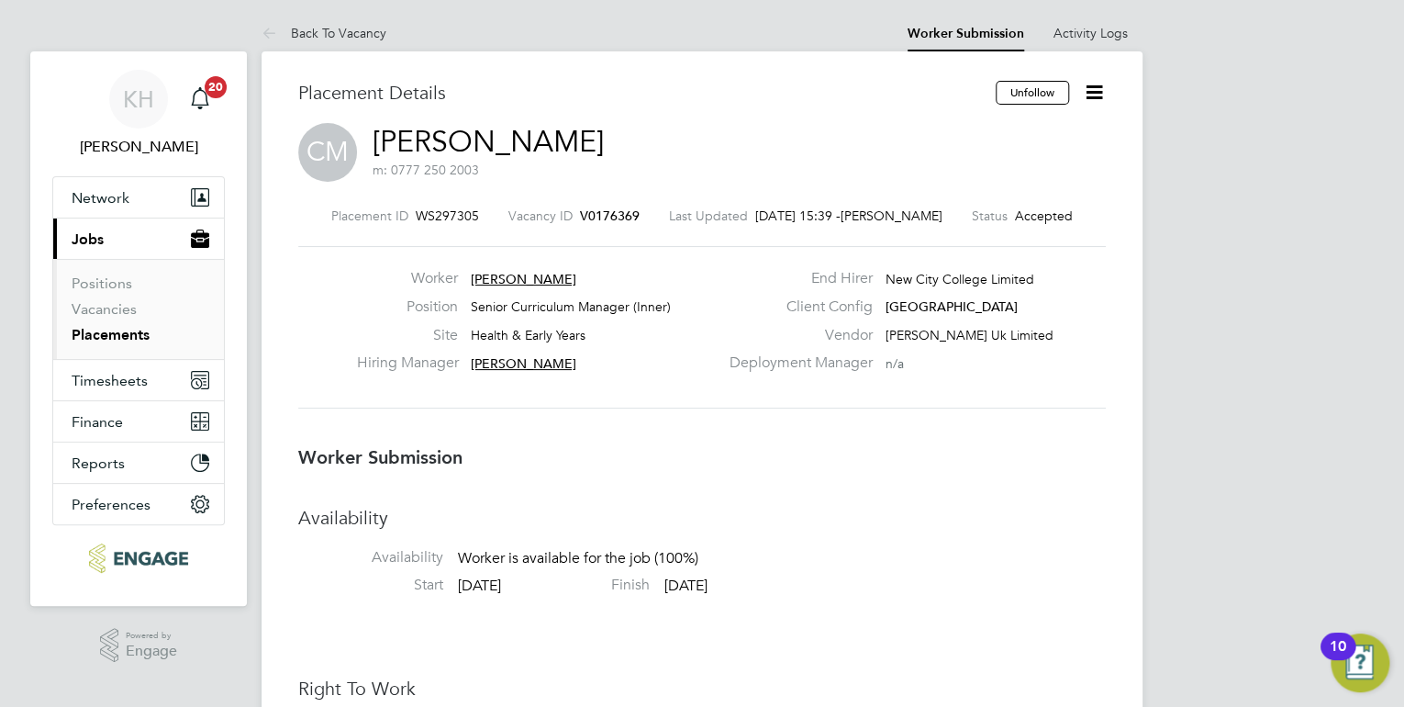
click at [1087, 87] on icon at bounding box center [1094, 92] width 23 height 23
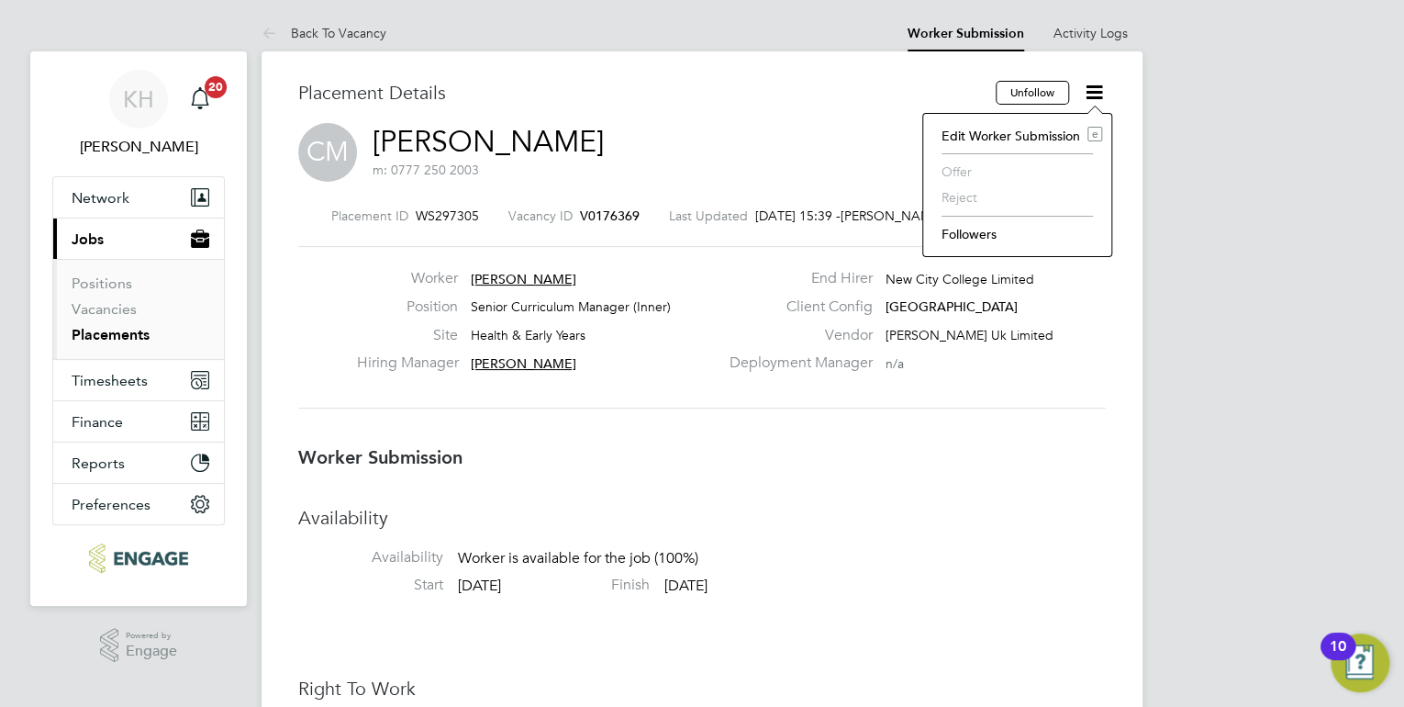
click at [980, 232] on li "Followers" at bounding box center [1017, 234] width 170 height 26
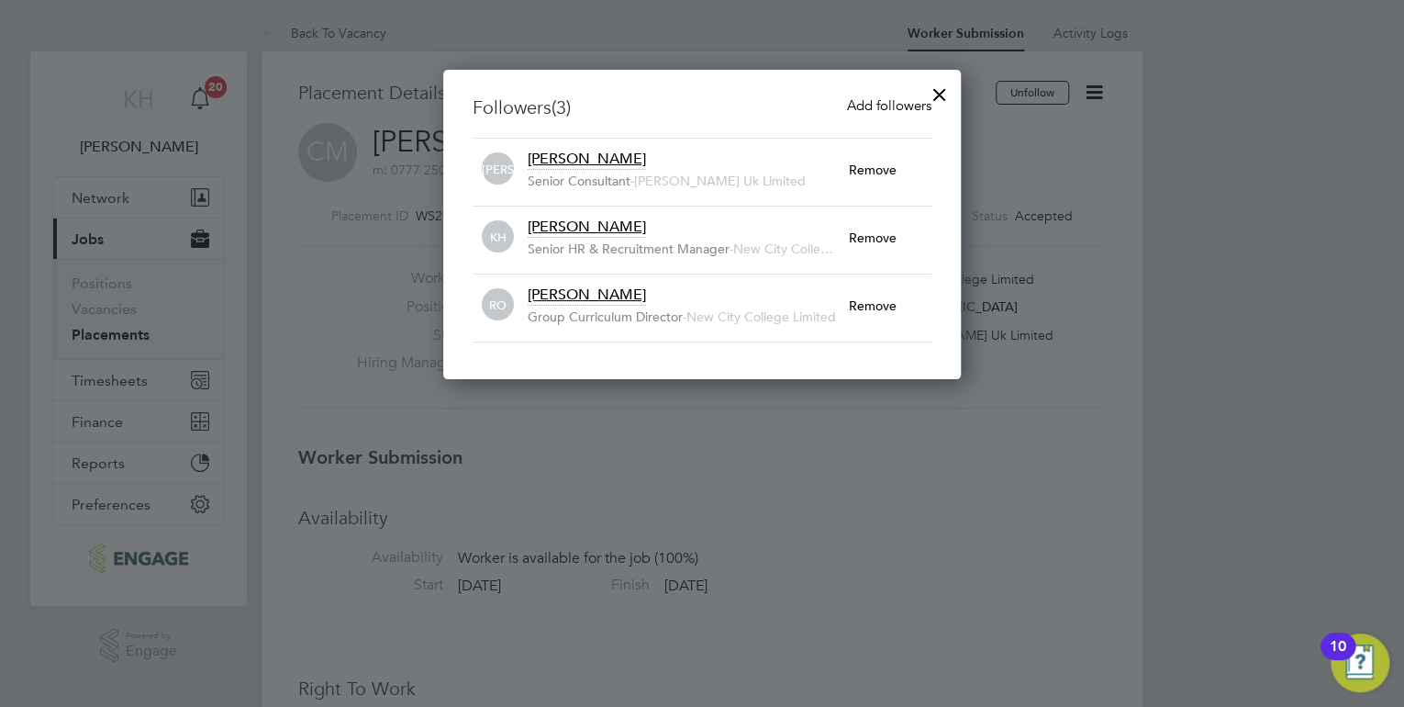
click at [947, 93] on div at bounding box center [939, 89] width 33 height 33
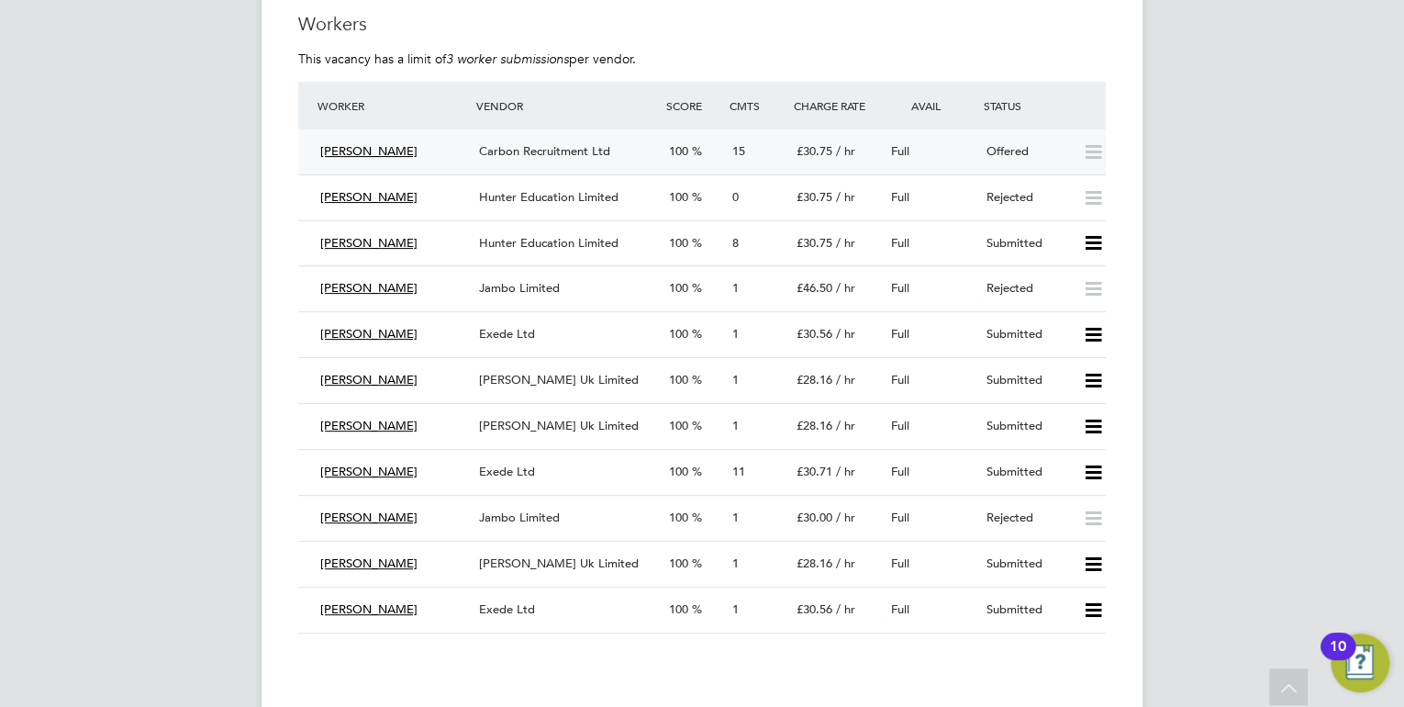
click at [508, 152] on span "Carbon Recruitment Ltd" at bounding box center [544, 151] width 131 height 16
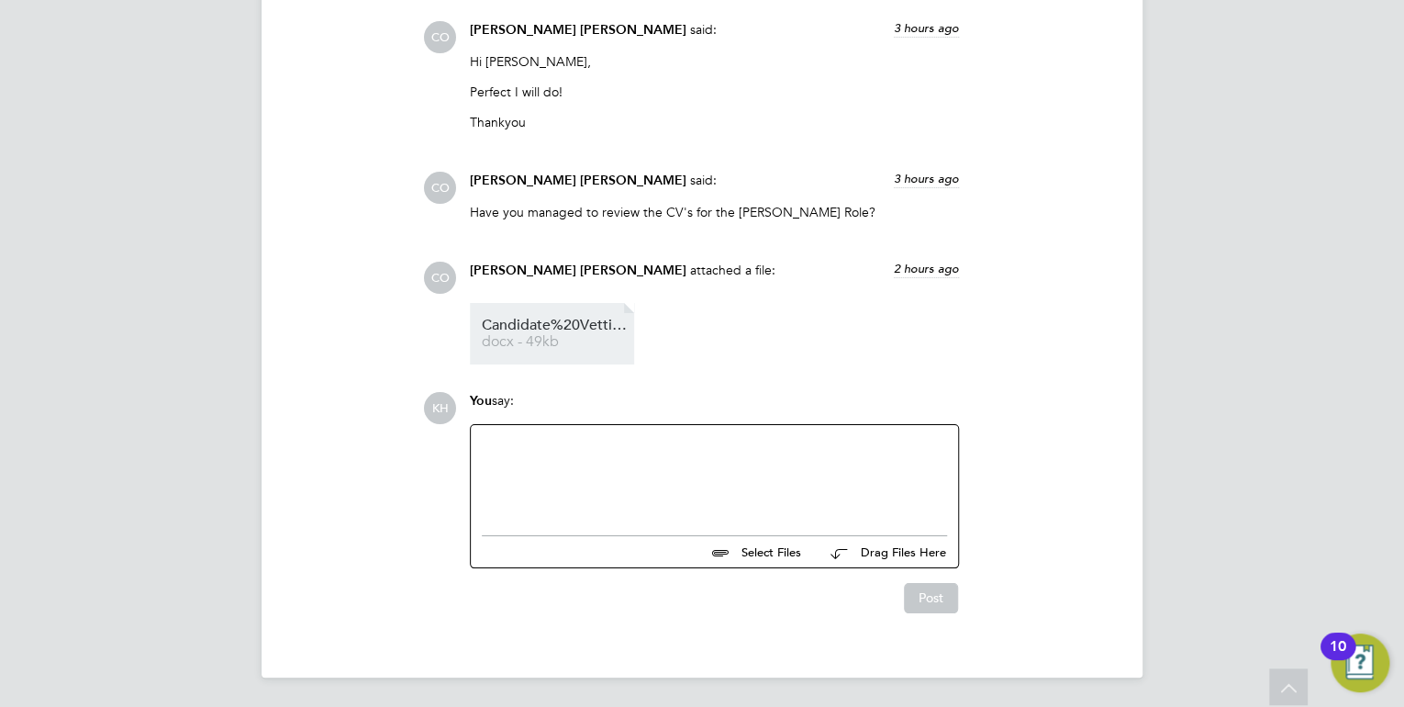
click at [532, 334] on link "Candidate%20Vetting%20Form-%20NCC-%20Adrian docx - 49kb" at bounding box center [555, 333] width 147 height 30
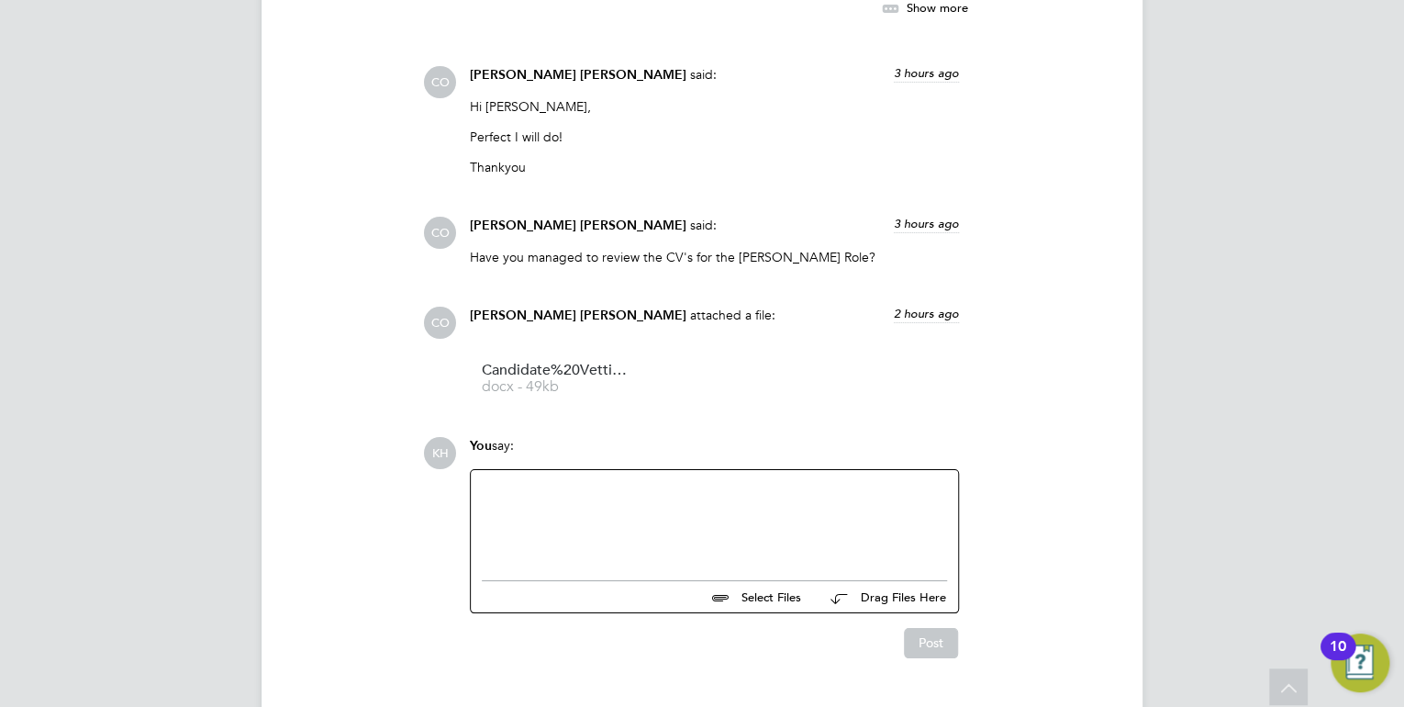
scroll to position [3284, 0]
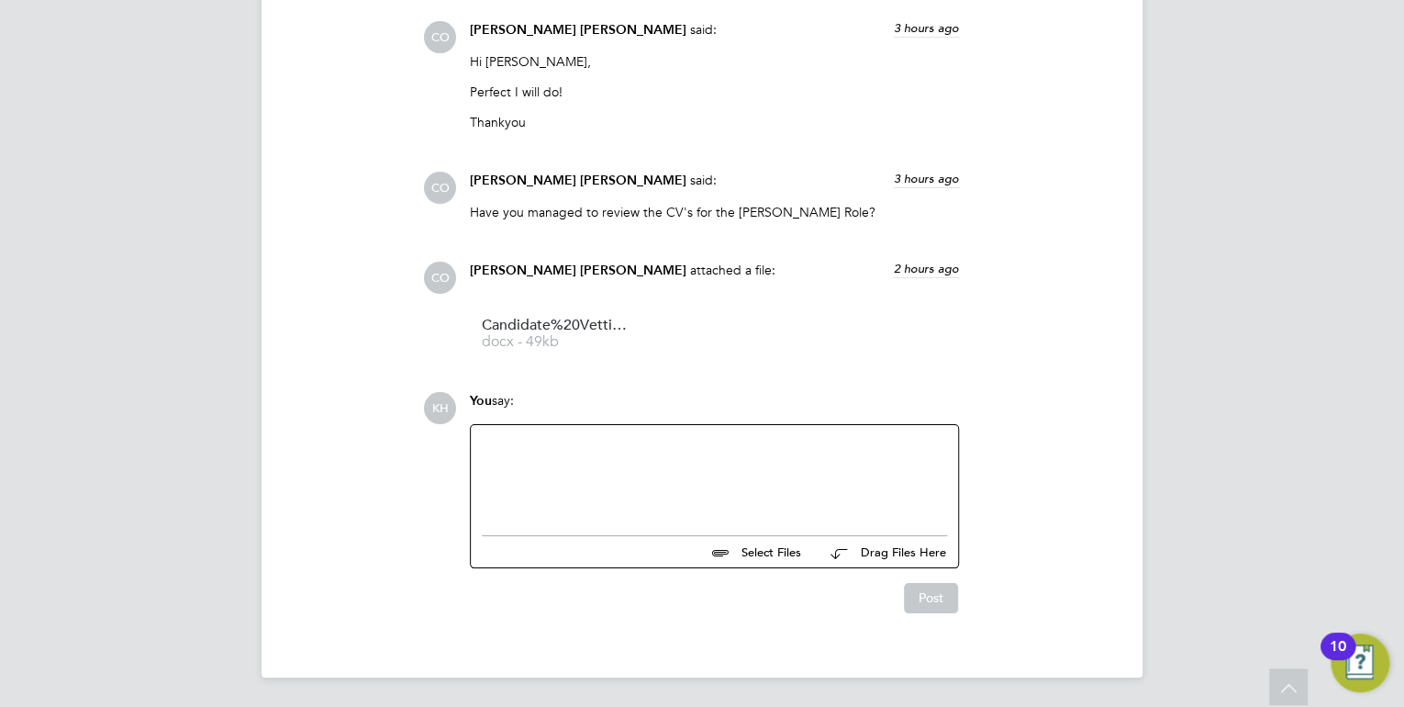
click at [653, 492] on div at bounding box center [714, 475] width 465 height 79
click at [784, 477] on div "this vetting is clear can he please start on Friday." at bounding box center [714, 478] width 465 height 17
click at [483, 437] on div "hi this vetting is clear can he please start on Friday." at bounding box center [714, 475] width 465 height 79
click at [785, 475] on div "this vetting is clear can he please start on Friday." at bounding box center [714, 478] width 465 height 17
click at [951, 606] on button "Post" at bounding box center [931, 601] width 54 height 29
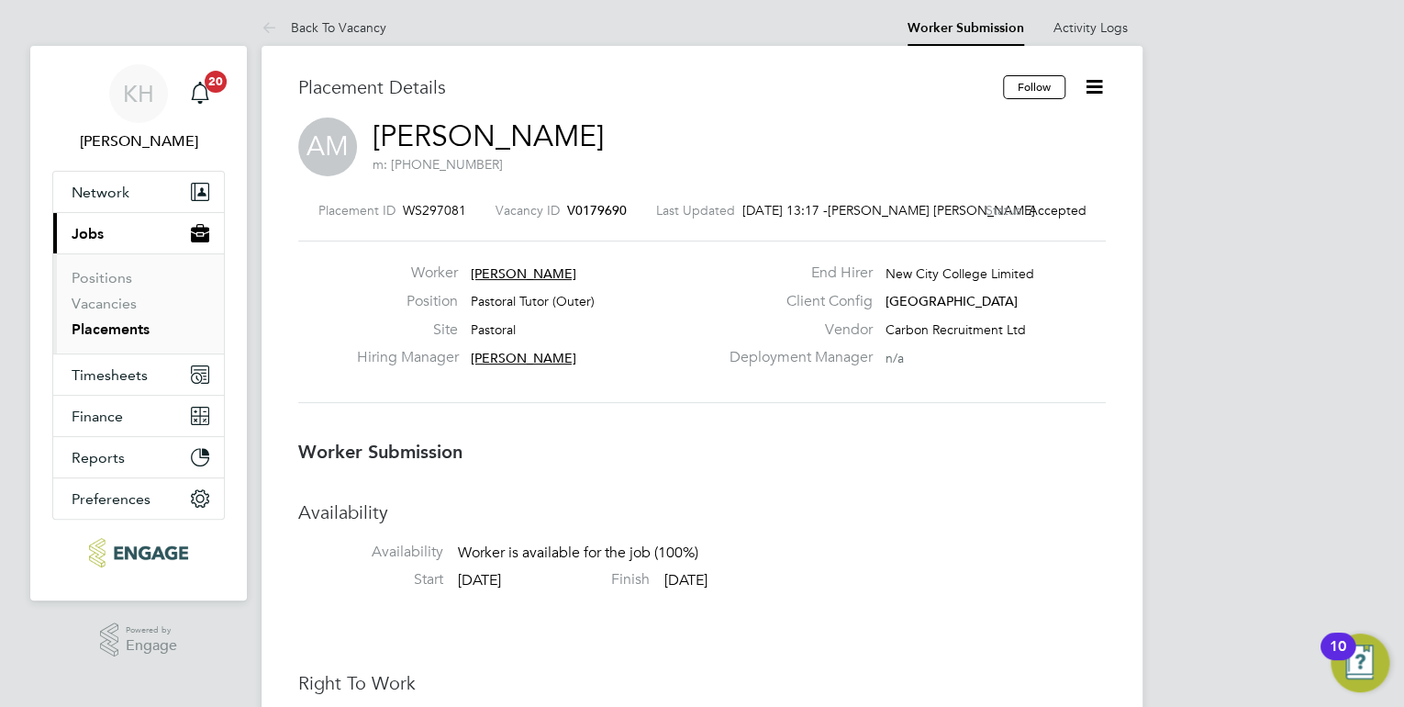
scroll to position [0, 0]
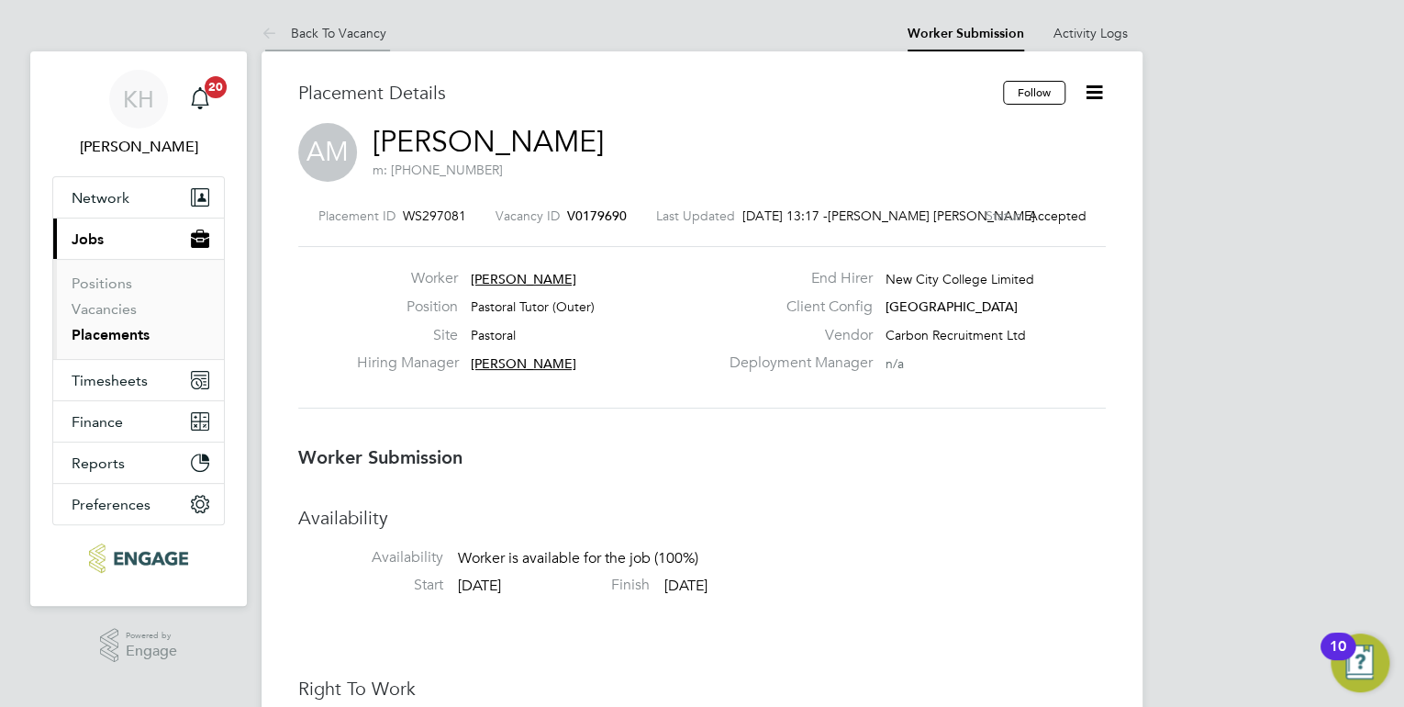
click at [342, 36] on link "Back To Vacancy" at bounding box center [324, 33] width 125 height 17
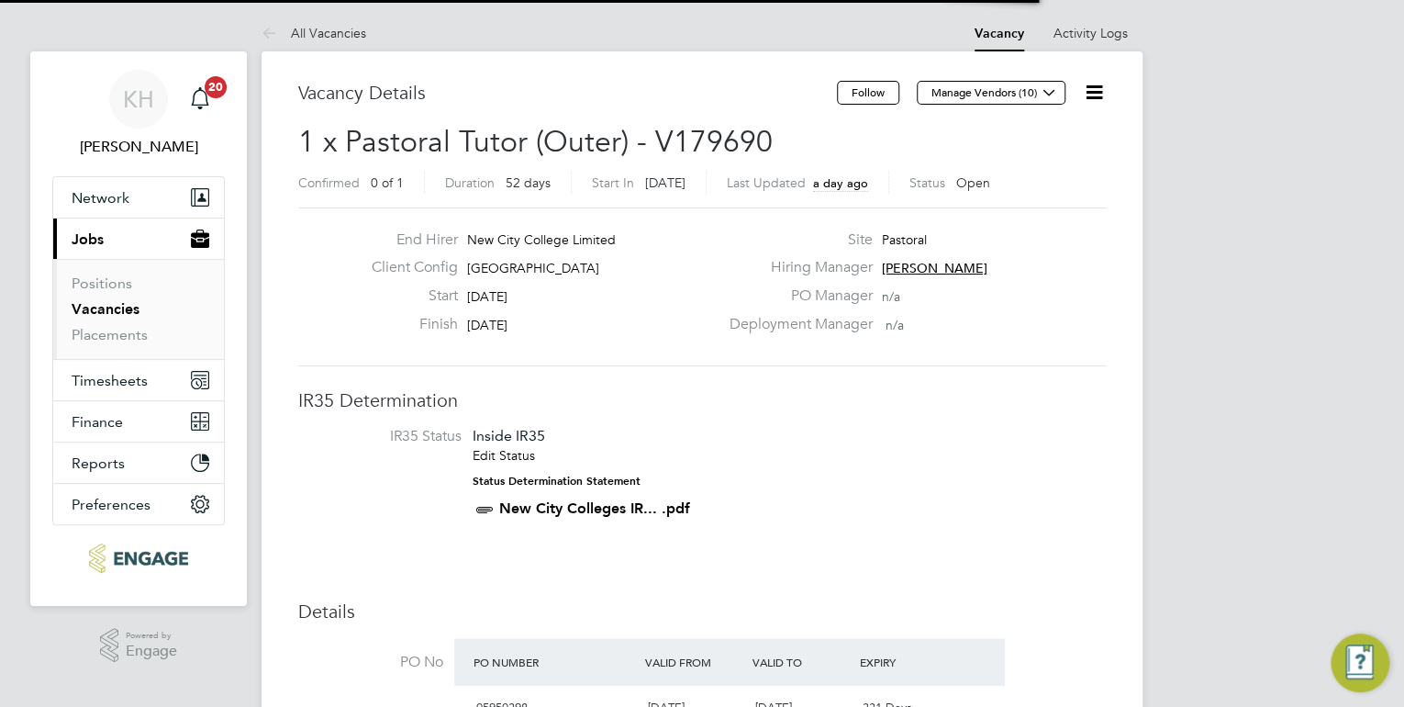
scroll to position [31, 173]
click at [329, 29] on link "All Vacancies" at bounding box center [314, 33] width 105 height 17
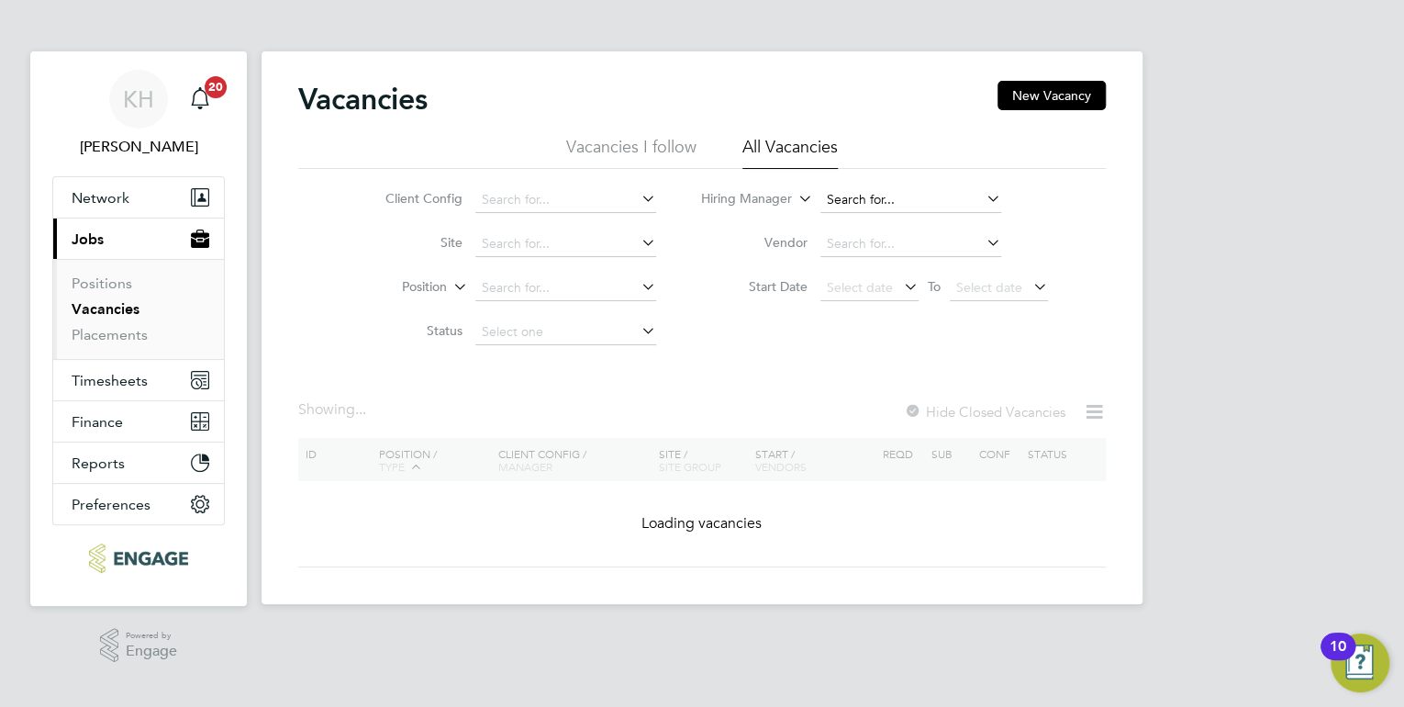
click at [865, 207] on input at bounding box center [910, 200] width 181 height 26
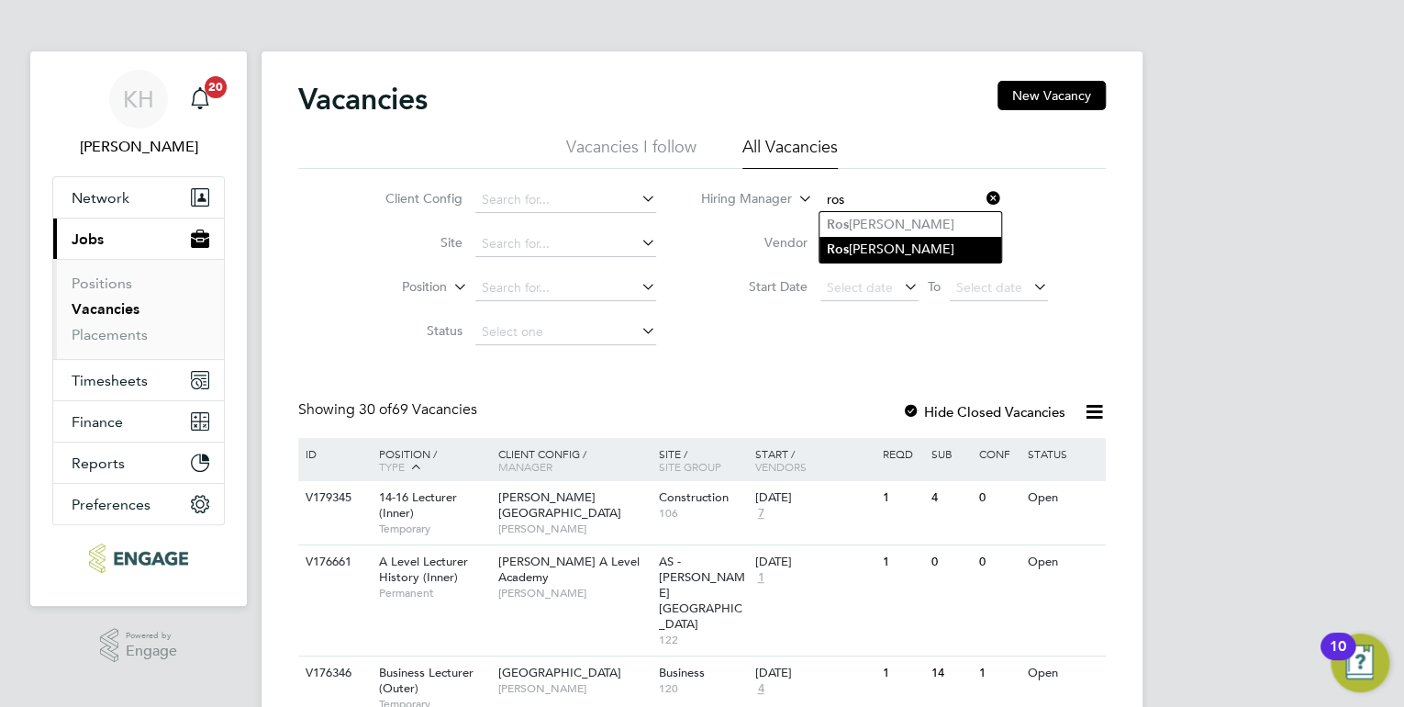
click at [887, 249] on li "Ros lyn O'Garro" at bounding box center [911, 249] width 182 height 25
type input "[PERSON_NAME]"
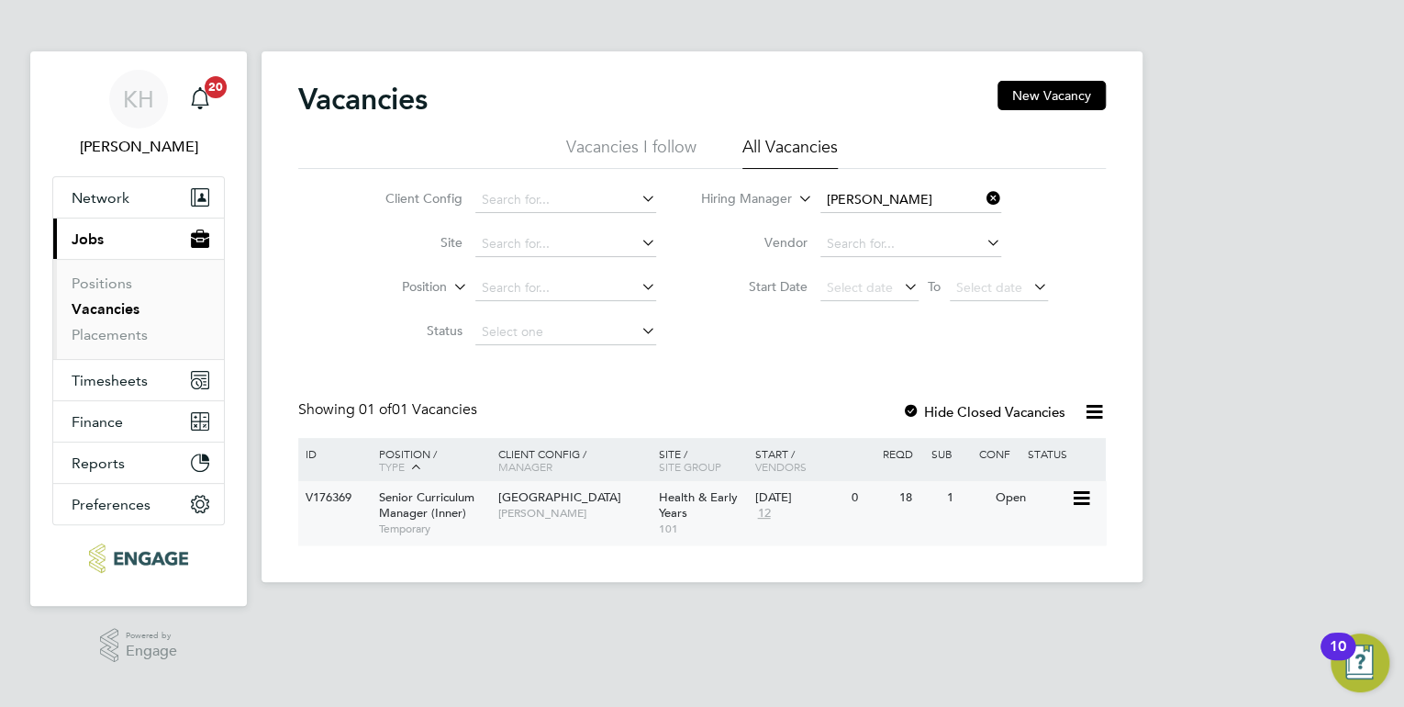
click at [521, 519] on span "[PERSON_NAME]" at bounding box center [573, 513] width 151 height 15
click at [128, 311] on link "Vacancies" at bounding box center [106, 308] width 68 height 17
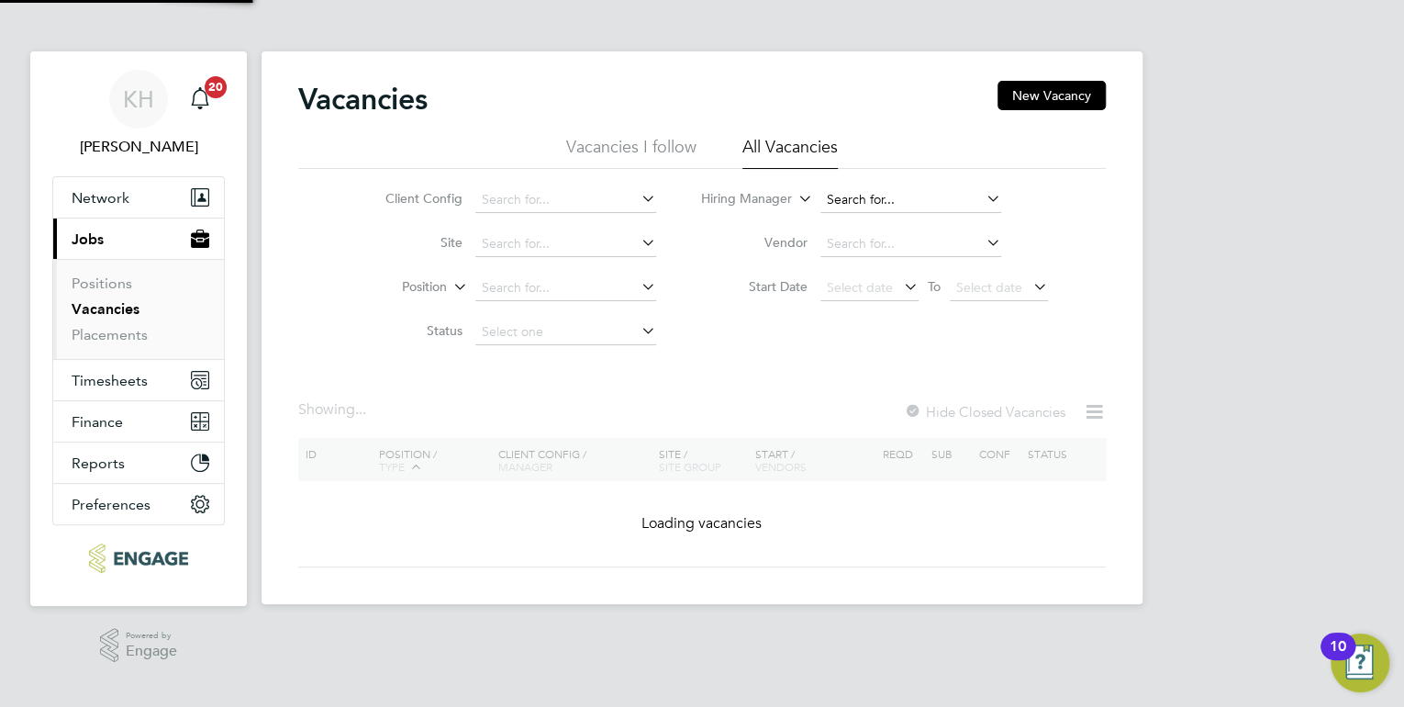
click at [866, 201] on input at bounding box center [910, 200] width 181 height 26
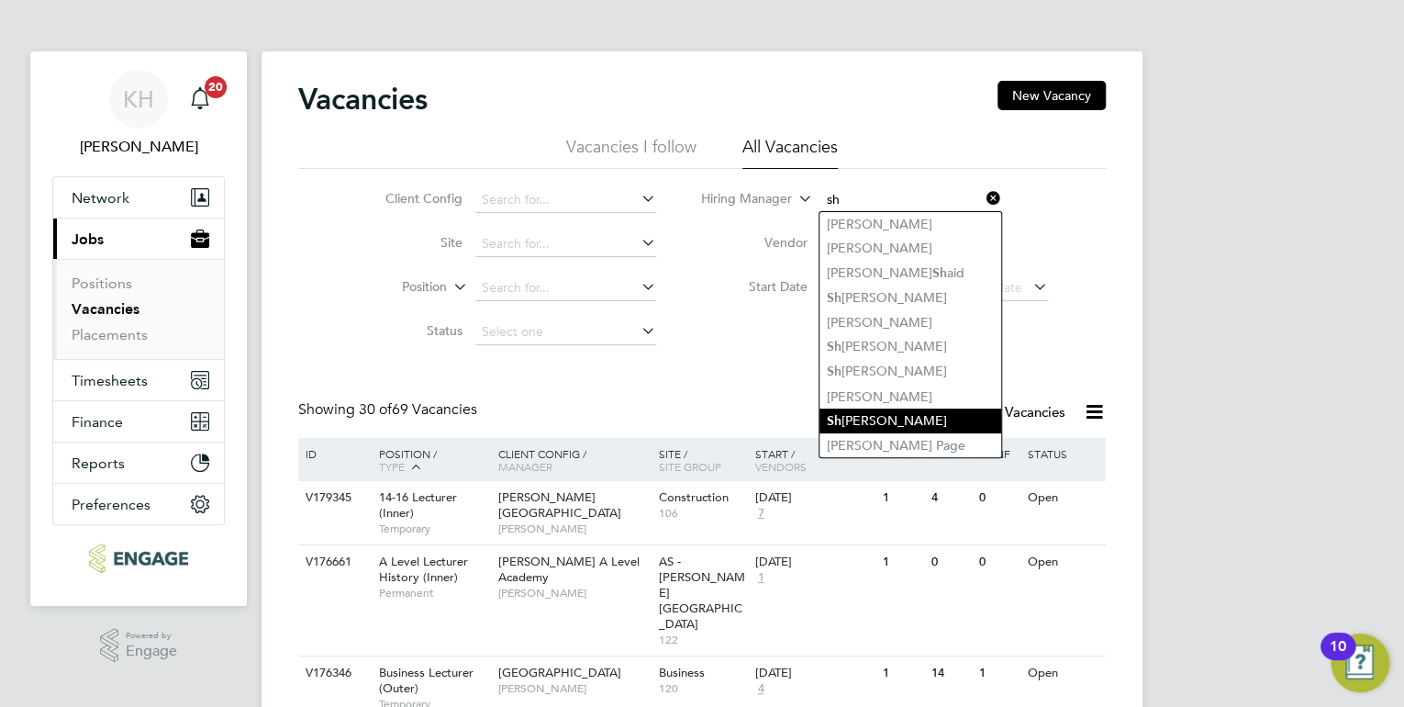
click at [887, 418] on li "Sh abnam Shaheen" at bounding box center [911, 420] width 182 height 25
type input "[PERSON_NAME]"
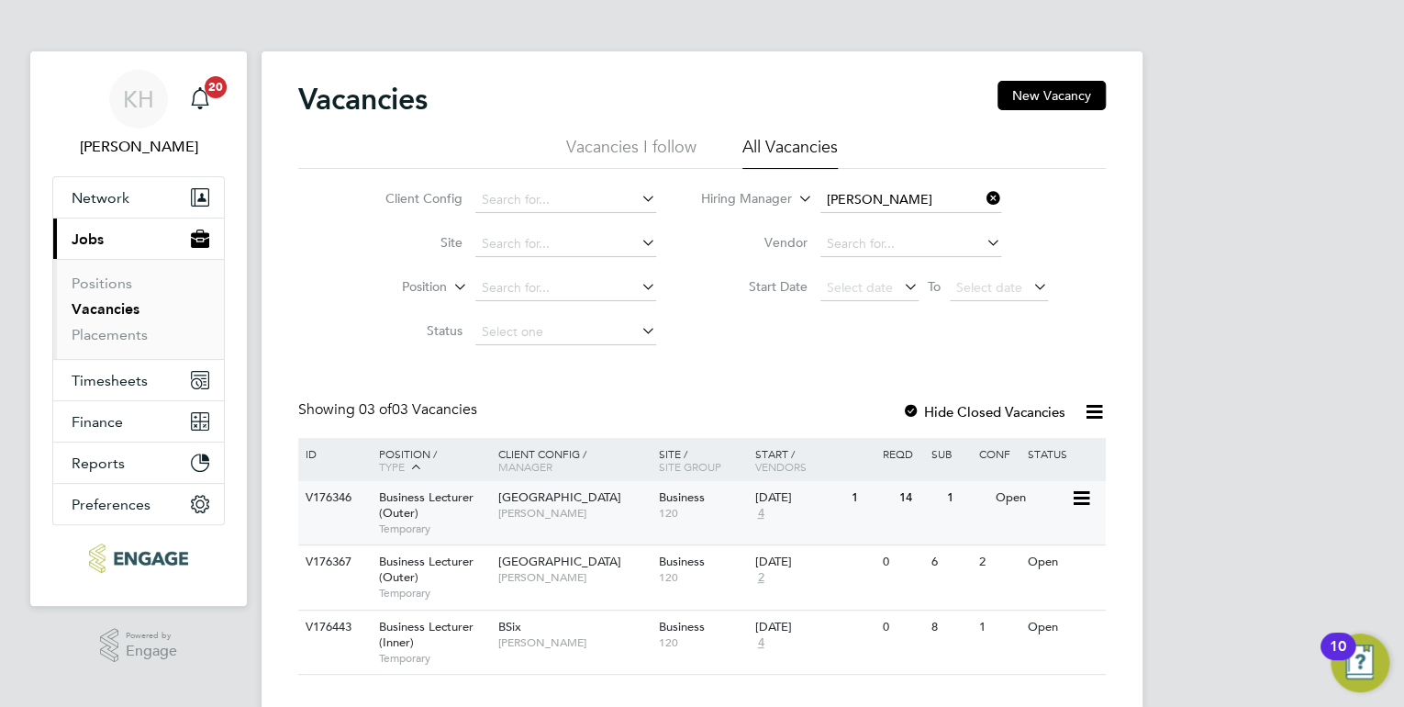
click at [591, 520] on span "[PERSON_NAME]" at bounding box center [573, 513] width 151 height 15
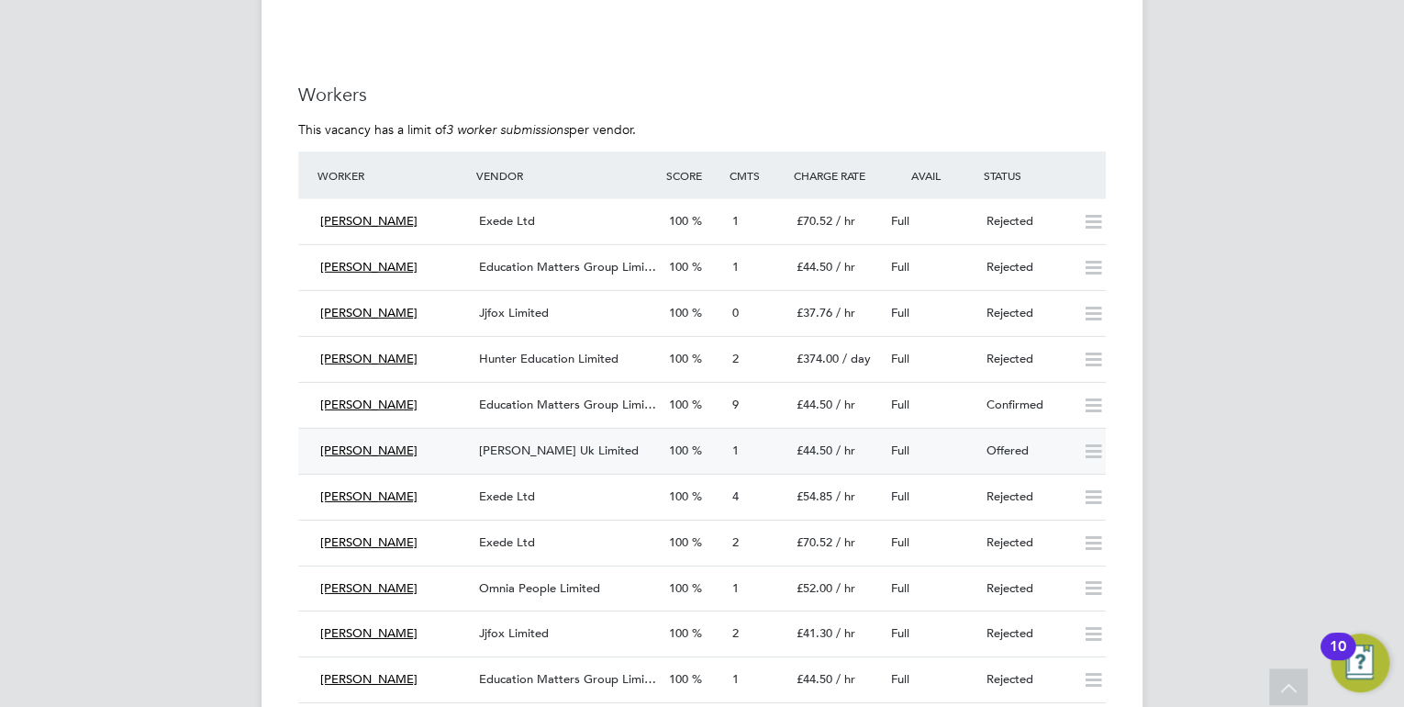
click at [531, 442] on span "[PERSON_NAME] Uk Limited" at bounding box center [559, 450] width 160 height 16
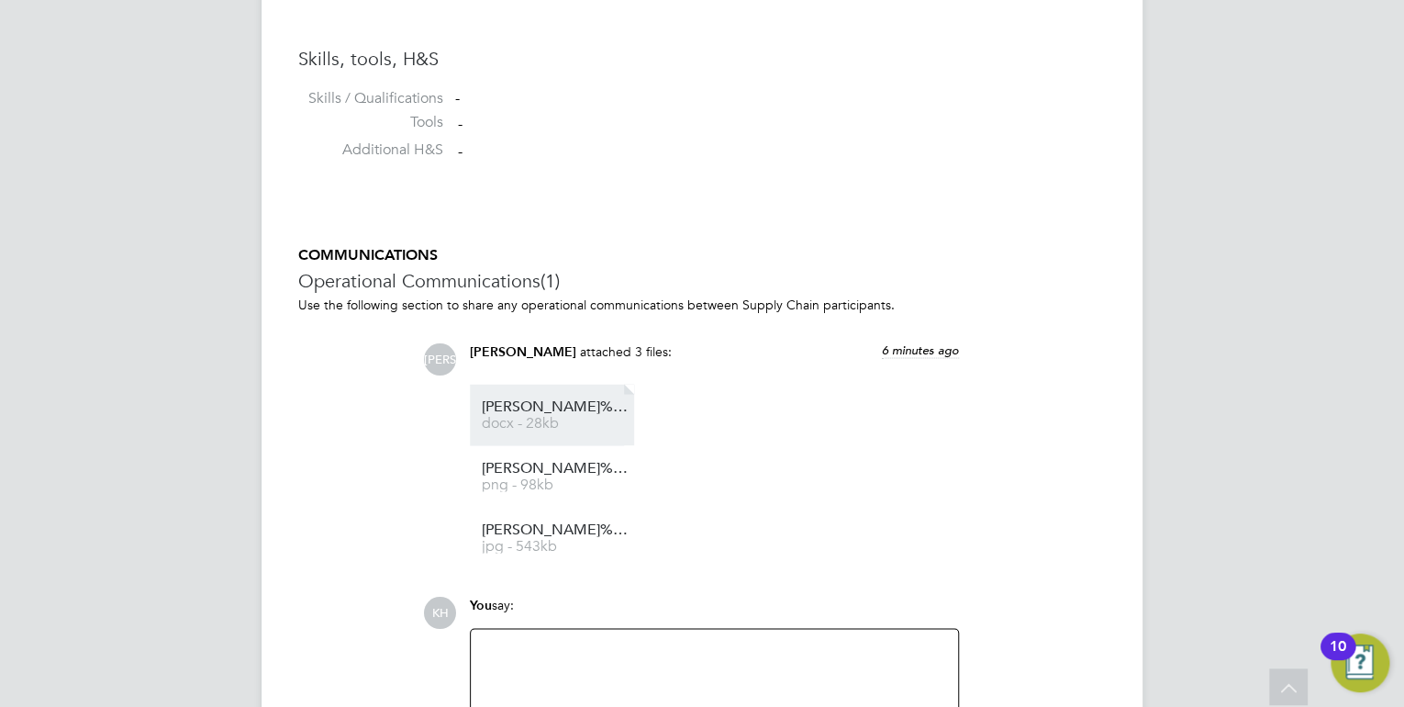
click at [529, 419] on span "docx - 28kb" at bounding box center [555, 423] width 147 height 14
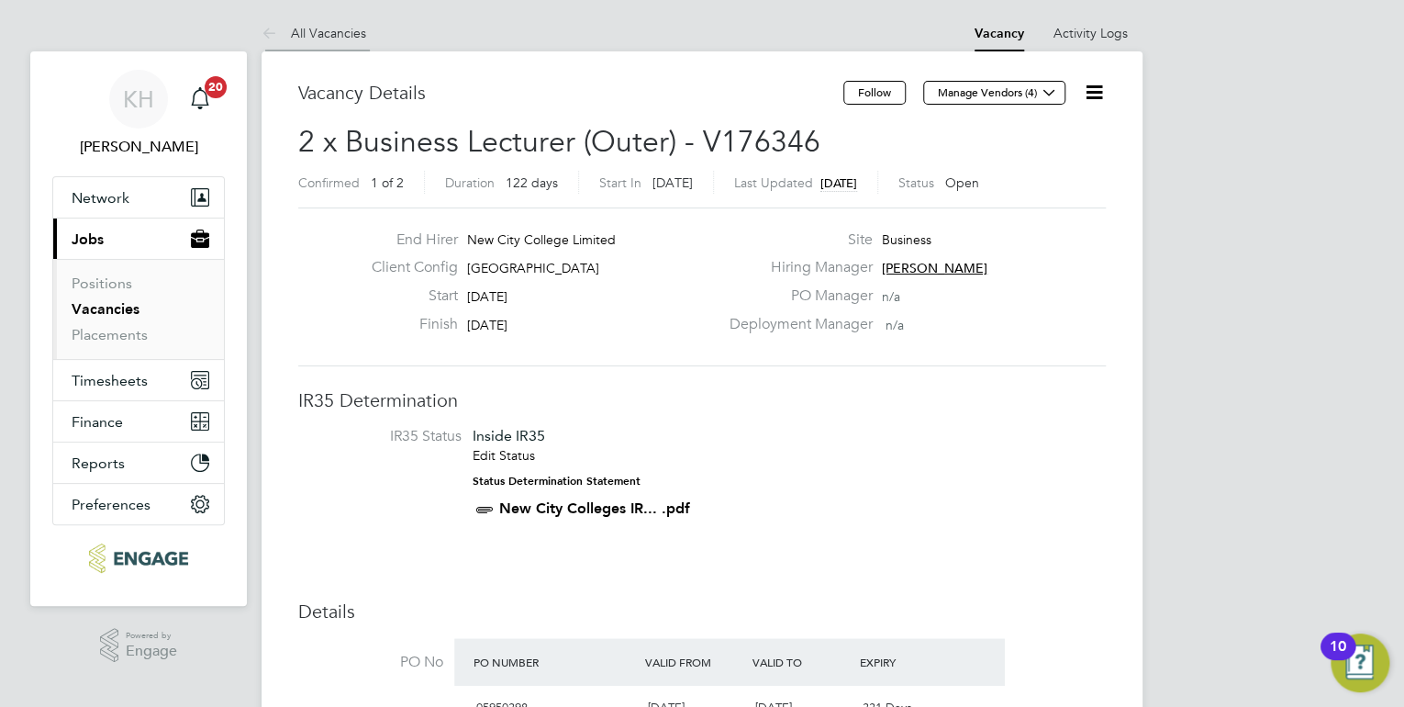
click at [329, 33] on link "All Vacancies" at bounding box center [314, 33] width 105 height 17
